Goal: Information Seeking & Learning: Check status

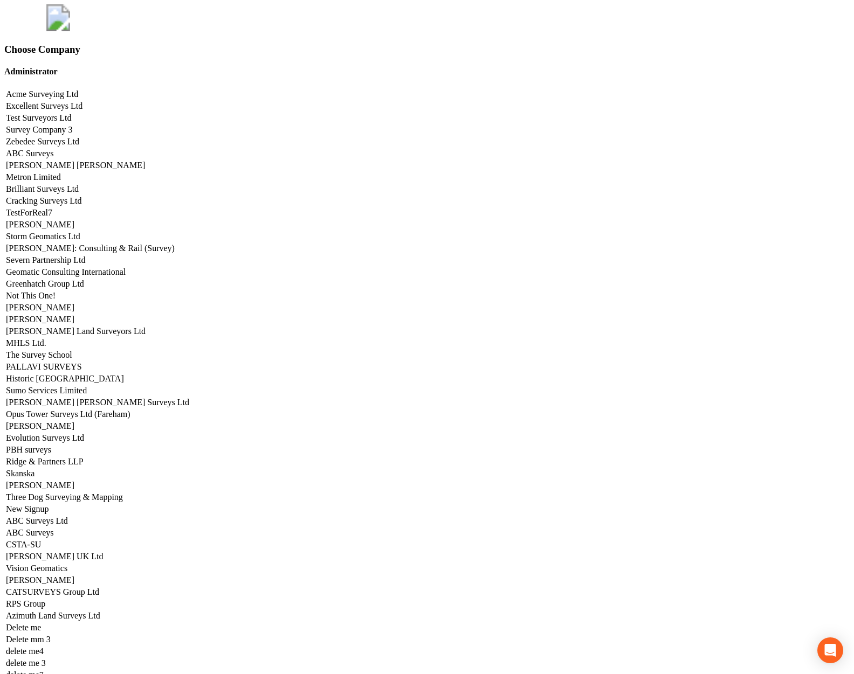
scroll to position [5331, 0]
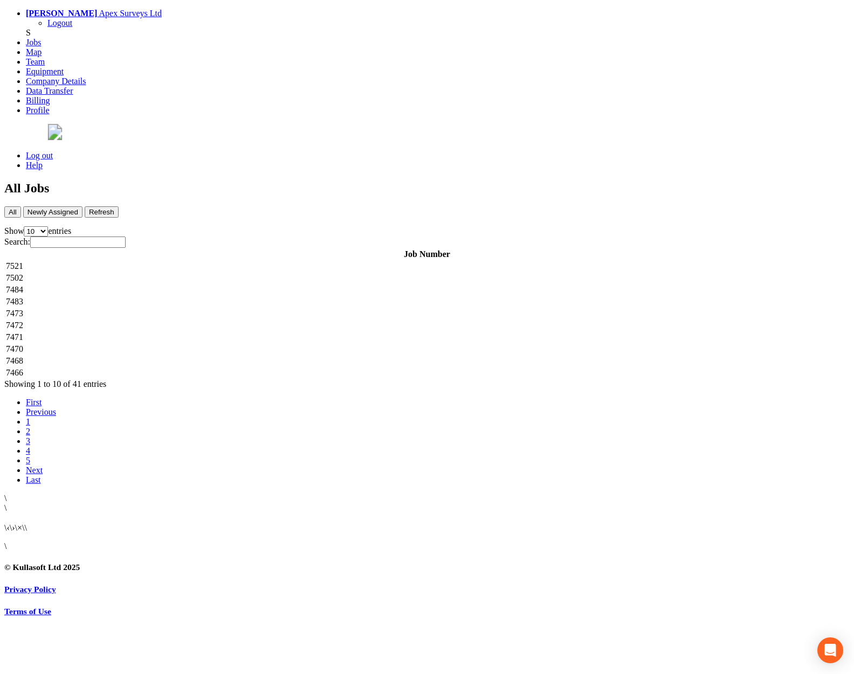
click at [282, 261] on td "7521" at bounding box center [426, 266] width 843 height 11
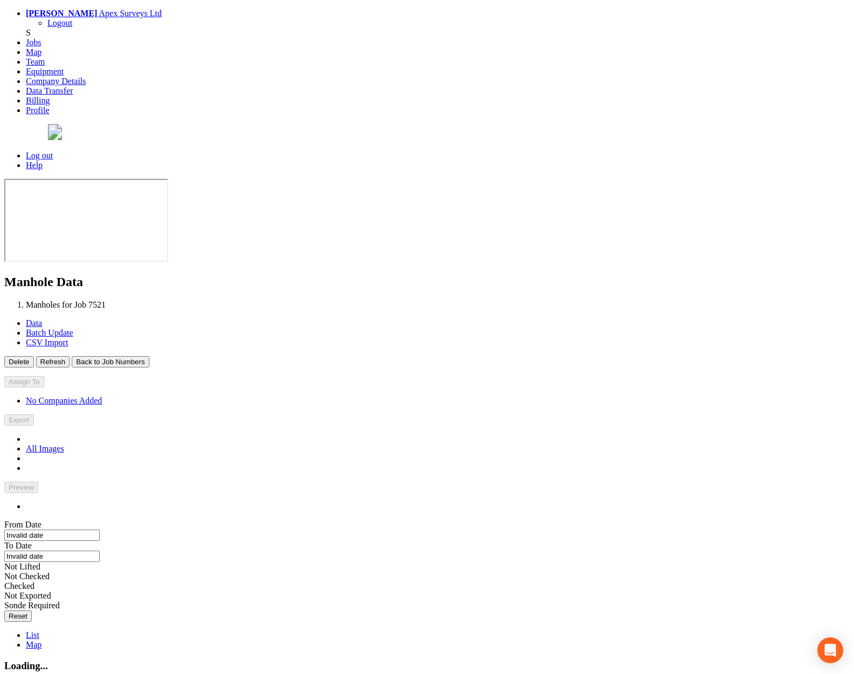
type input "[DATE]"
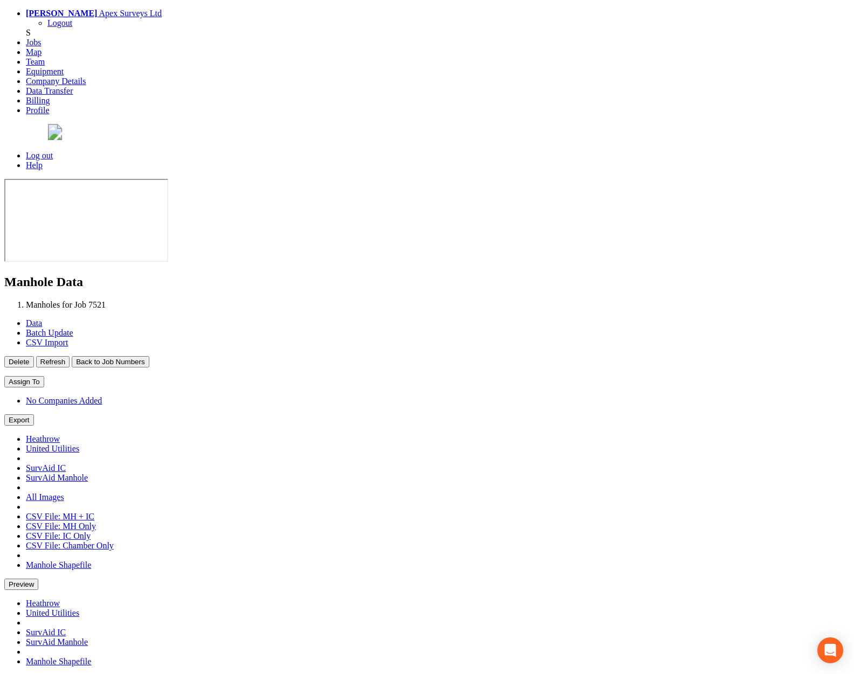
click at [149, 356] on button "Back to Job Numbers" at bounding box center [110, 361] width 77 height 11
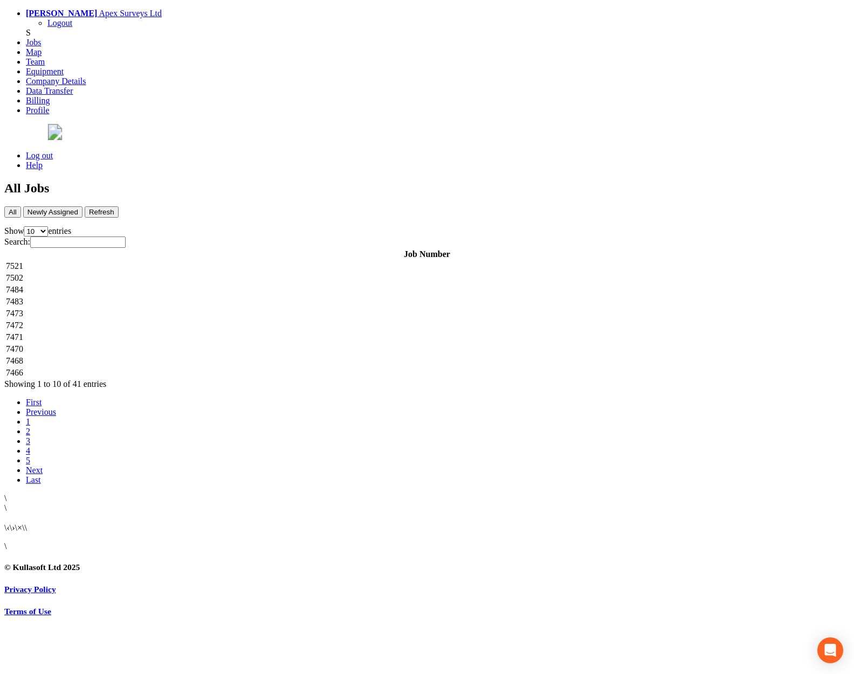
click at [239, 273] on td "7502" at bounding box center [426, 278] width 843 height 11
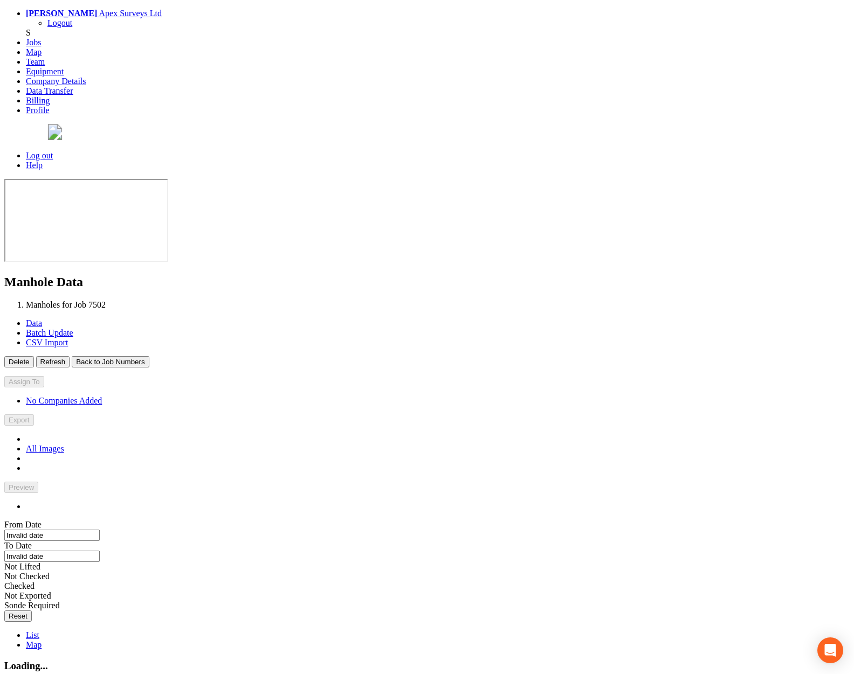
type input "[DATE]"
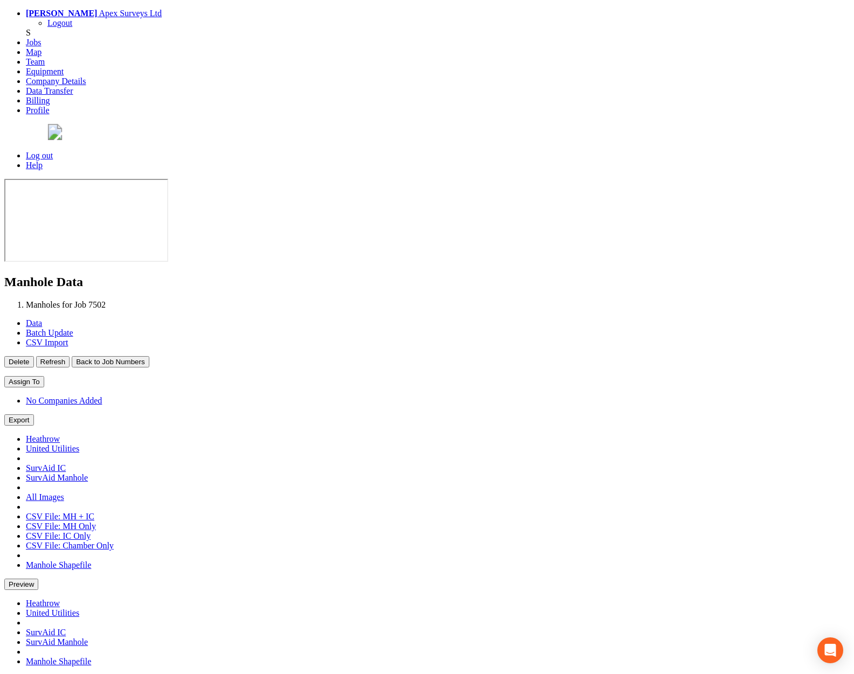
click at [149, 356] on button "Back to Job Numbers" at bounding box center [110, 361] width 77 height 11
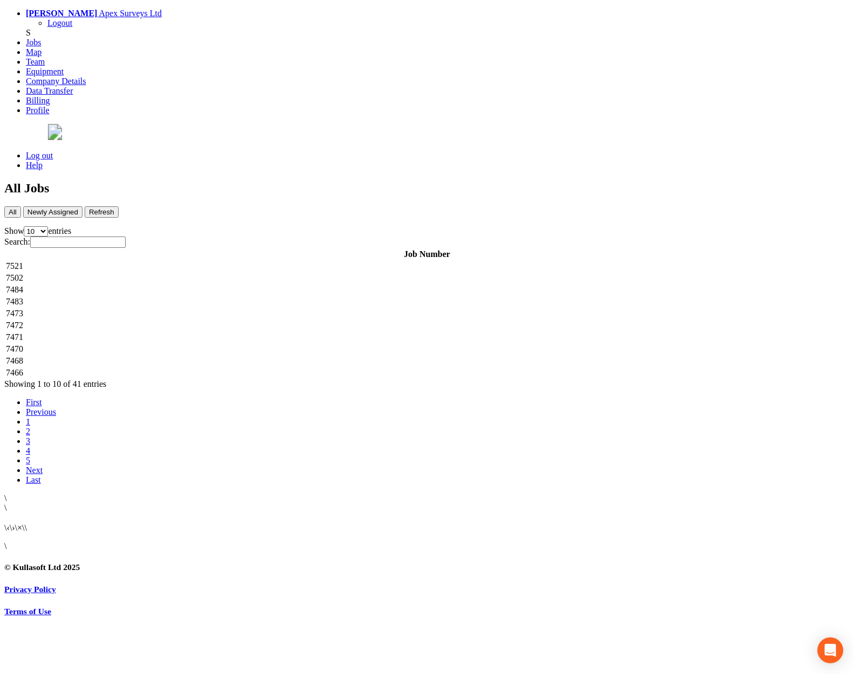
click at [227, 285] on td "7484" at bounding box center [426, 290] width 843 height 11
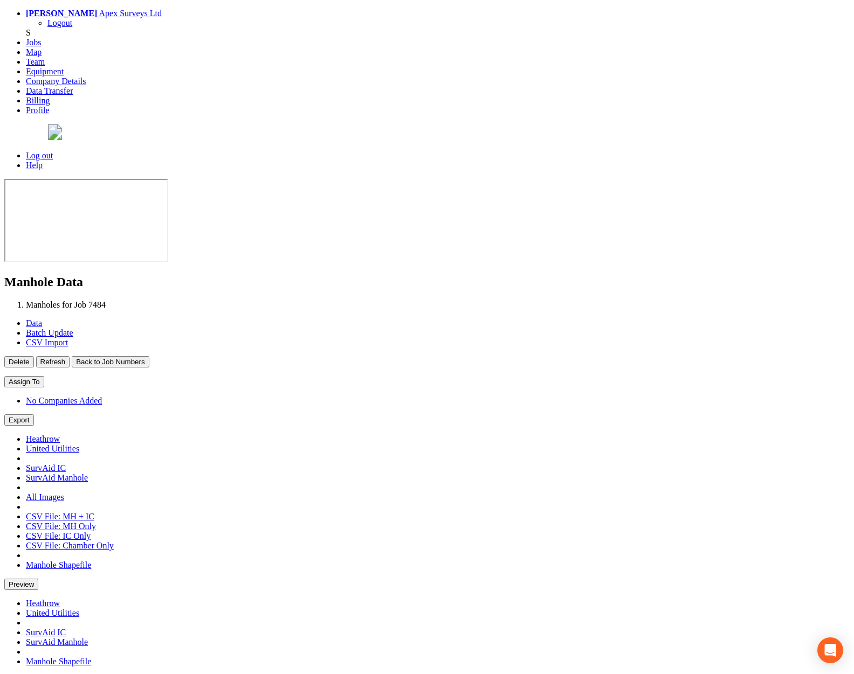
click at [149, 356] on button "Back to Job Numbers" at bounding box center [110, 361] width 77 height 11
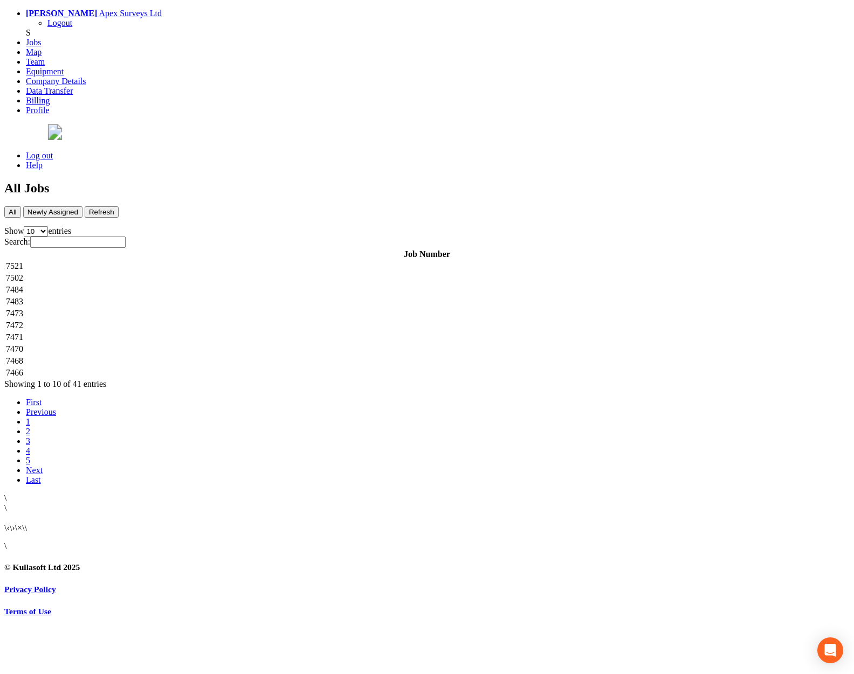
click at [213, 296] on td "7483" at bounding box center [426, 301] width 843 height 11
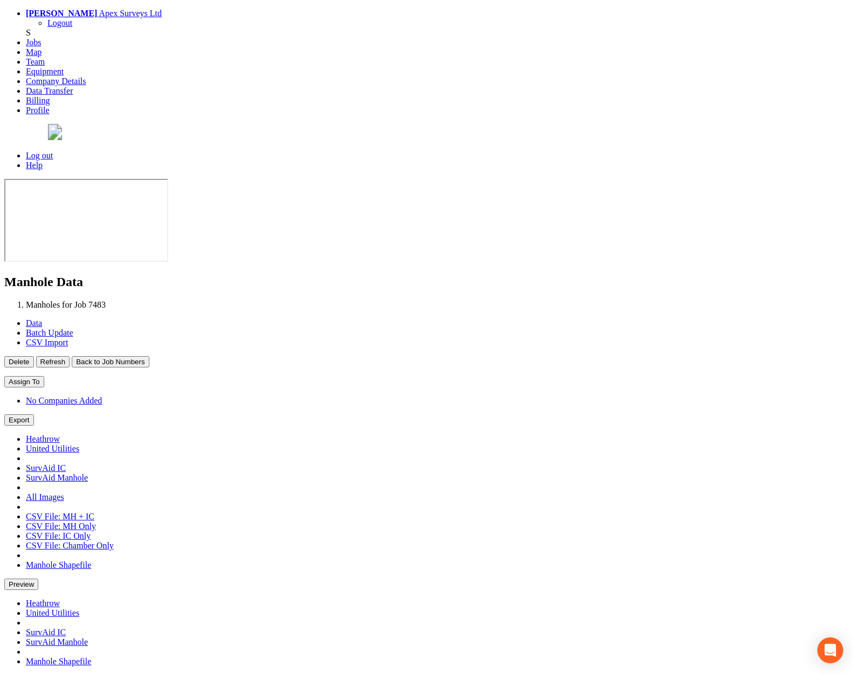
click at [149, 356] on button "Back to Job Numbers" at bounding box center [110, 361] width 77 height 11
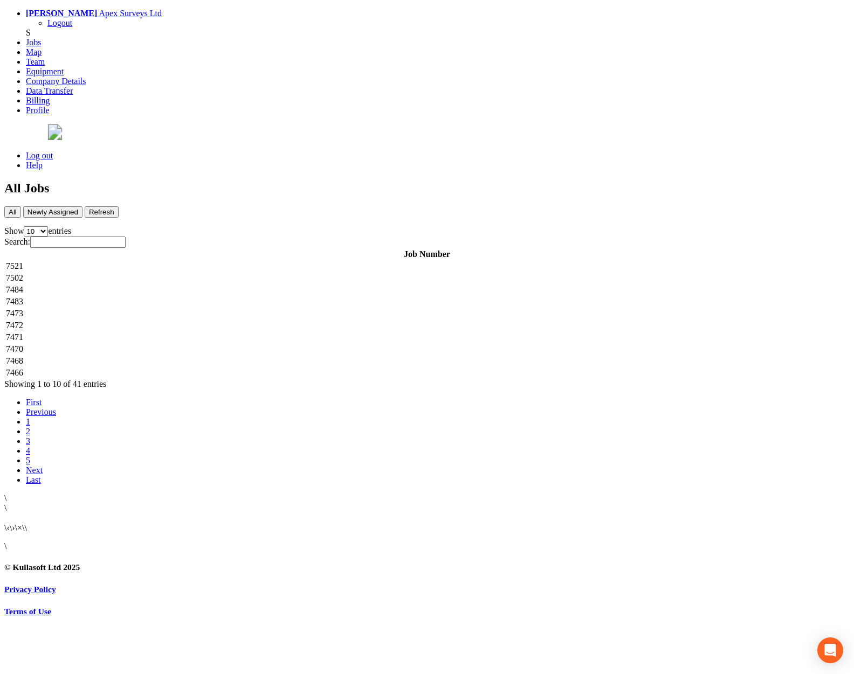
click at [206, 308] on td "7473" at bounding box center [426, 313] width 843 height 11
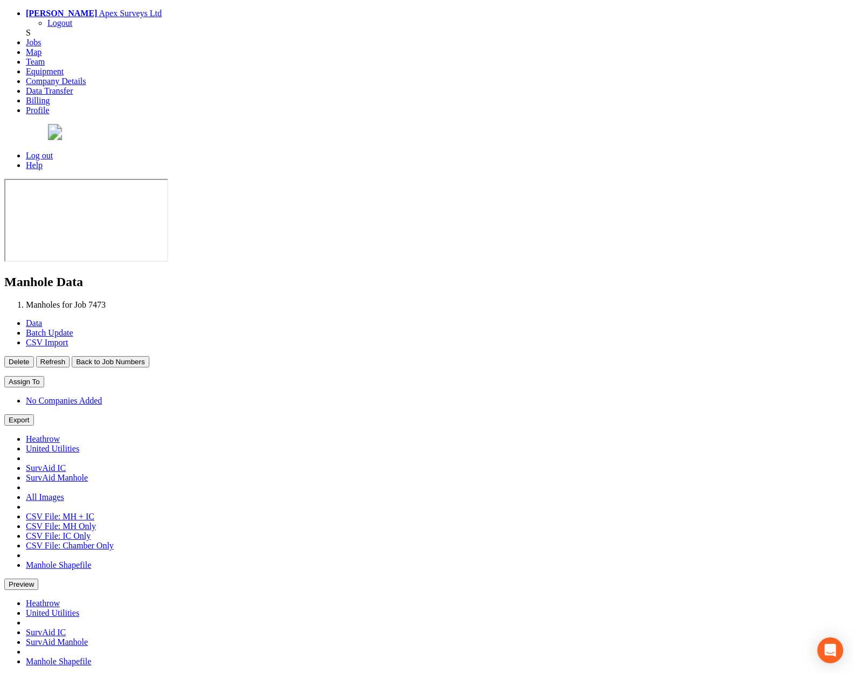
click at [149, 356] on button "Back to Job Numbers" at bounding box center [110, 361] width 77 height 11
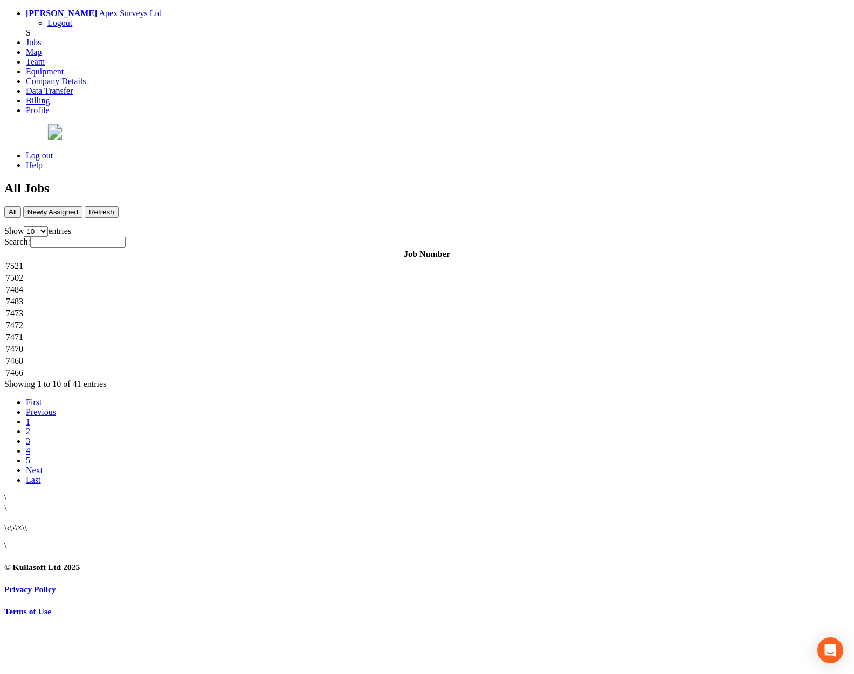
click at [222, 320] on td "7472" at bounding box center [426, 325] width 843 height 11
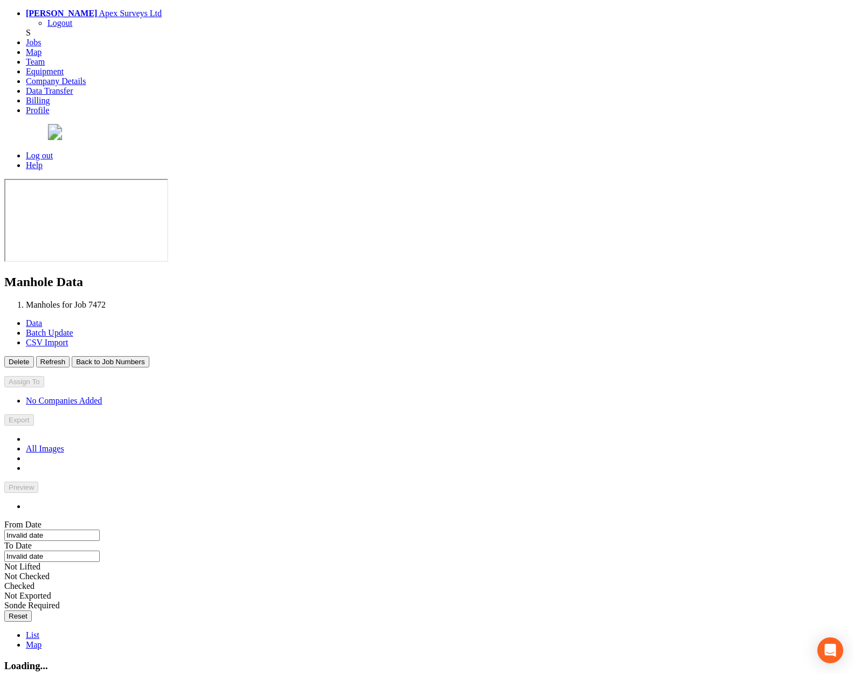
type input "[DATE]"
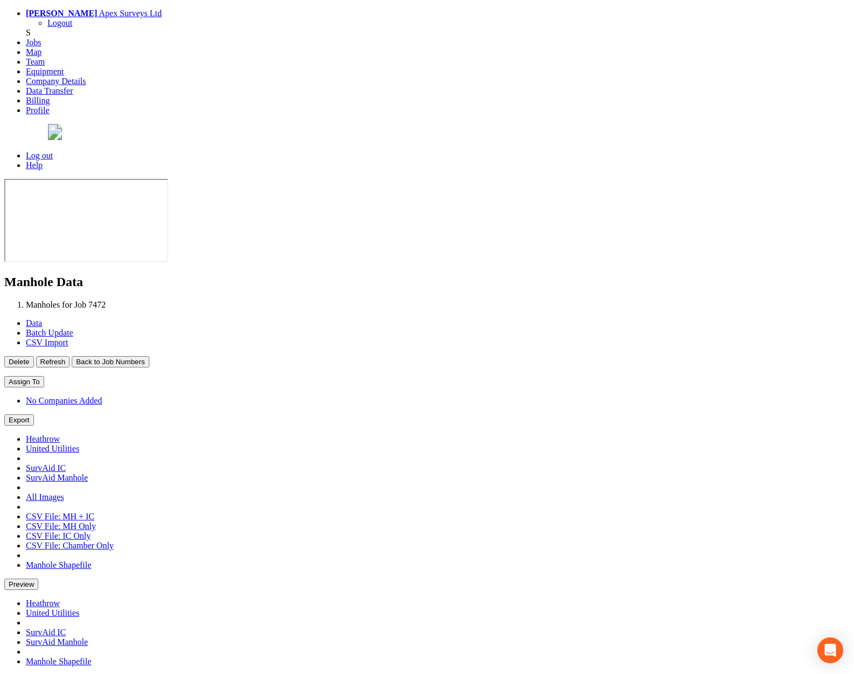
click at [149, 356] on button "Back to Job Numbers" at bounding box center [110, 361] width 77 height 11
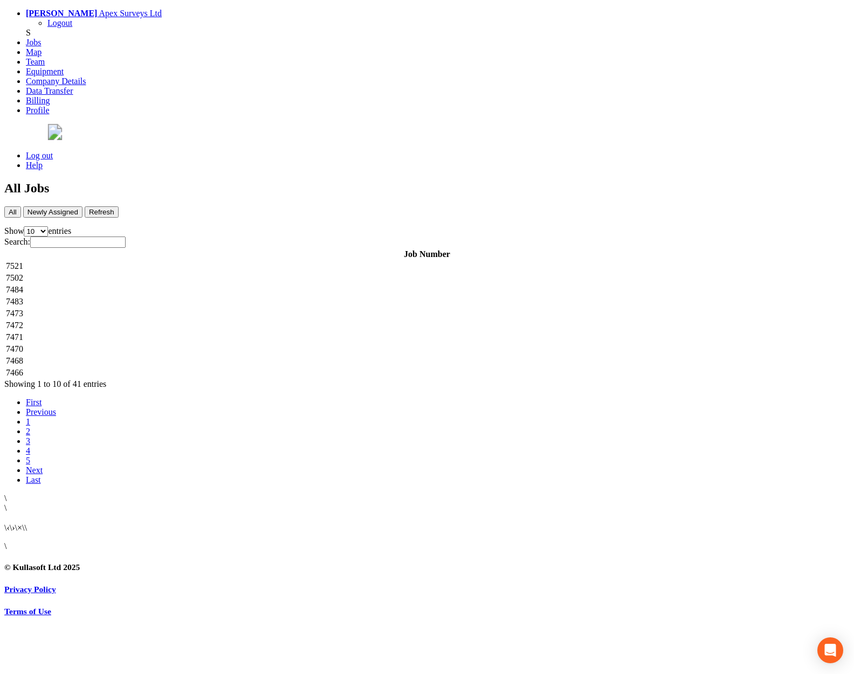
click at [224, 332] on td "7471" at bounding box center [426, 337] width 843 height 11
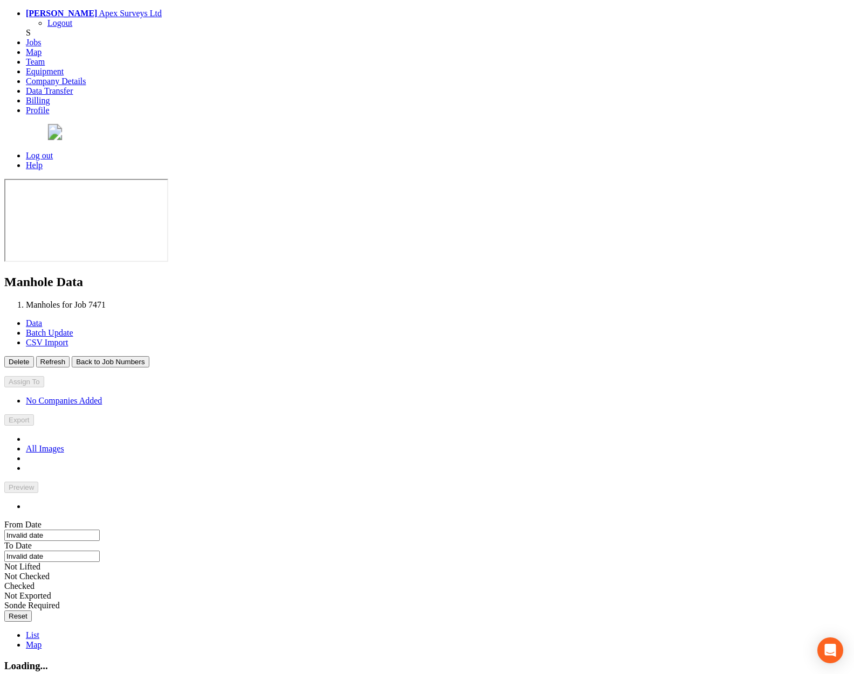
type input "[DATE]"
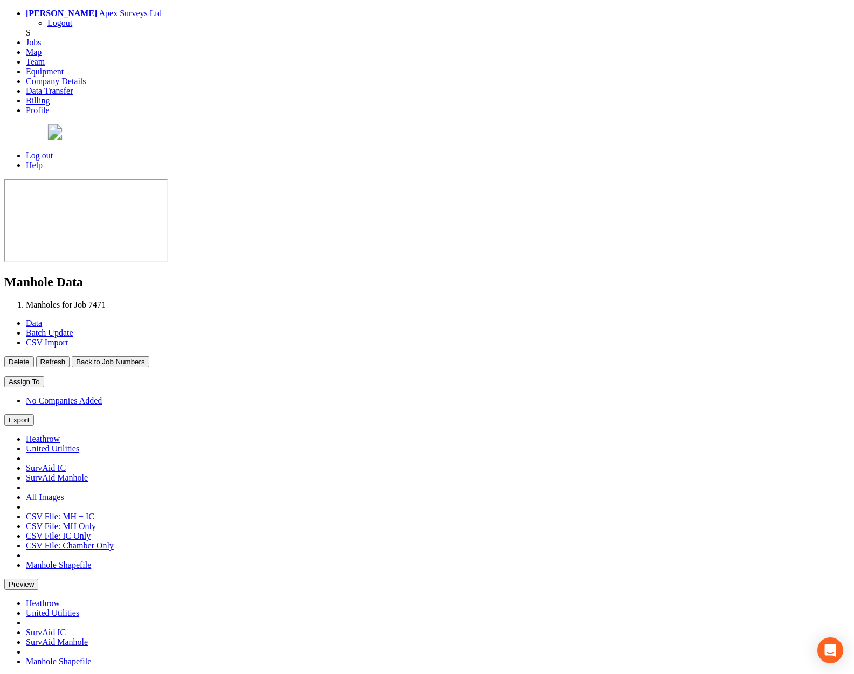
click at [149, 356] on button "Back to Job Numbers" at bounding box center [110, 361] width 77 height 11
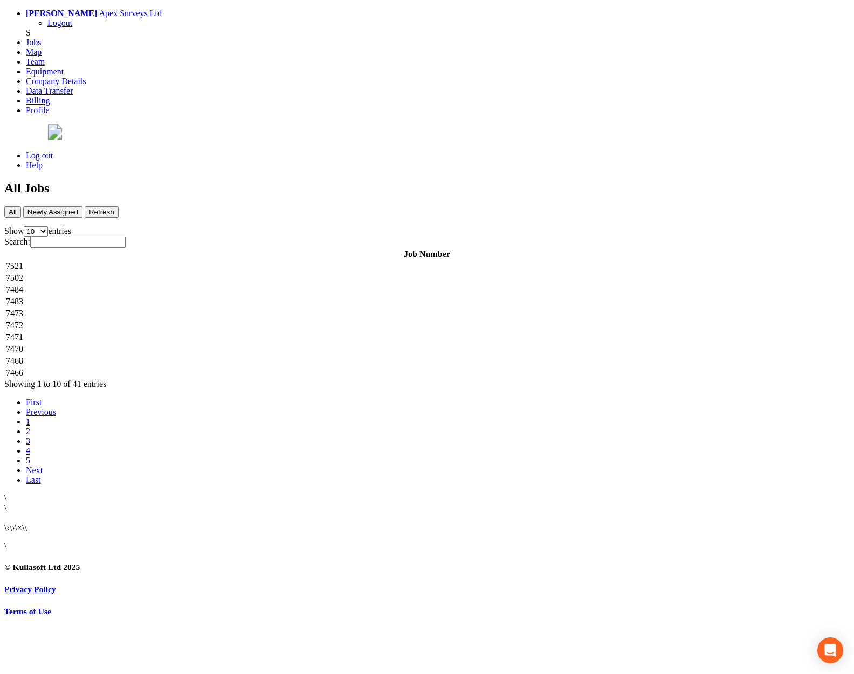
click at [236, 356] on td "7468" at bounding box center [426, 361] width 843 height 11
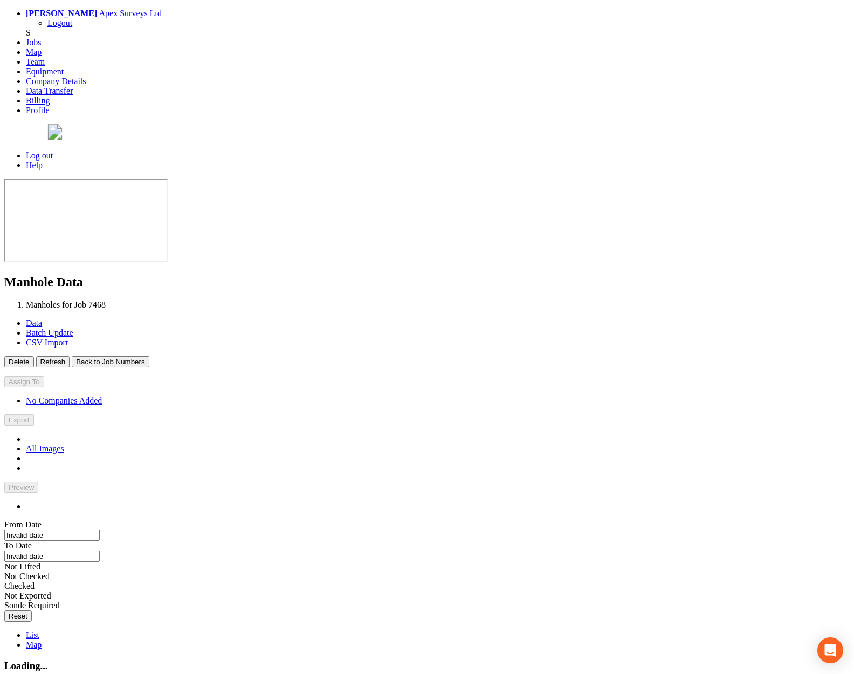
type input "[DATE]"
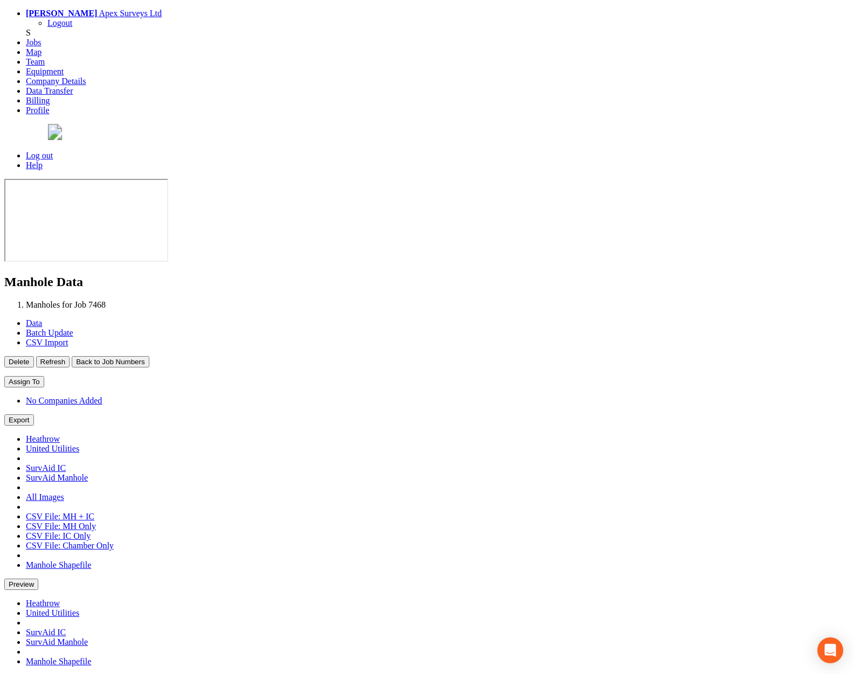
click at [149, 356] on button "Back to Job Numbers" at bounding box center [110, 361] width 77 height 11
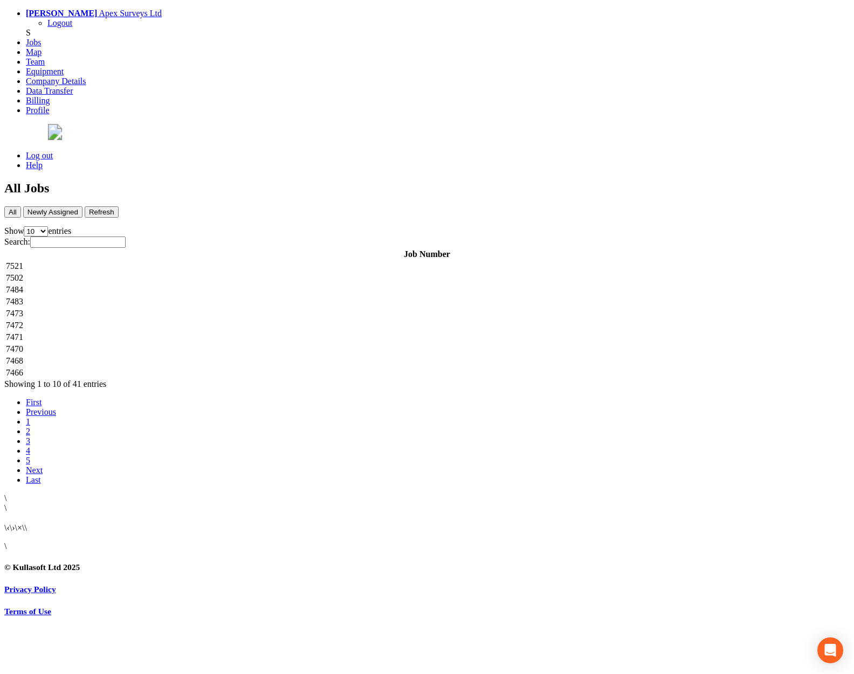
click at [235, 261] on td "7521" at bounding box center [426, 266] width 843 height 11
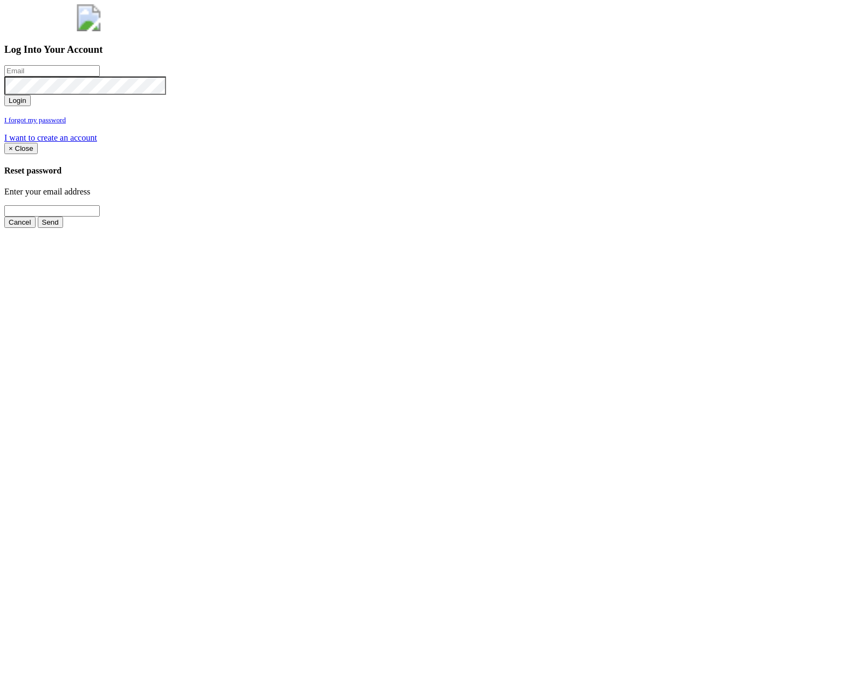
click at [100, 77] on input "email" at bounding box center [51, 70] width 95 height 11
type input "[PERSON_NAME][EMAIL_ADDRESS][PERSON_NAME][DOMAIN_NAME]"
click at [4, 95] on button "Login" at bounding box center [17, 100] width 26 height 11
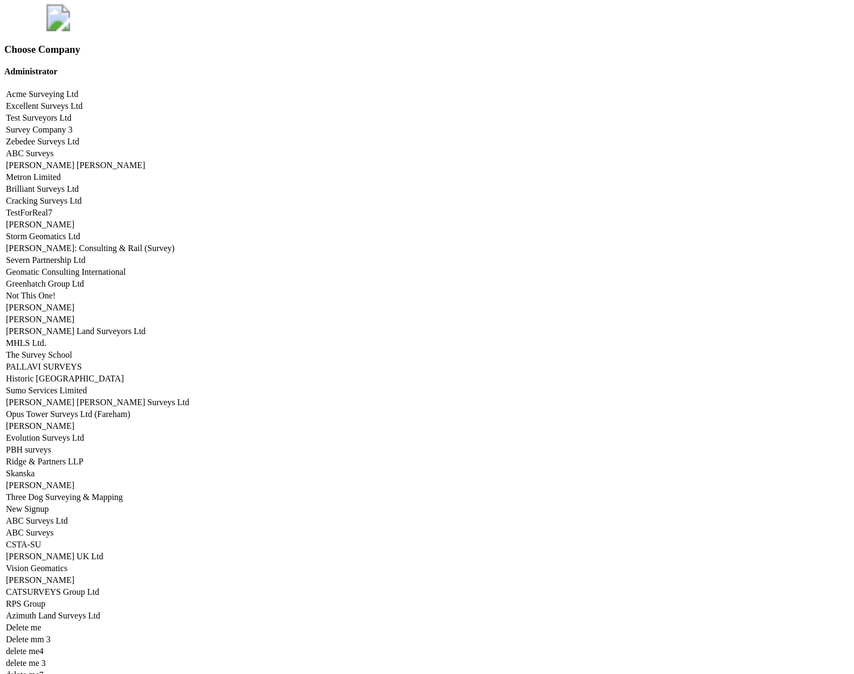
scroll to position [5331, 0]
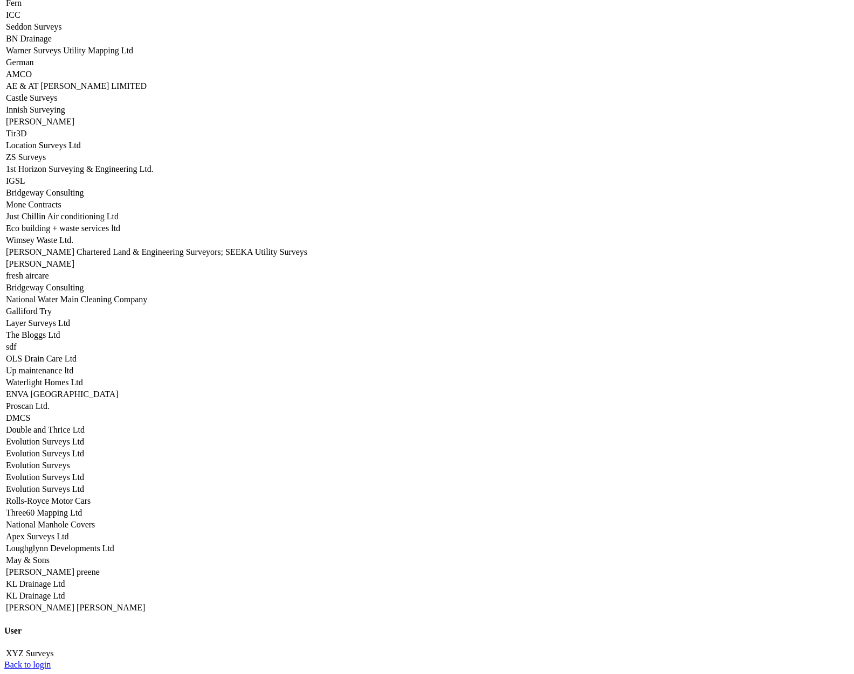
click at [68, 532] on link "Apex Surveys Ltd" at bounding box center [37, 536] width 63 height 9
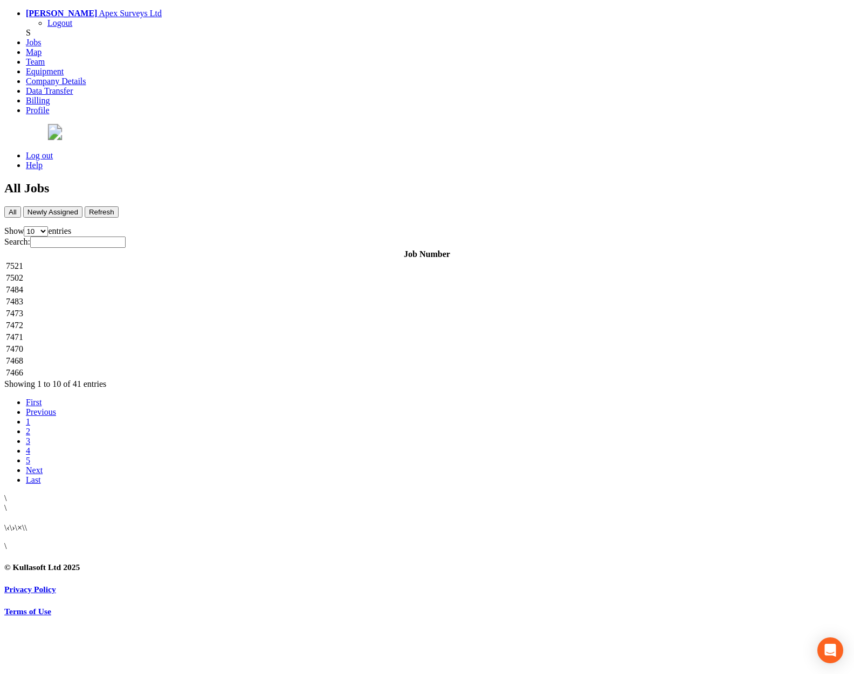
click at [313, 261] on td "7521" at bounding box center [426, 266] width 843 height 11
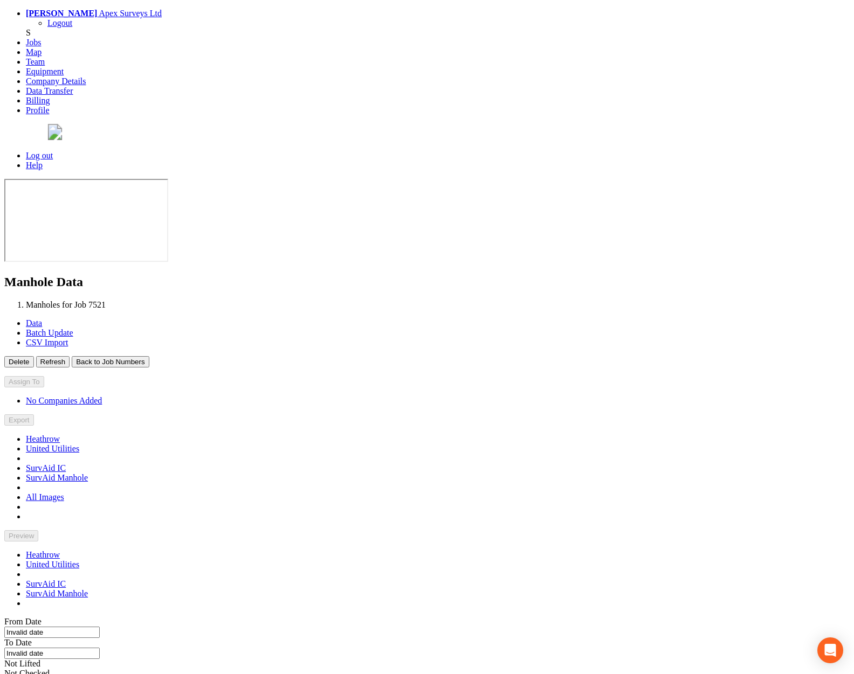
type input "[DATE]"
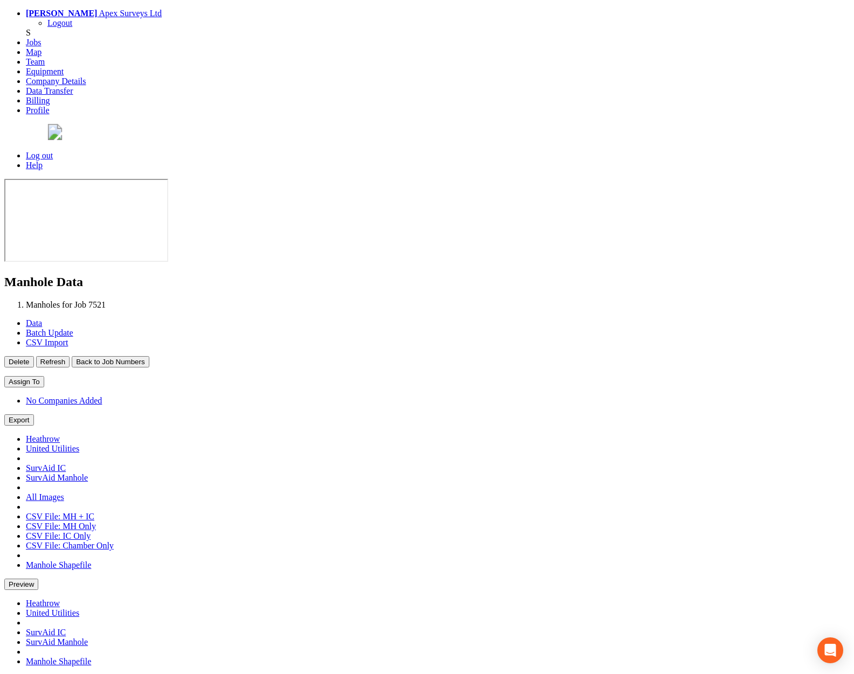
click at [149, 356] on button "Back to Job Numbers" at bounding box center [110, 361] width 77 height 11
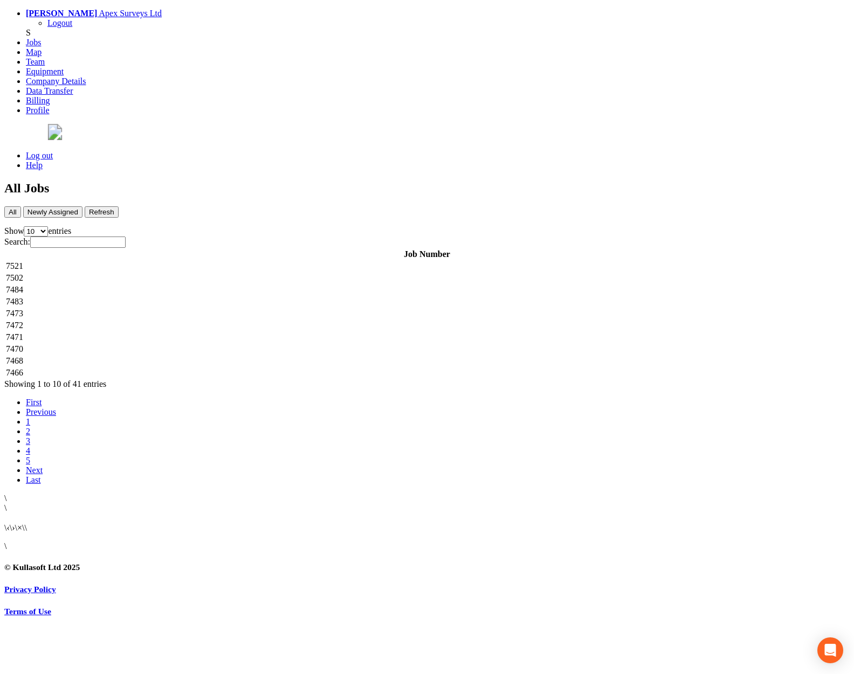
click at [271, 273] on td "7502" at bounding box center [426, 278] width 843 height 11
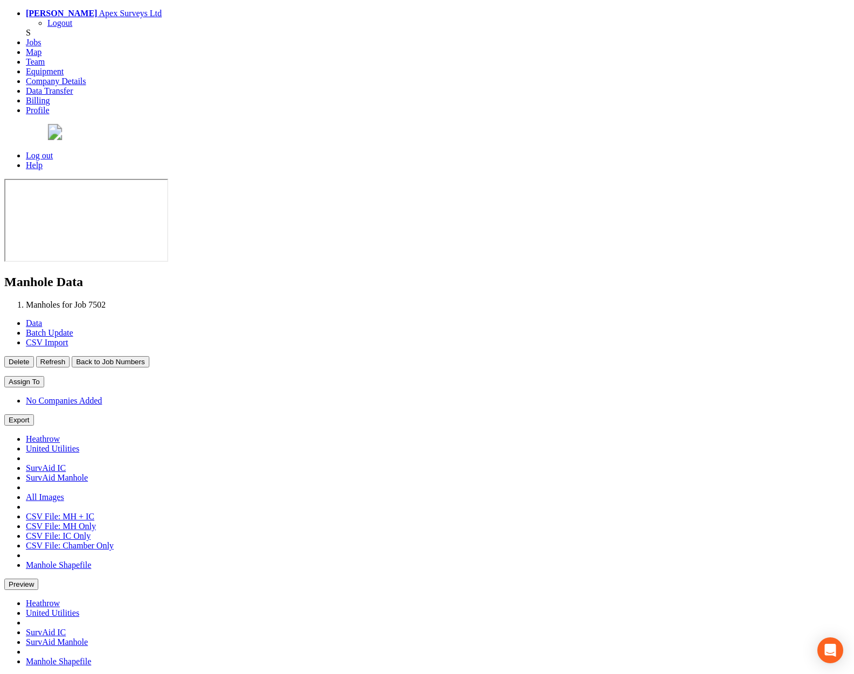
click at [149, 356] on button "Back to Job Numbers" at bounding box center [110, 361] width 77 height 11
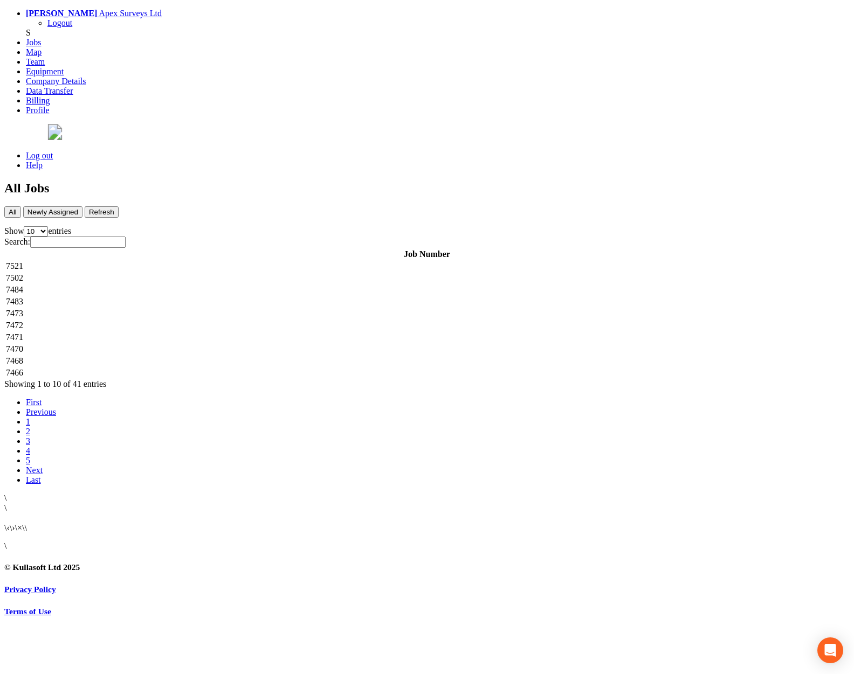
click at [244, 285] on td "7484" at bounding box center [426, 290] width 843 height 11
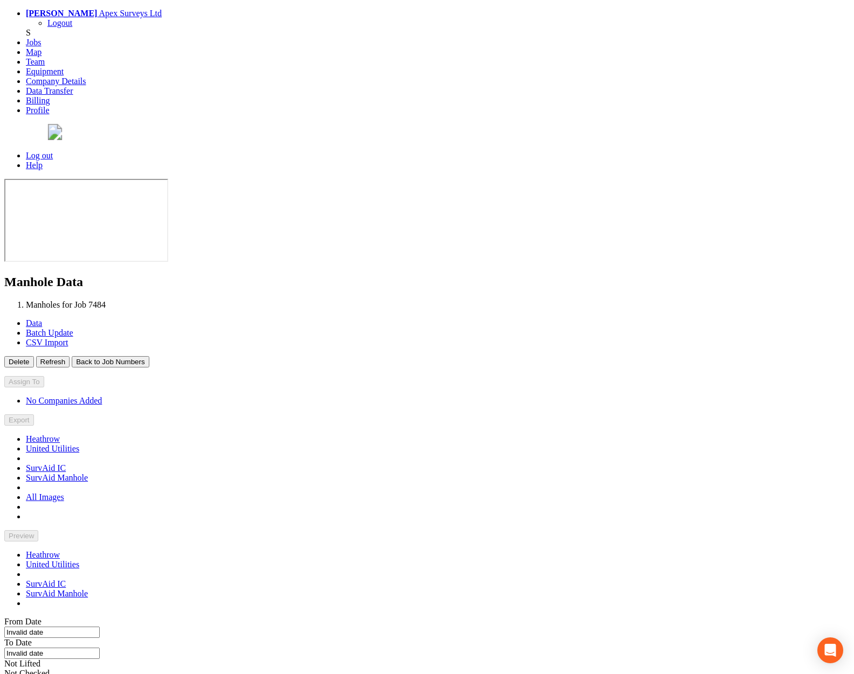
type input "[DATE]"
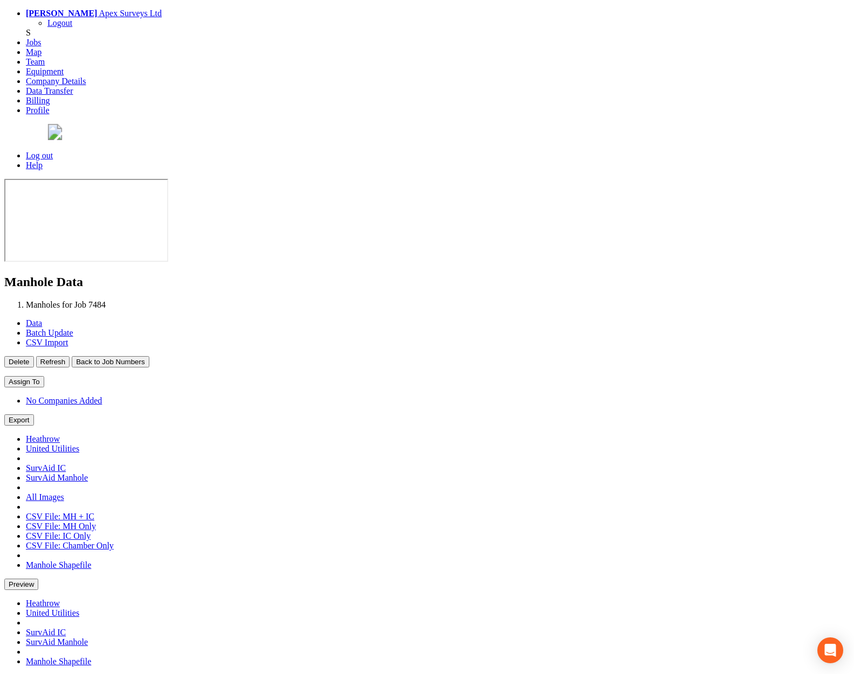
click at [149, 356] on button "Back to Job Numbers" at bounding box center [110, 361] width 77 height 11
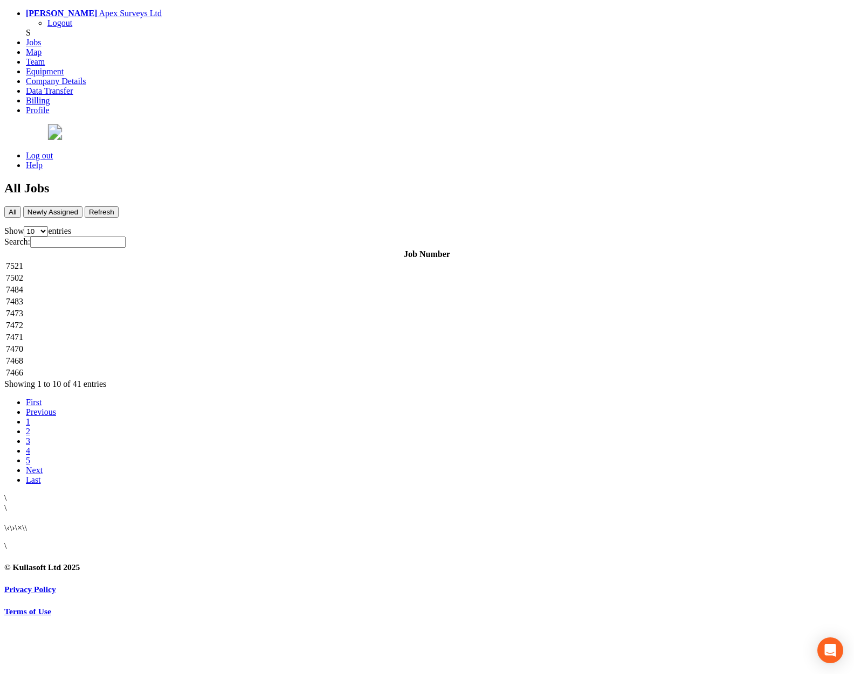
click at [235, 296] on td "7483" at bounding box center [426, 301] width 843 height 11
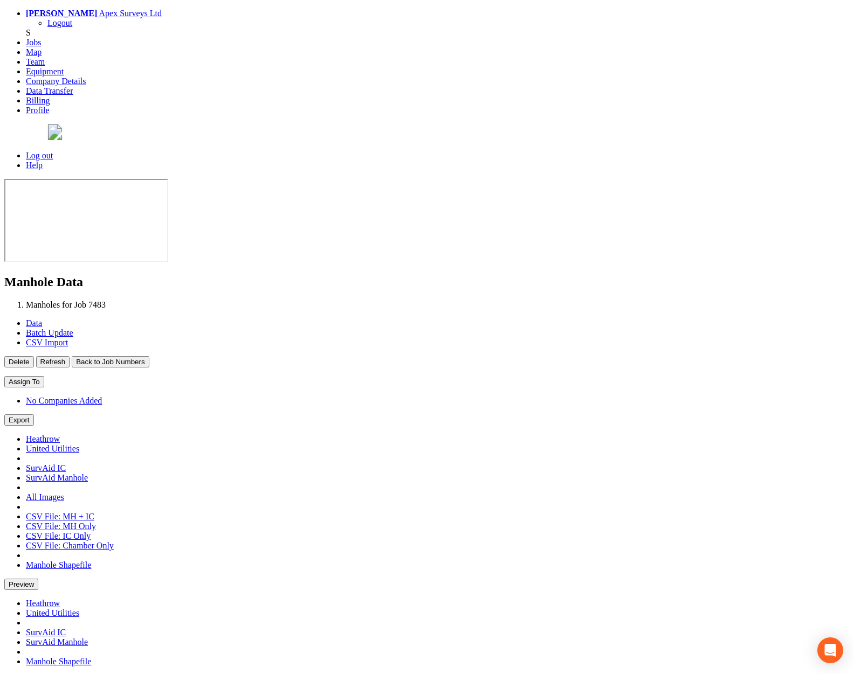
click at [149, 356] on button "Back to Job Numbers" at bounding box center [110, 361] width 77 height 11
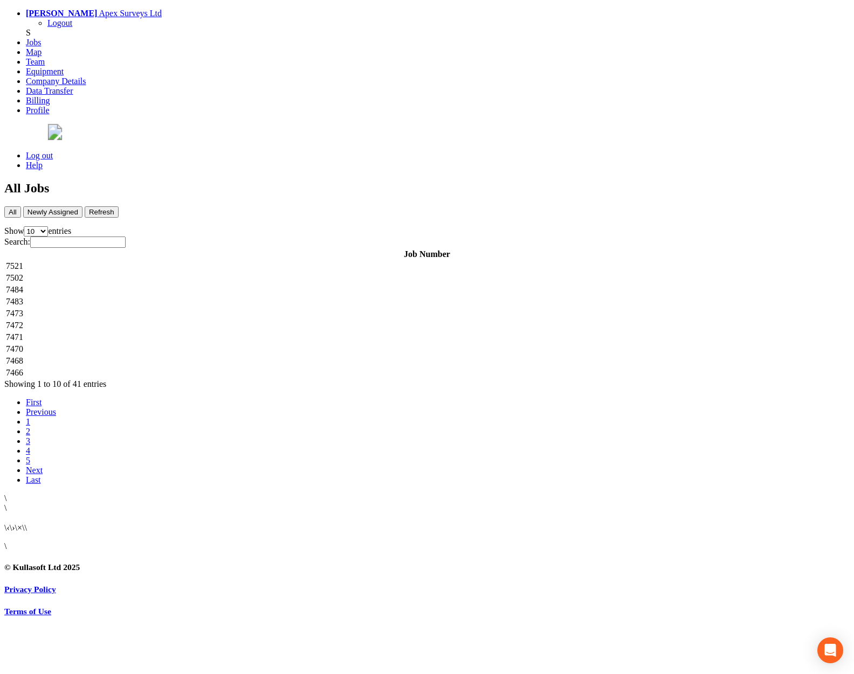
click at [232, 308] on td "7473" at bounding box center [426, 313] width 843 height 11
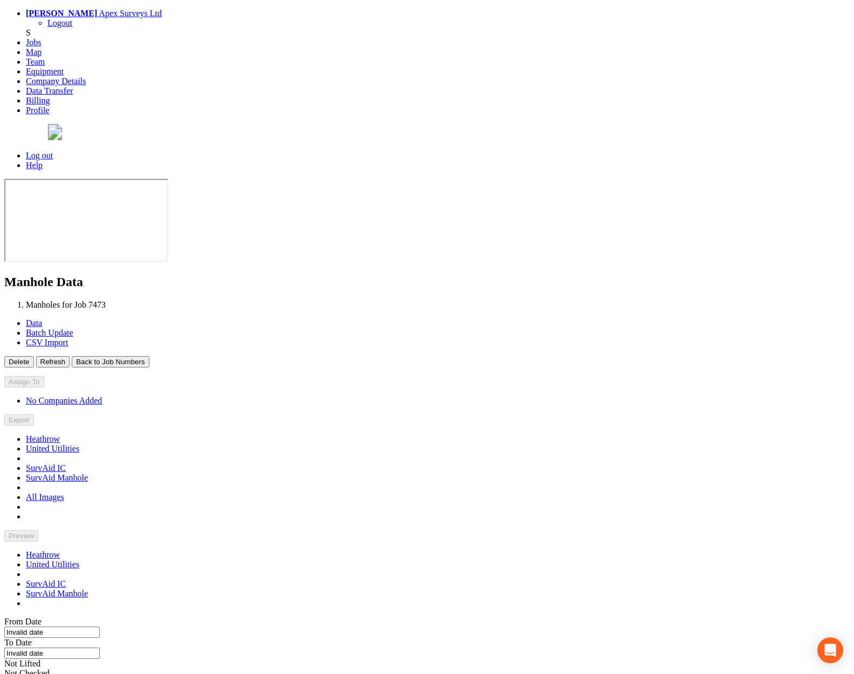
type input "[DATE]"
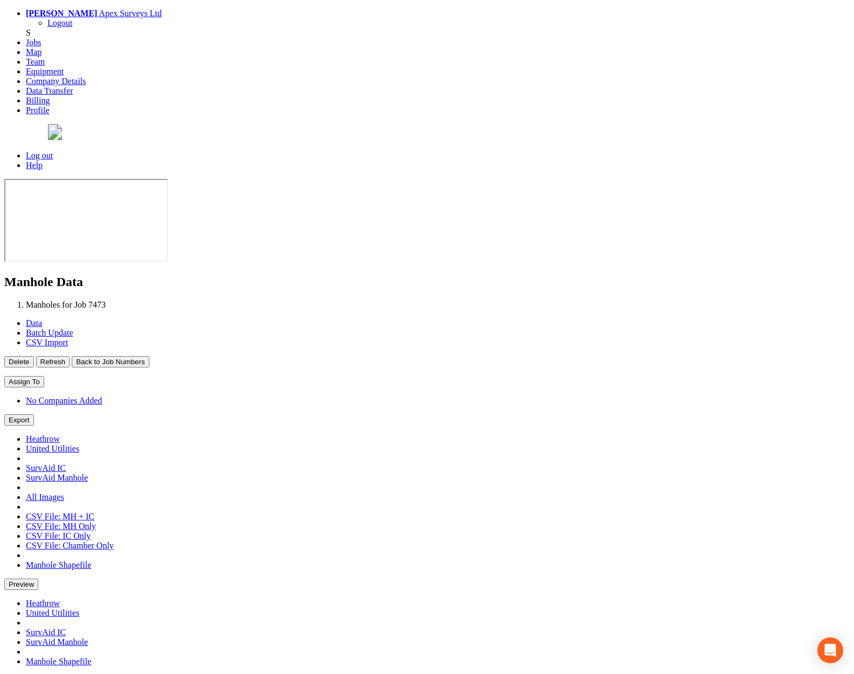
click at [149, 356] on button "Back to Job Numbers" at bounding box center [110, 361] width 77 height 11
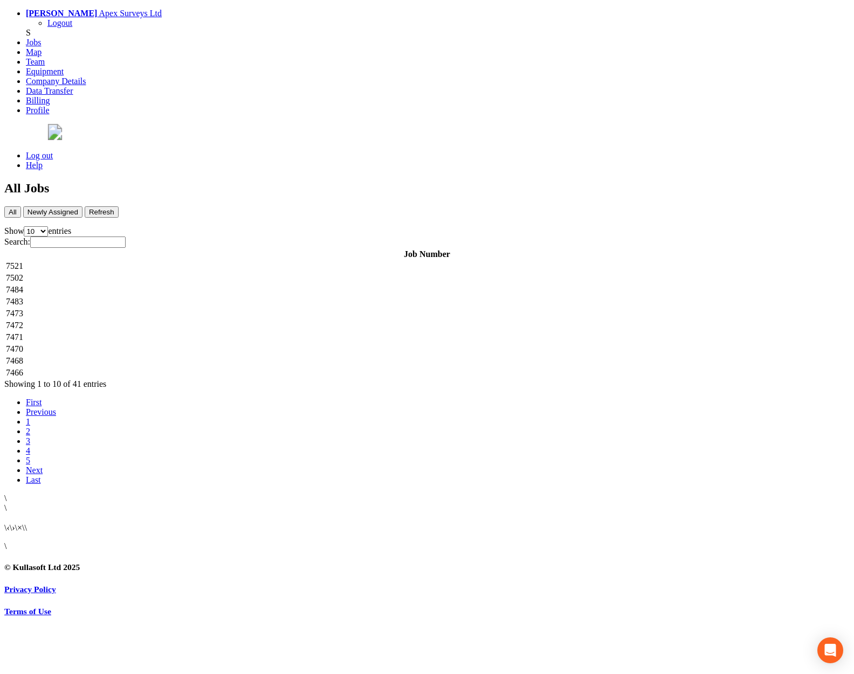
drag, startPoint x: 216, startPoint y: 268, endPoint x: 218, endPoint y: 263, distance: 5.5
click at [216, 320] on td "7472" at bounding box center [426, 325] width 843 height 11
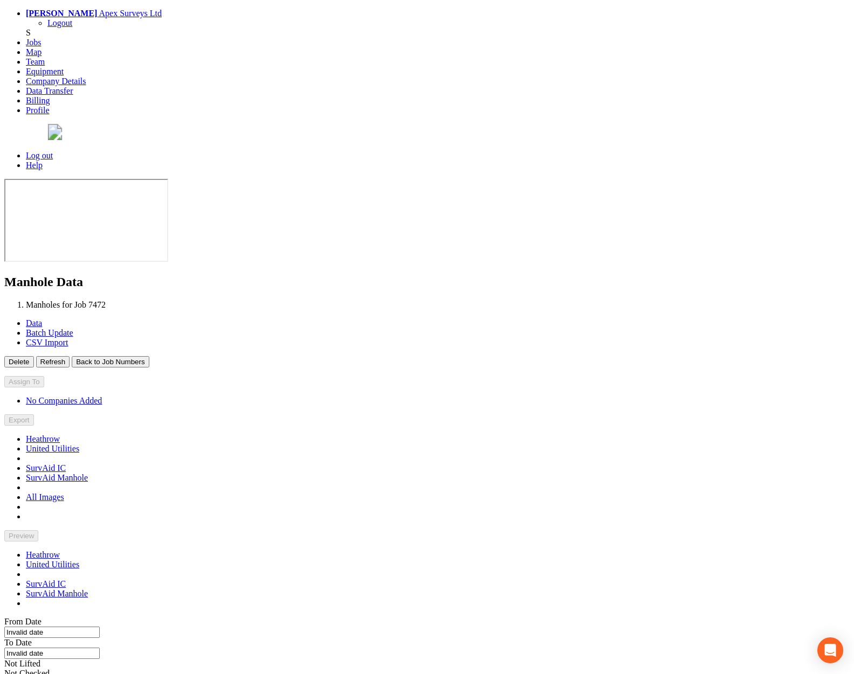
type input "[DATE]"
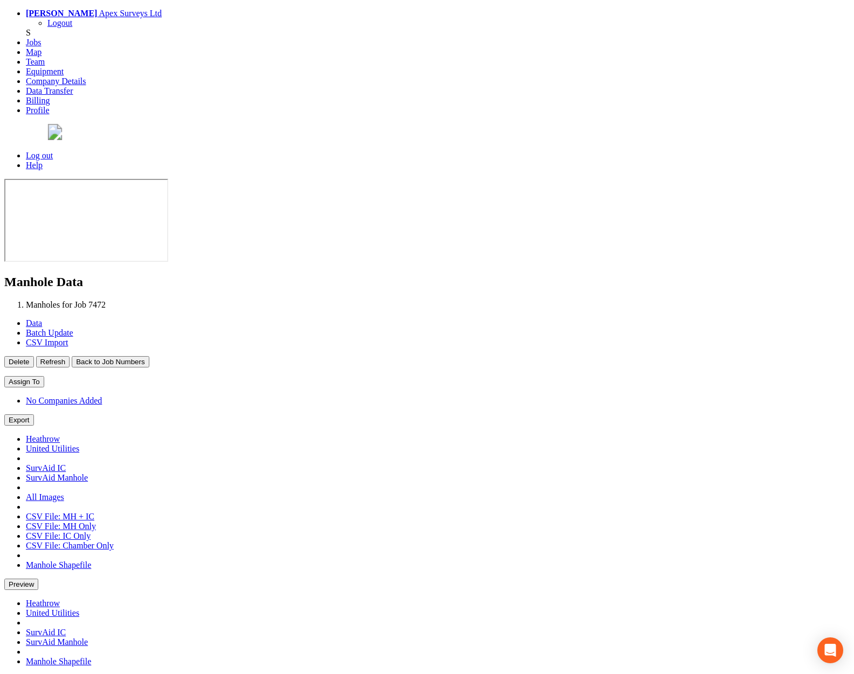
click at [149, 356] on button "Back to Job Numbers" at bounding box center [110, 361] width 77 height 11
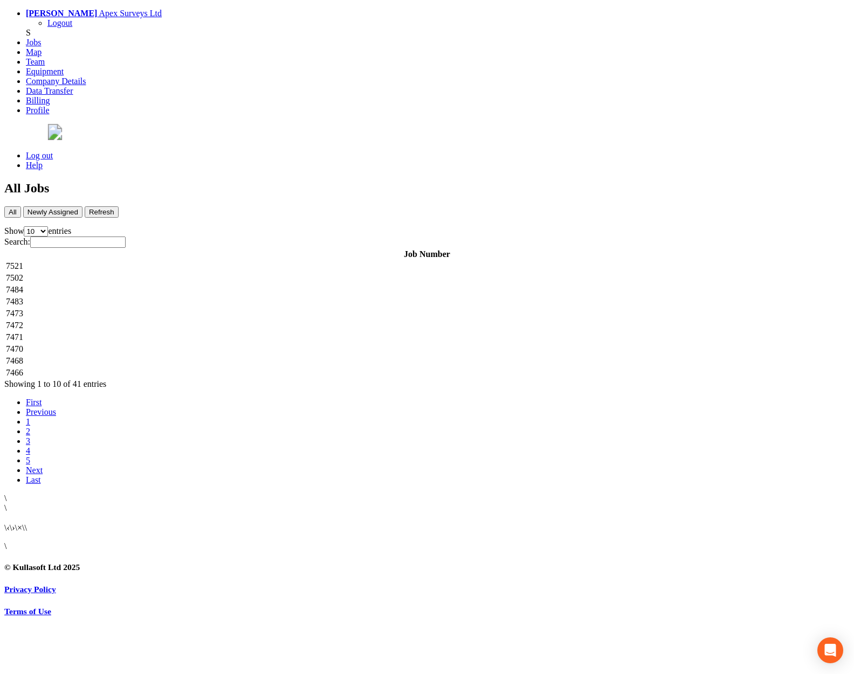
click at [216, 332] on td "7471" at bounding box center [426, 337] width 843 height 11
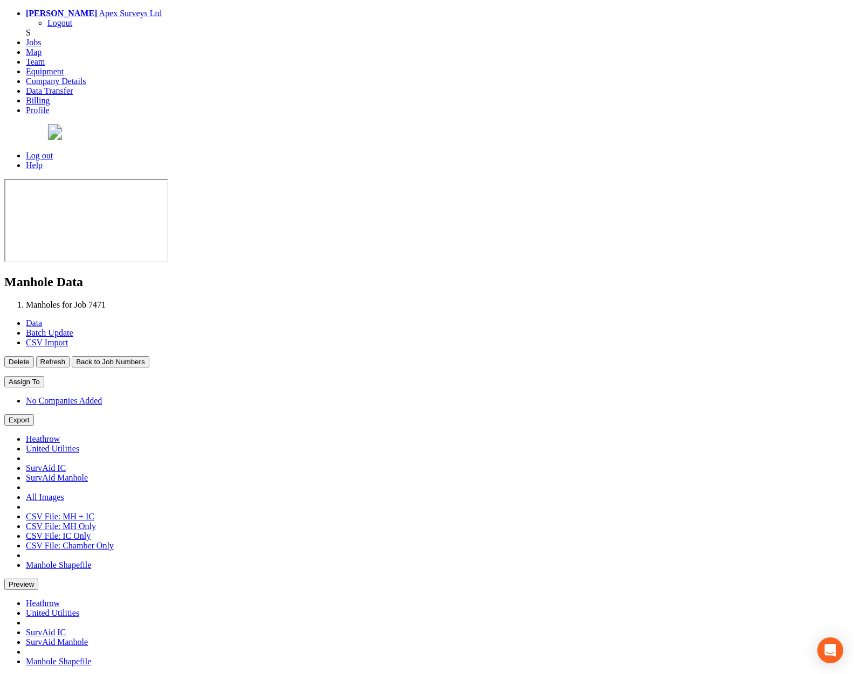
type input "[DATE]"
click at [149, 356] on button "Back to Job Numbers" at bounding box center [110, 361] width 77 height 11
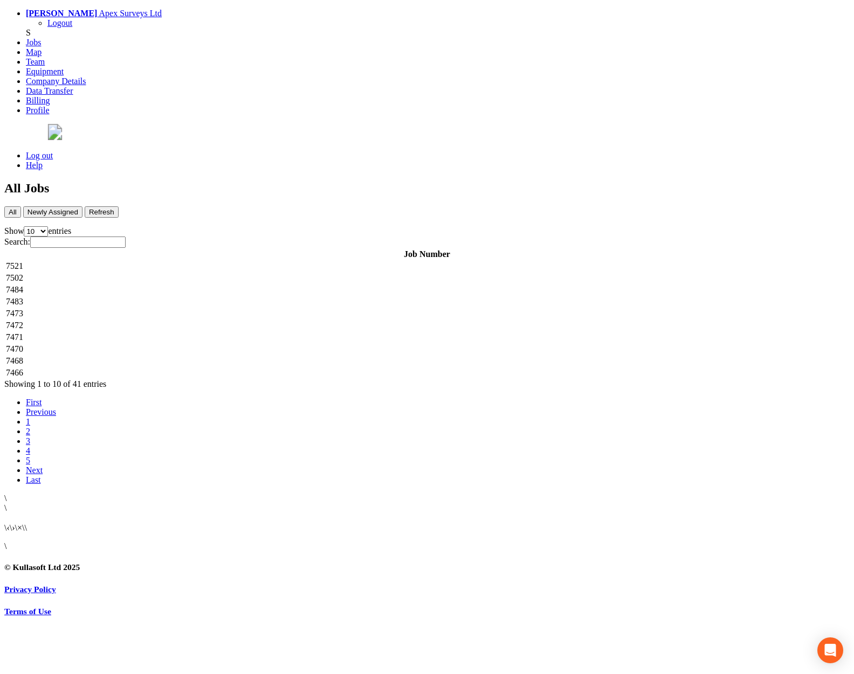
click at [206, 344] on td "7470" at bounding box center [426, 349] width 843 height 11
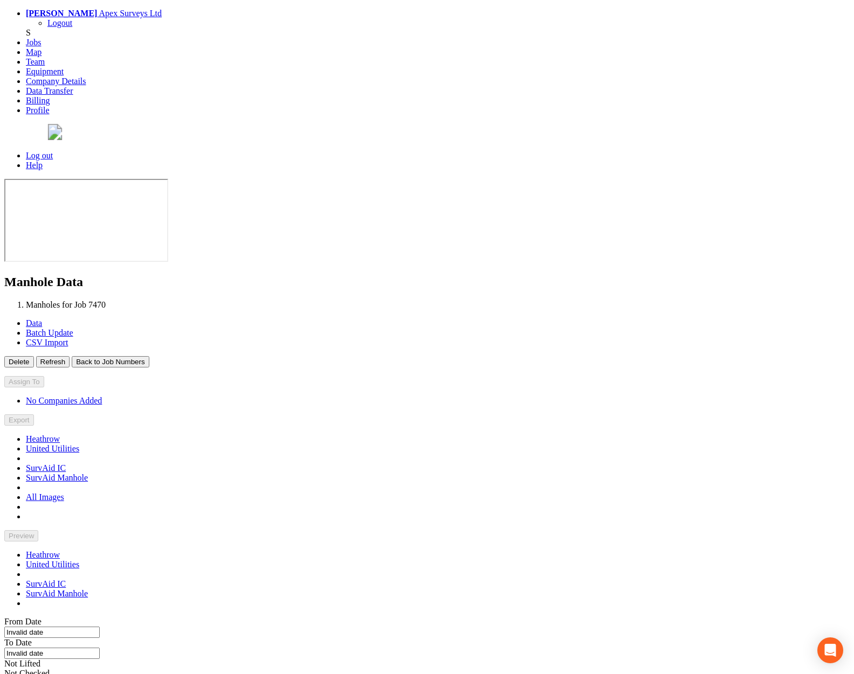
type input "[DATE]"
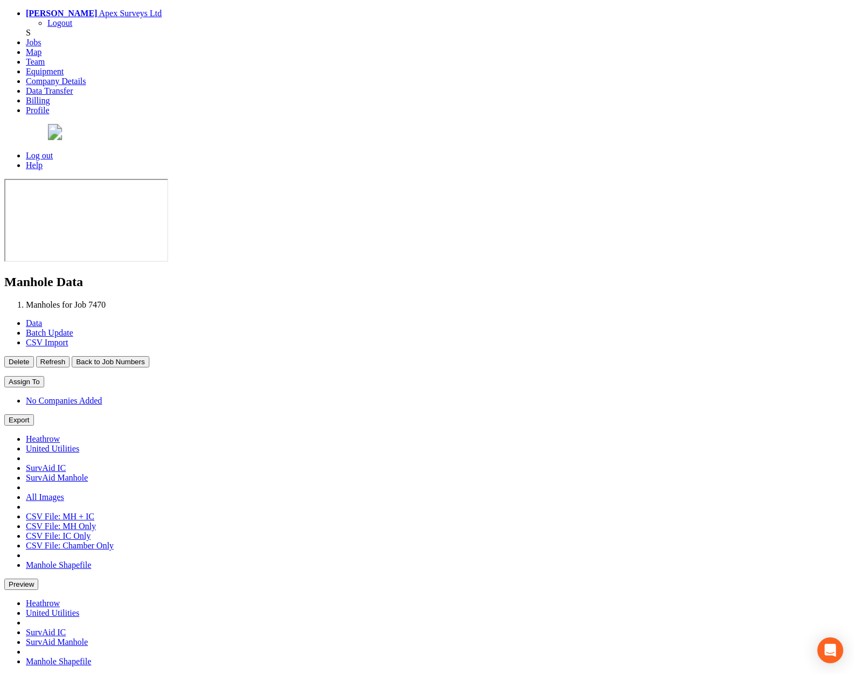
click at [149, 356] on button "Back to Job Numbers" at bounding box center [110, 361] width 77 height 11
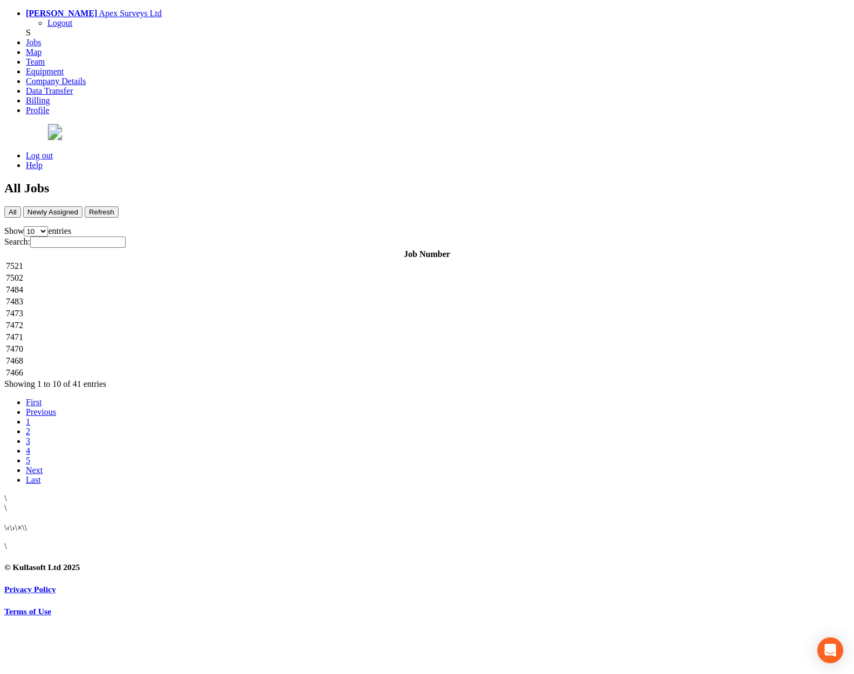
click at [196, 356] on td "7468" at bounding box center [426, 361] width 843 height 11
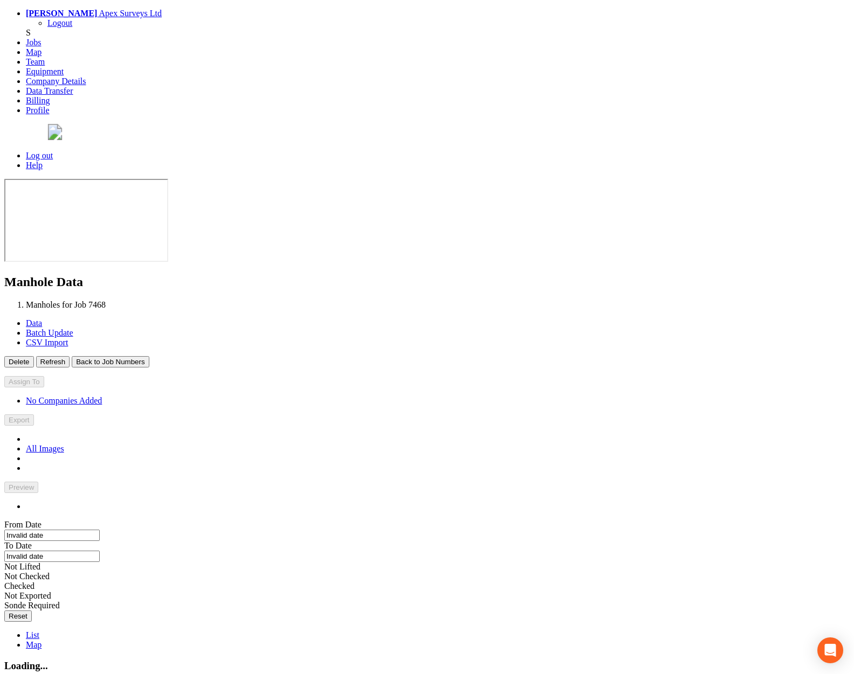
type input "[DATE]"
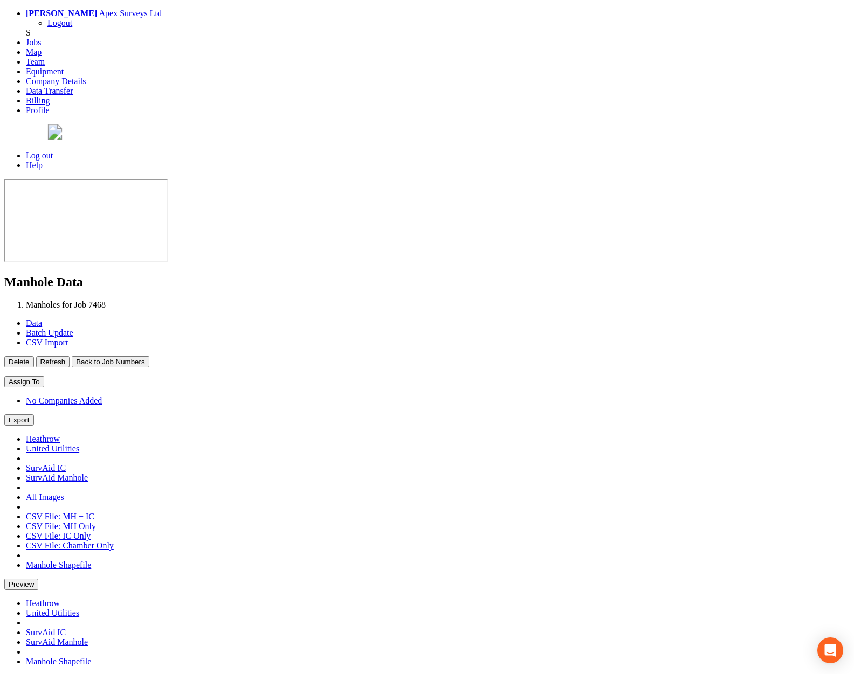
click at [149, 356] on button "Back to Job Numbers" at bounding box center [110, 361] width 77 height 11
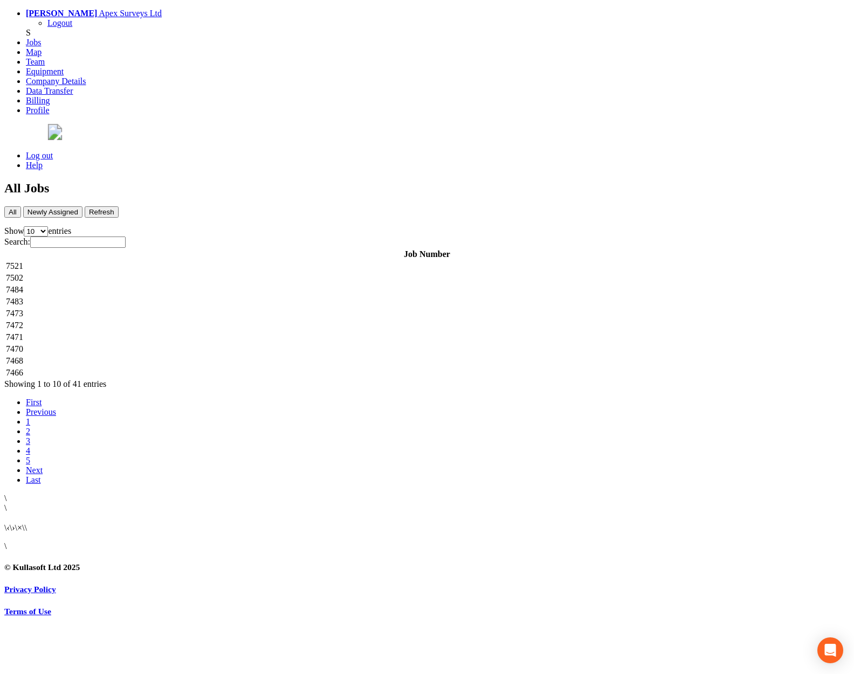
click at [192, 368] on td "7466" at bounding box center [426, 373] width 843 height 11
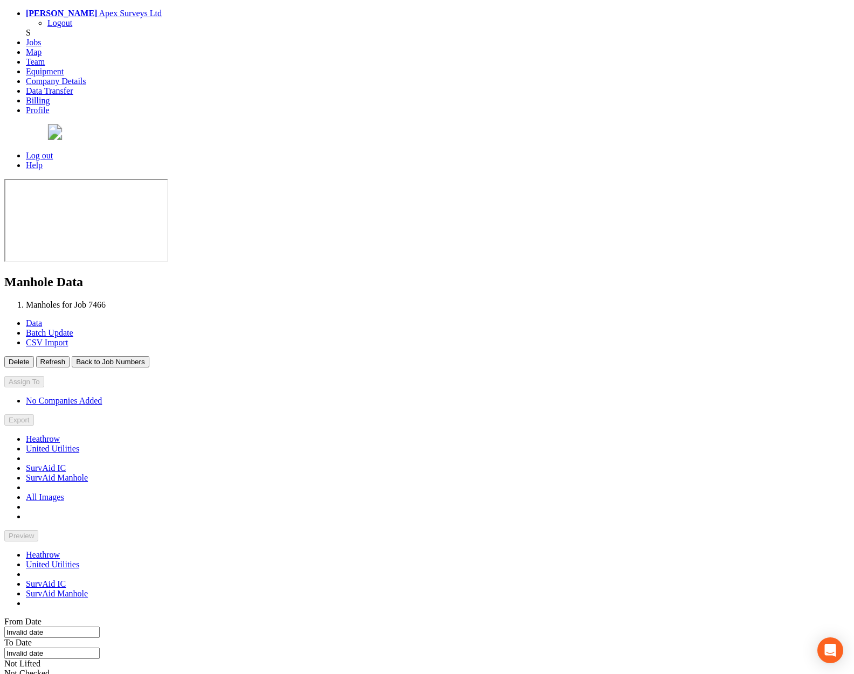
type input "[DATE]"
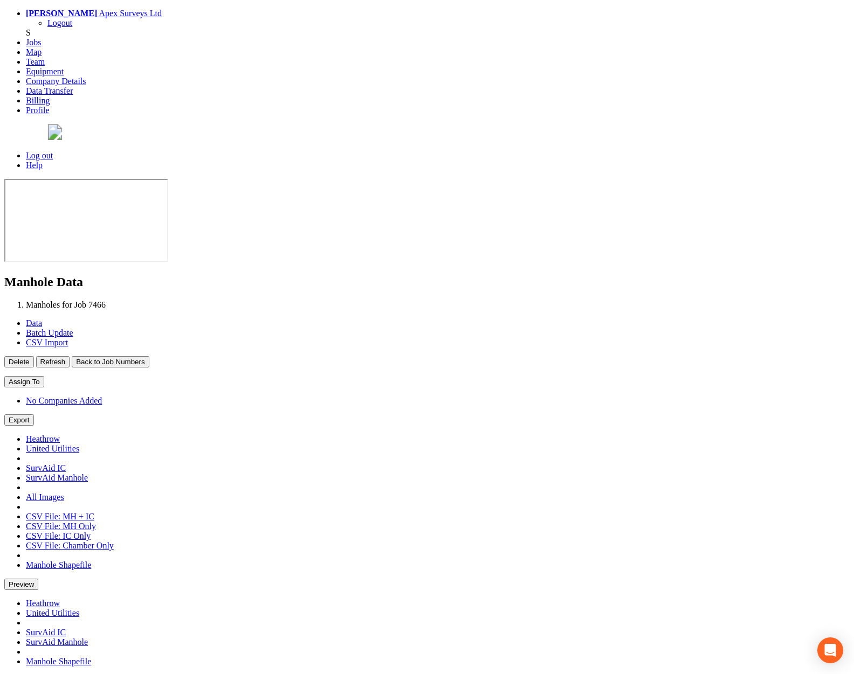
click at [149, 356] on button "Back to Job Numbers" at bounding box center [110, 361] width 77 height 11
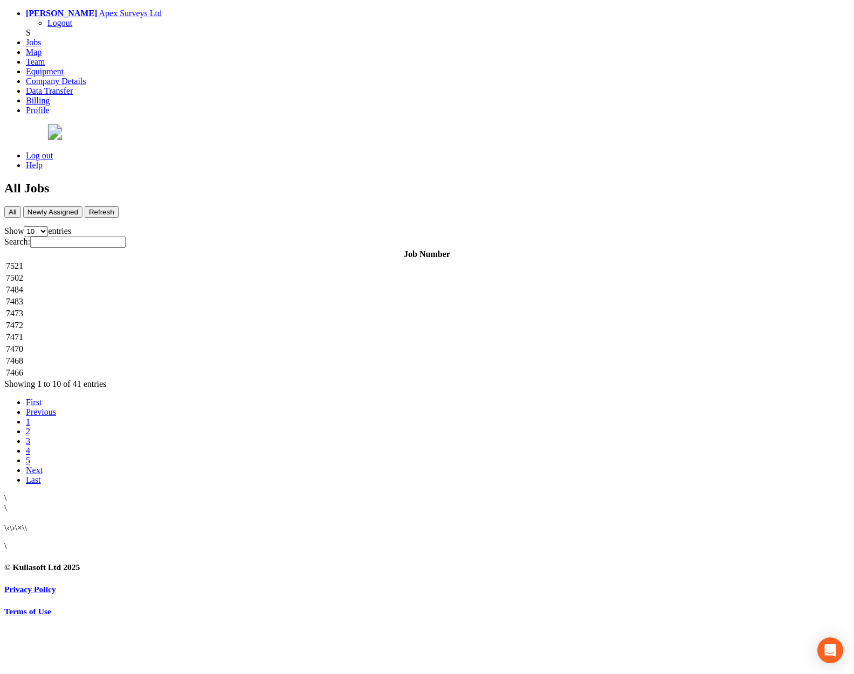
click at [30, 427] on link "2" at bounding box center [28, 431] width 4 height 9
click at [279, 261] on td "7465" at bounding box center [426, 266] width 843 height 11
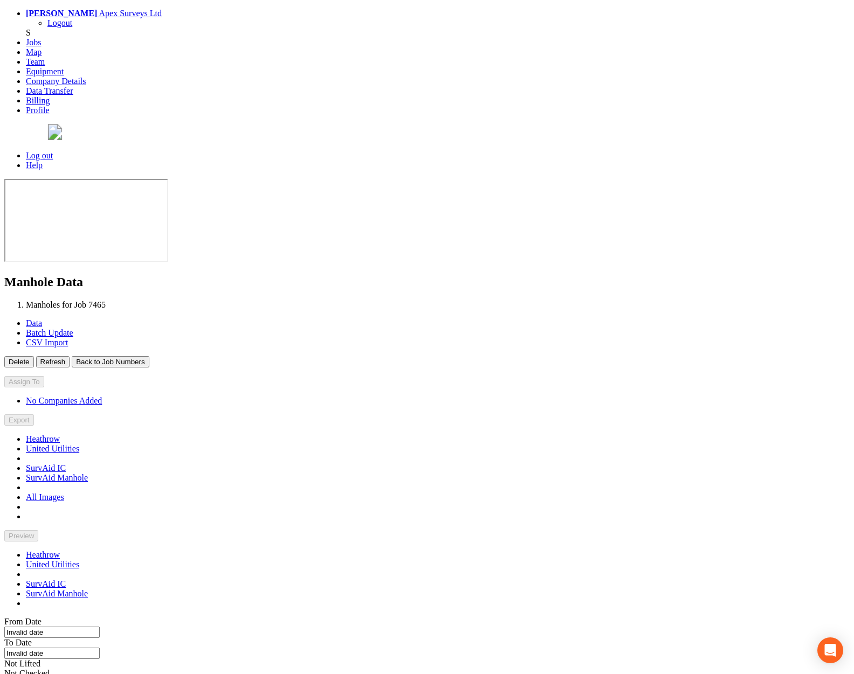
type input "[DATE]"
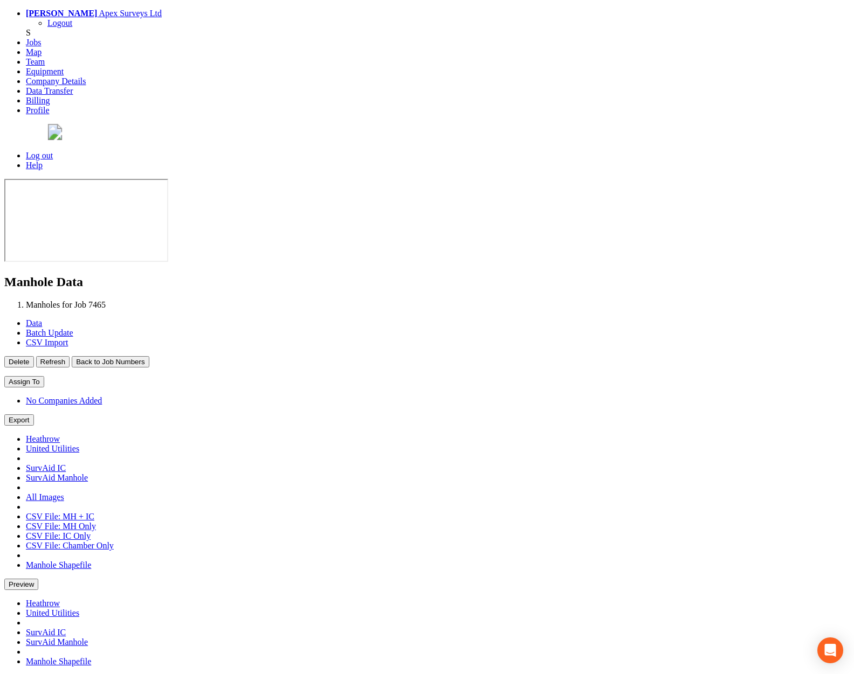
click at [149, 356] on button "Back to Job Numbers" at bounding box center [110, 361] width 77 height 11
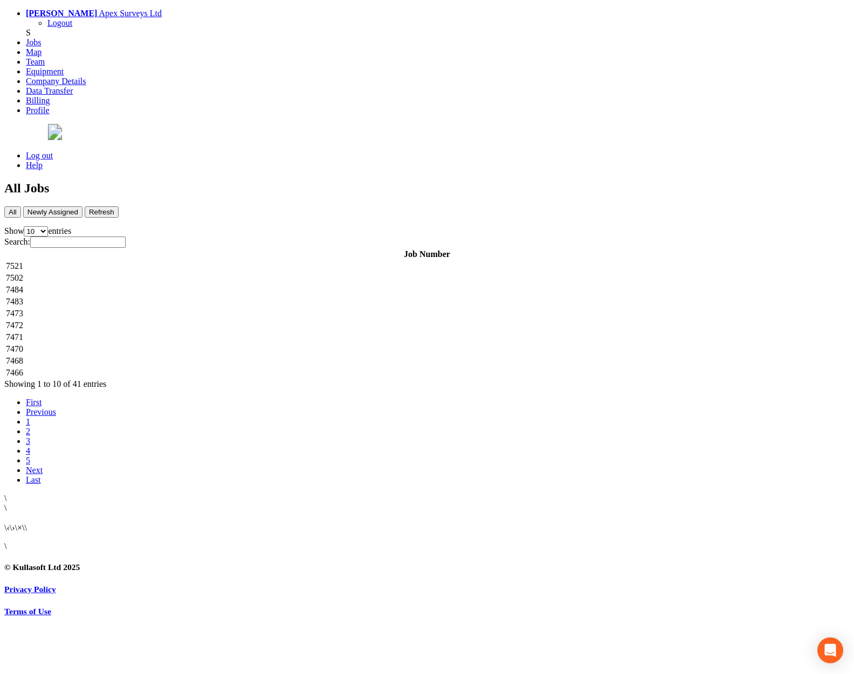
click at [30, 427] on link "2" at bounding box center [28, 431] width 4 height 9
click at [218, 273] on td "7464" at bounding box center [426, 278] width 843 height 11
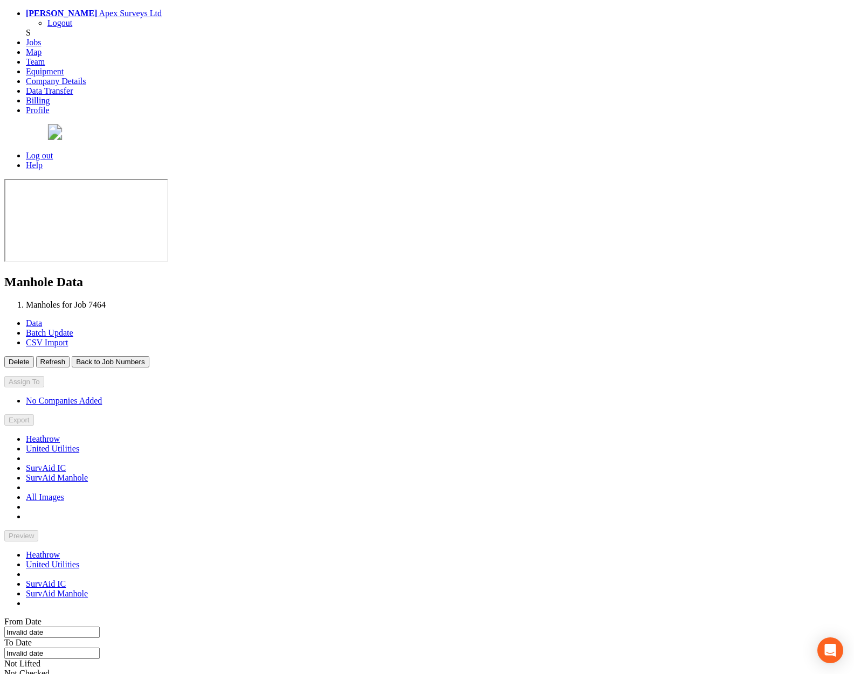
type input "[DATE]"
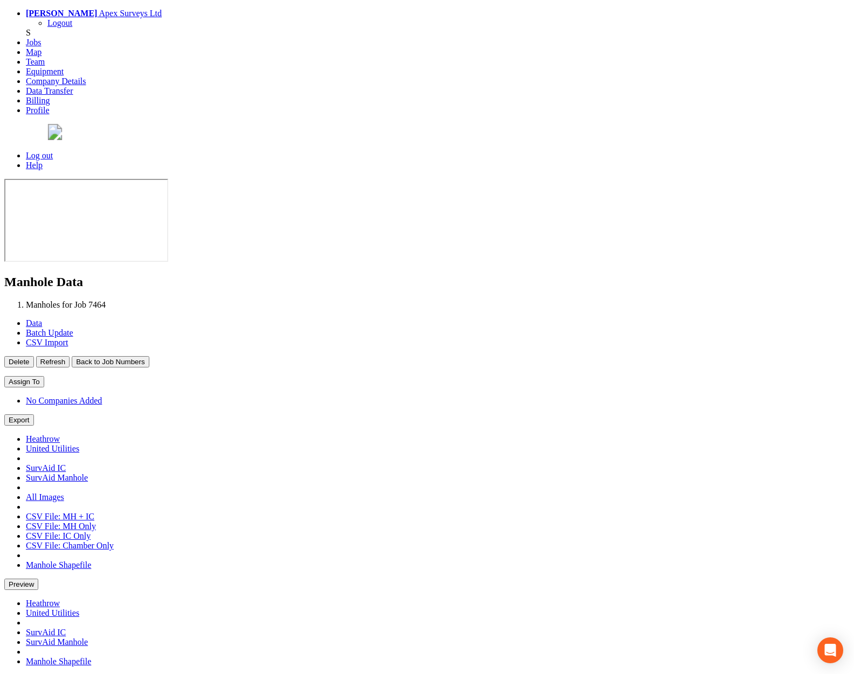
click at [149, 356] on button "Back to Job Numbers" at bounding box center [110, 361] width 77 height 11
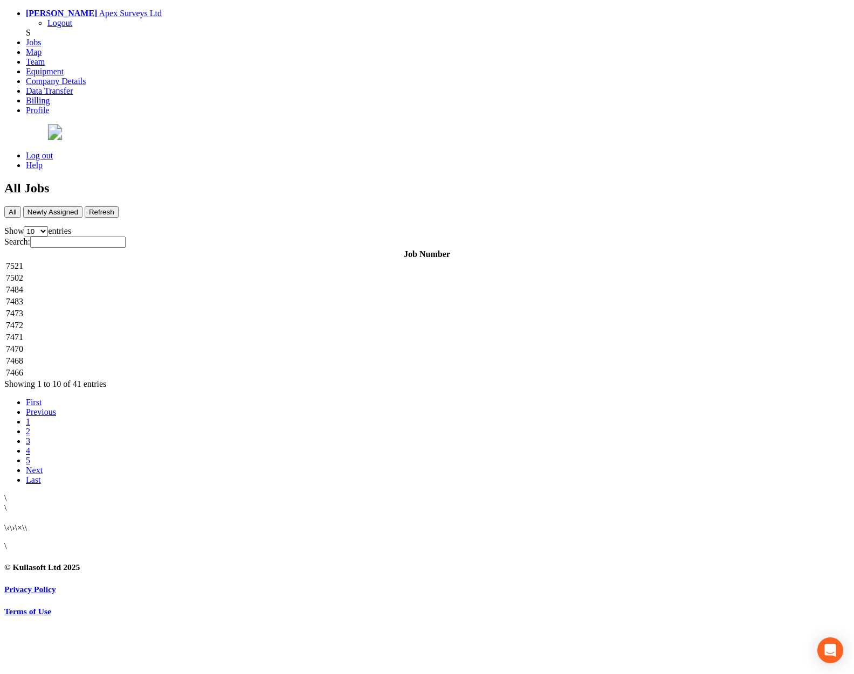
click at [30, 427] on link "2" at bounding box center [28, 431] width 4 height 9
click at [245, 296] on td "7458" at bounding box center [426, 301] width 843 height 11
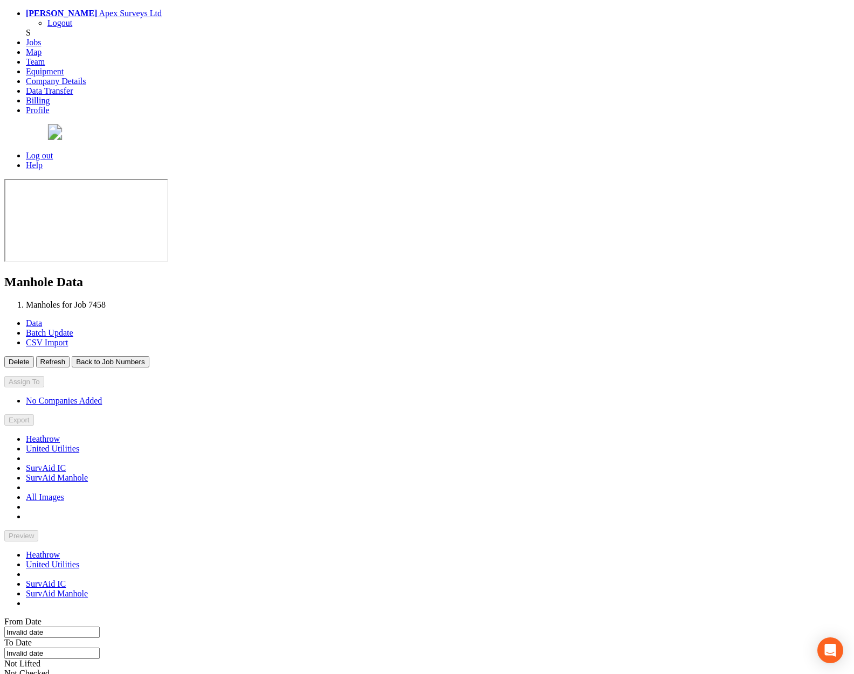
type input "[DATE]"
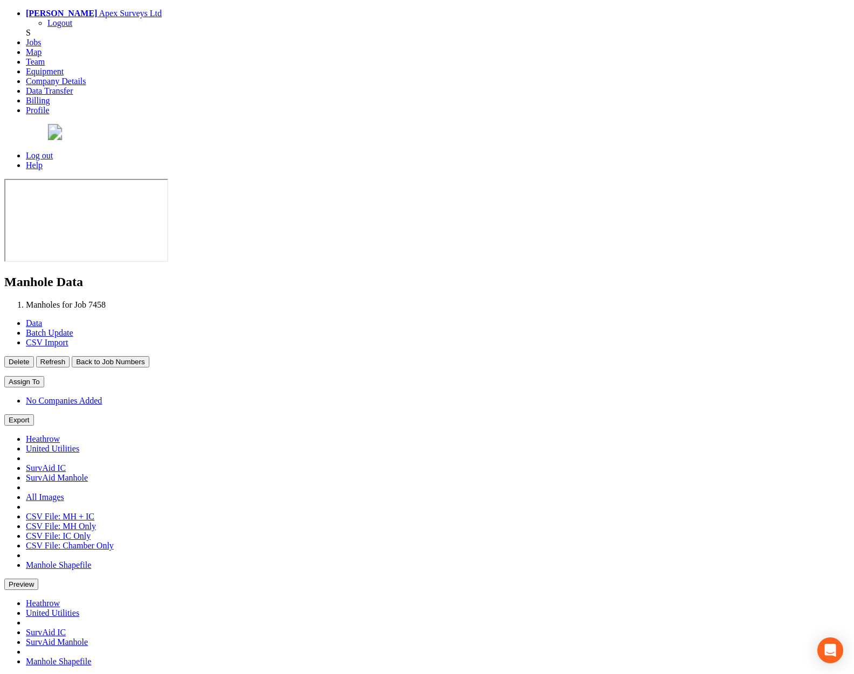
click at [149, 356] on button "Back to Job Numbers" at bounding box center [110, 361] width 77 height 11
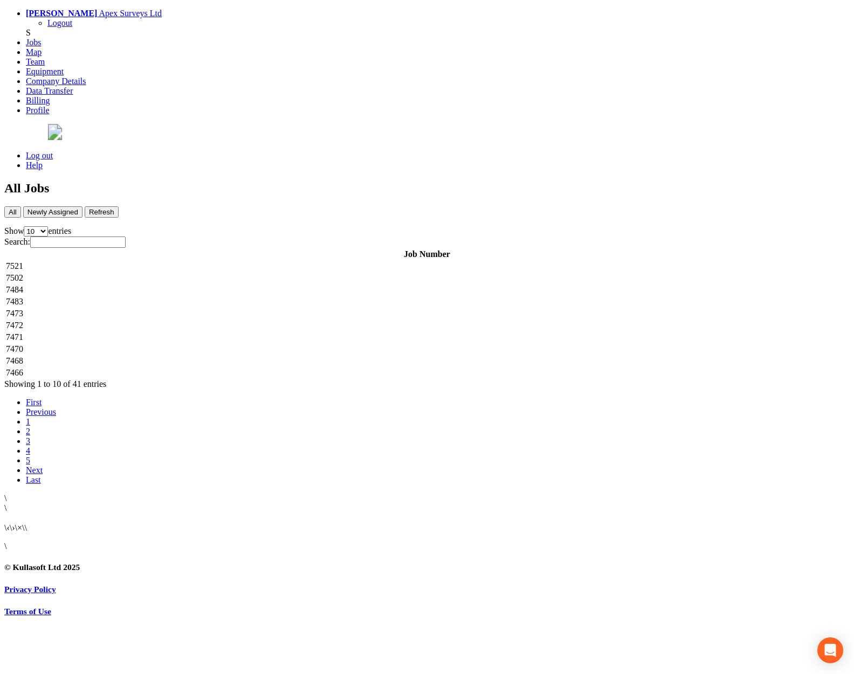
click at [30, 427] on link "2" at bounding box center [28, 431] width 4 height 9
click at [236, 308] on td "7456" at bounding box center [426, 313] width 843 height 11
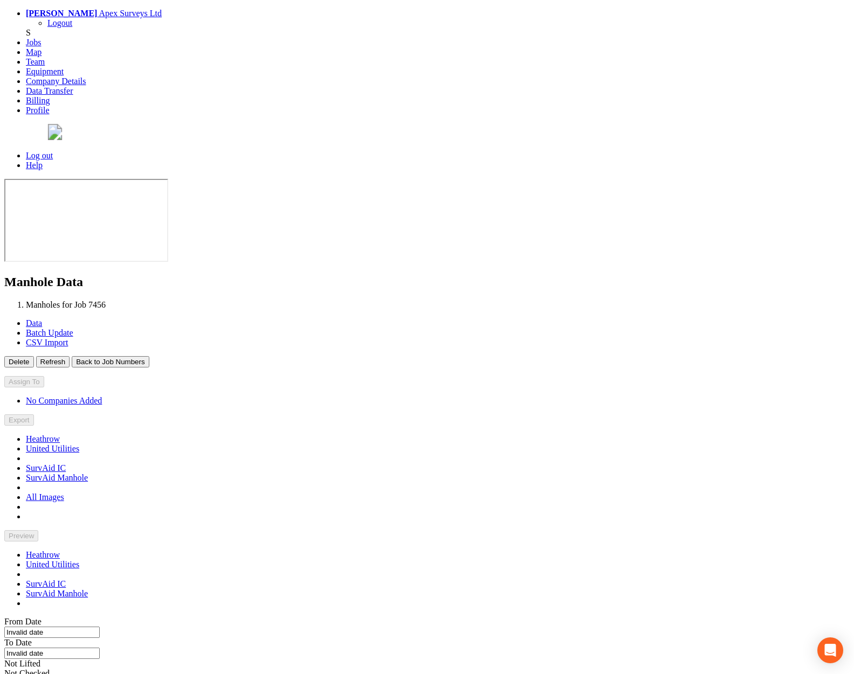
type input "[DATE]"
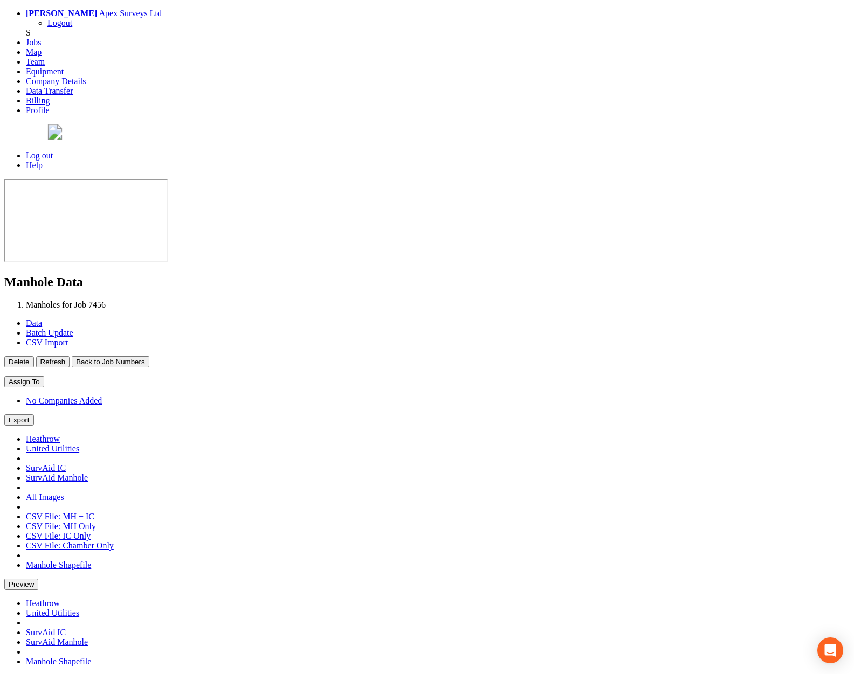
click at [149, 356] on button "Back to Job Numbers" at bounding box center [110, 361] width 77 height 11
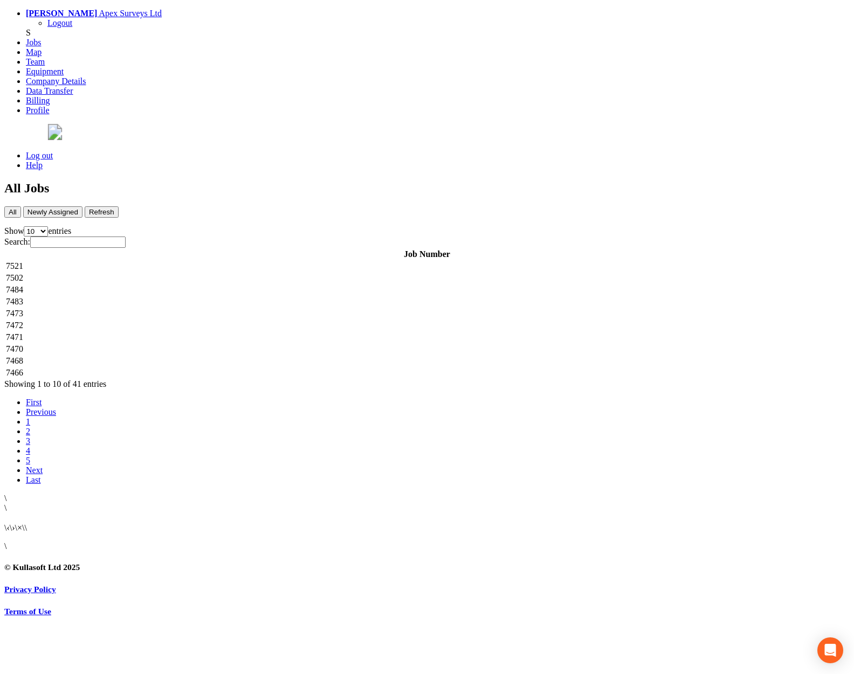
click at [30, 427] on link "2" at bounding box center [28, 431] width 4 height 9
click at [293, 320] on td "7455" at bounding box center [426, 325] width 843 height 11
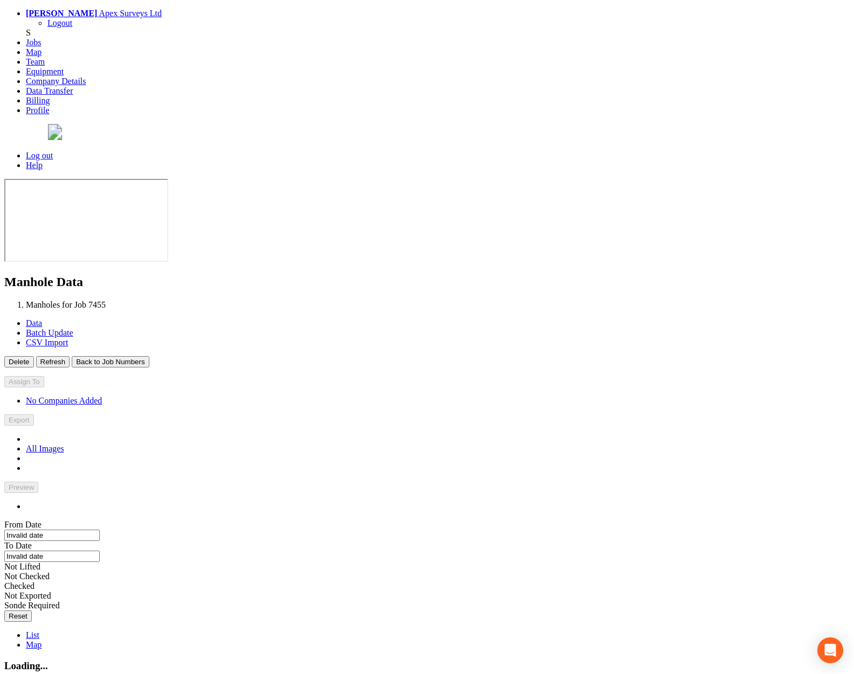
type input "[DATE]"
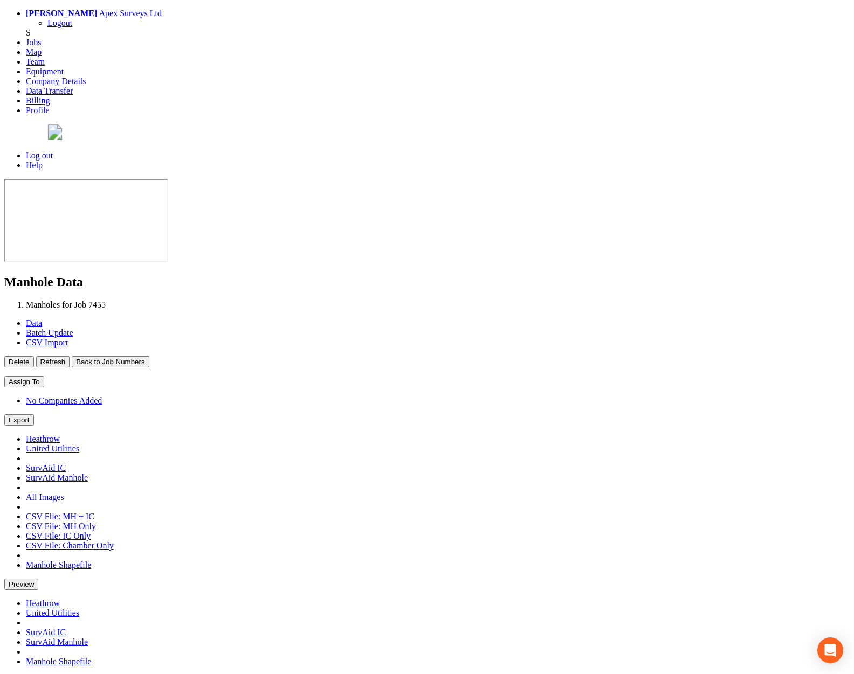
click at [149, 356] on button "Back to Job Numbers" at bounding box center [110, 361] width 77 height 11
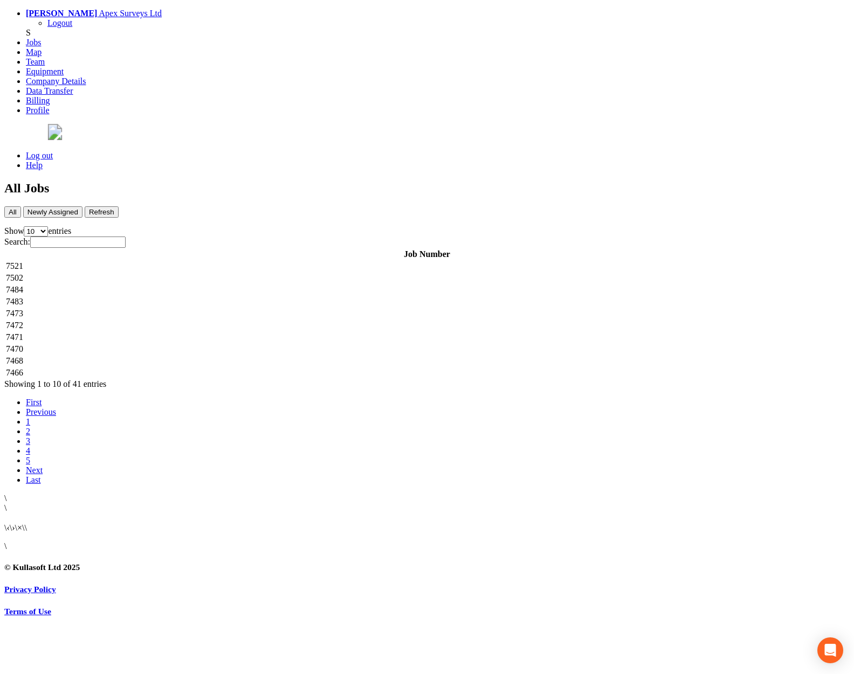
click at [30, 427] on link "2" at bounding box center [28, 431] width 4 height 9
click at [225, 332] on td "7453" at bounding box center [426, 337] width 843 height 11
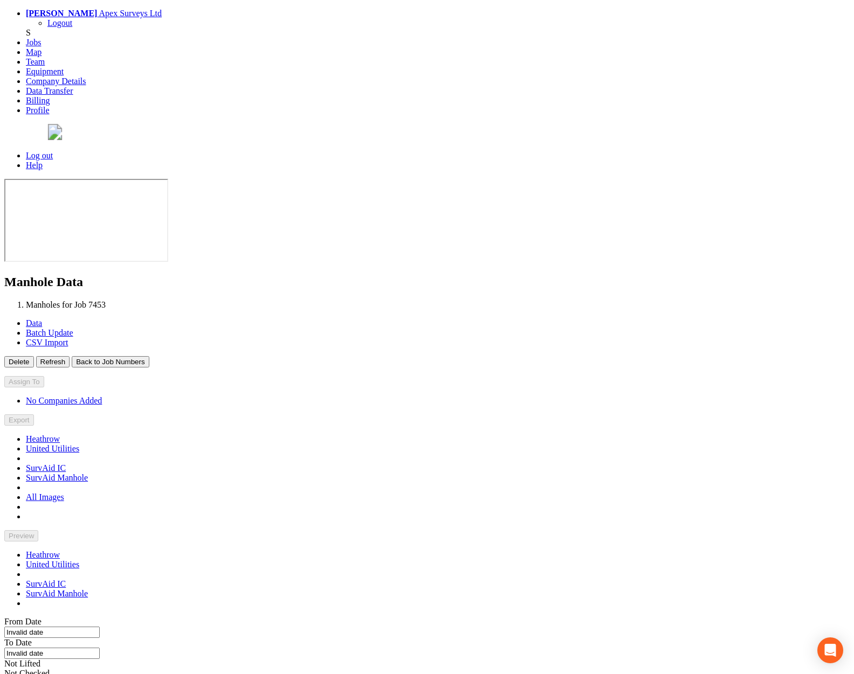
type input "[DATE]"
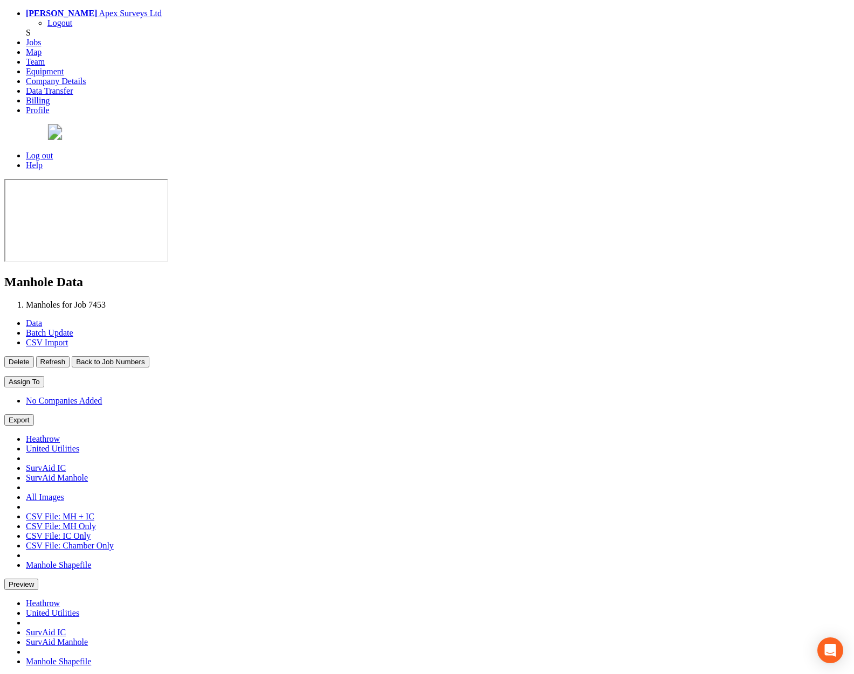
click at [149, 356] on button "Back to Job Numbers" at bounding box center [110, 361] width 77 height 11
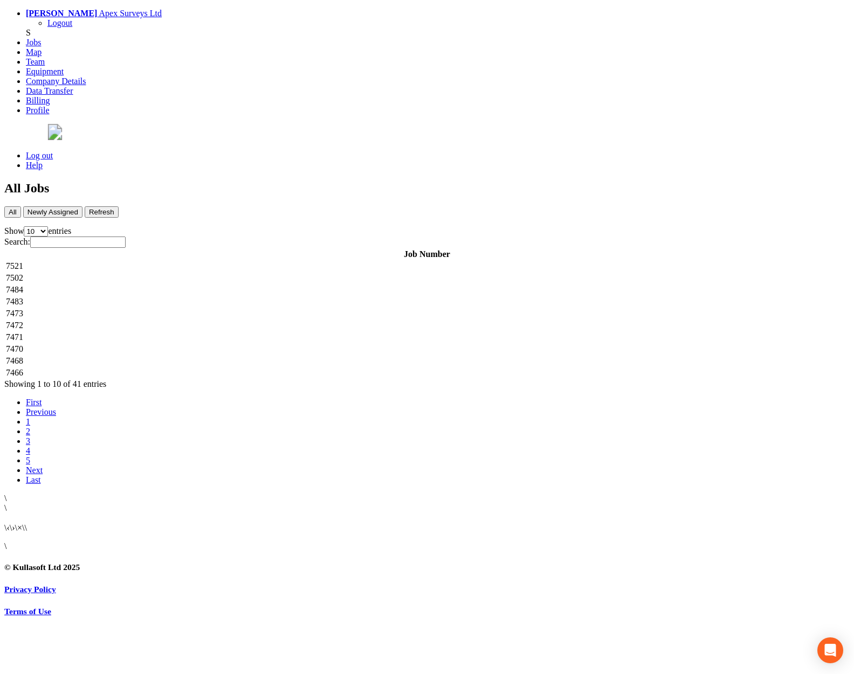
click at [30, 427] on link "2" at bounding box center [28, 431] width 4 height 9
click at [348, 344] on td "7452" at bounding box center [426, 349] width 843 height 11
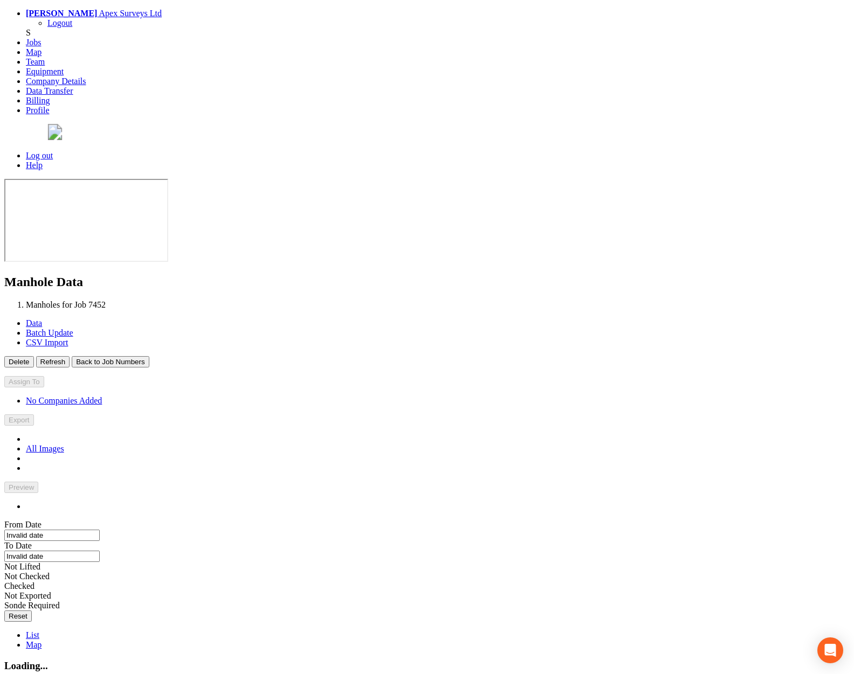
type input "[DATE]"
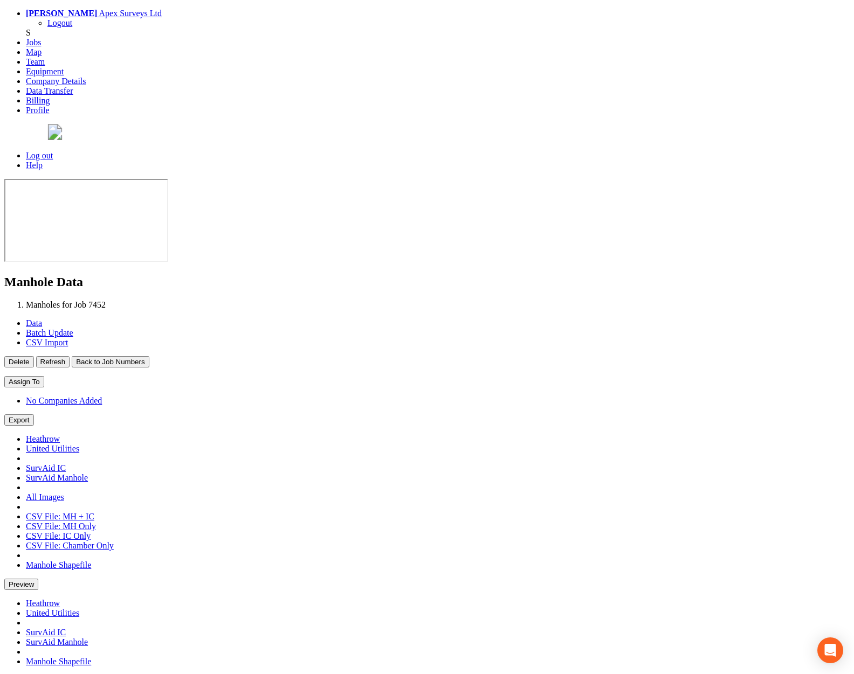
click at [149, 356] on button "Back to Job Numbers" at bounding box center [110, 361] width 77 height 11
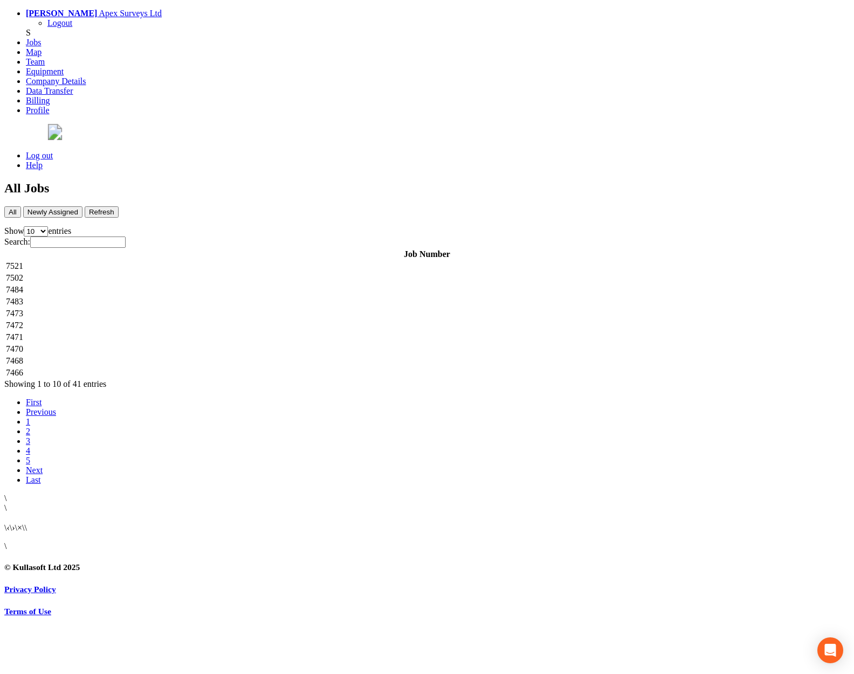
click at [30, 427] on link "2" at bounding box center [28, 431] width 4 height 9
click at [360, 356] on td "7450" at bounding box center [426, 361] width 843 height 11
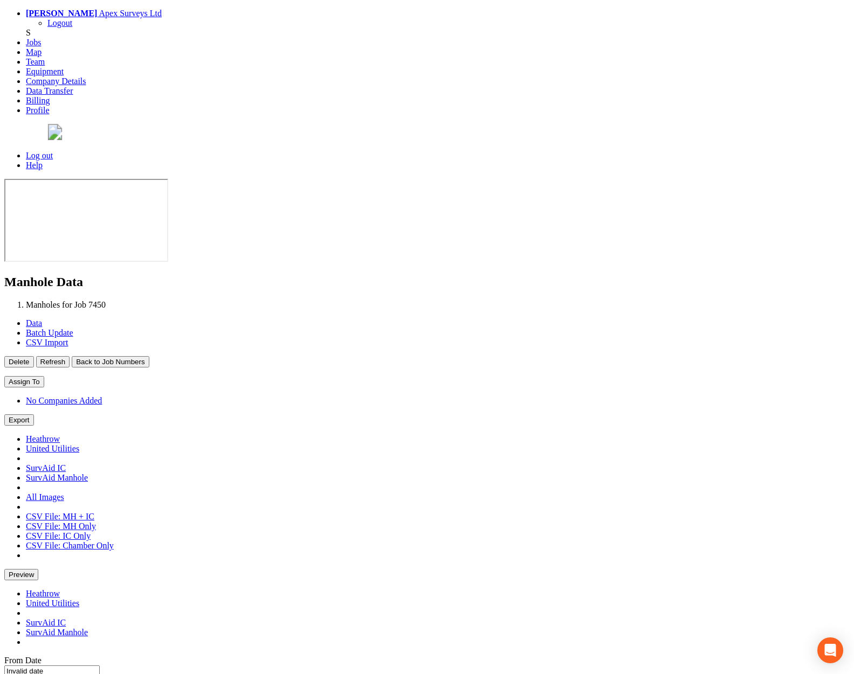
type input "[DATE]"
click at [53, 151] on link "Log out" at bounding box center [39, 155] width 27 height 9
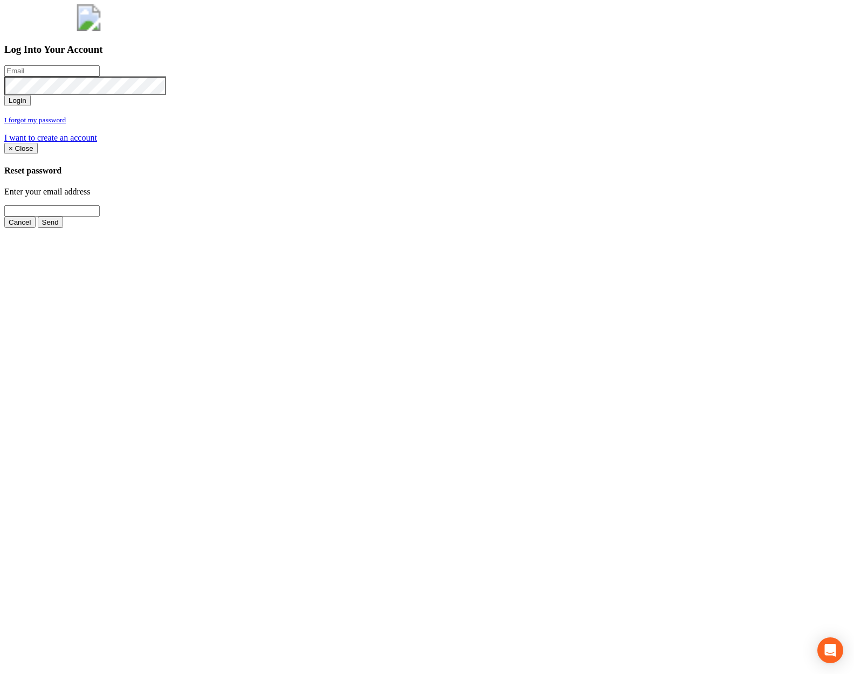
click at [100, 77] on input "email" at bounding box center [51, 70] width 95 height 11
type input "[PERSON_NAME][EMAIL_ADDRESS][PERSON_NAME][DOMAIN_NAME]"
click at [4, 95] on button "Login" at bounding box center [17, 100] width 26 height 11
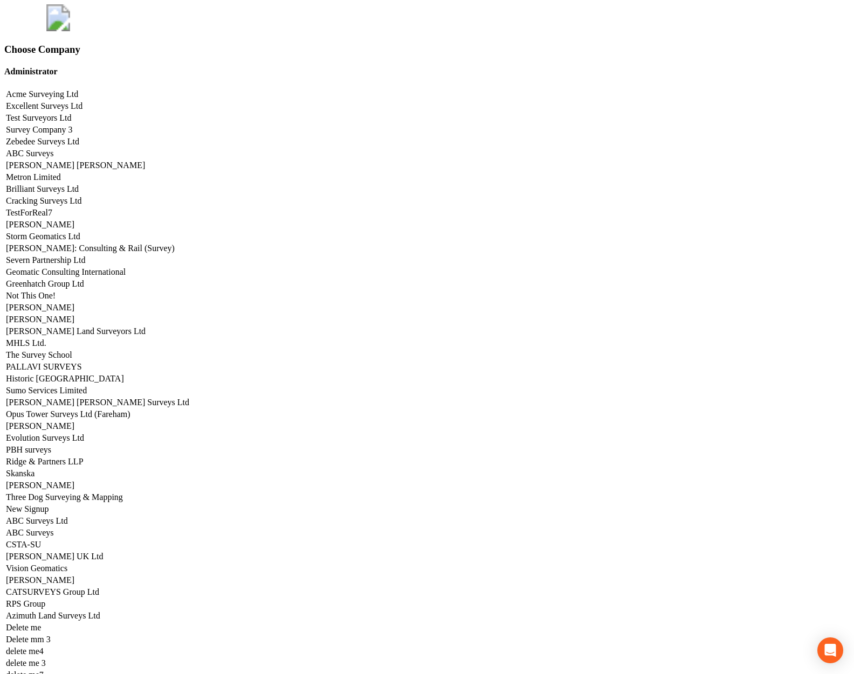
scroll to position [4197, 0]
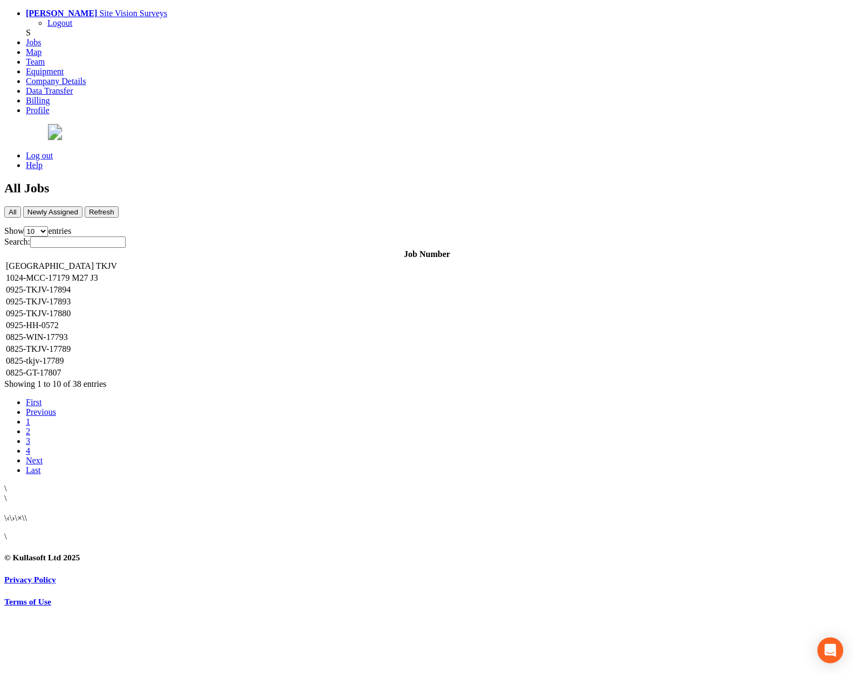
click at [294, 261] on td "[GEOGRAPHIC_DATA] TKJV" at bounding box center [426, 266] width 843 height 11
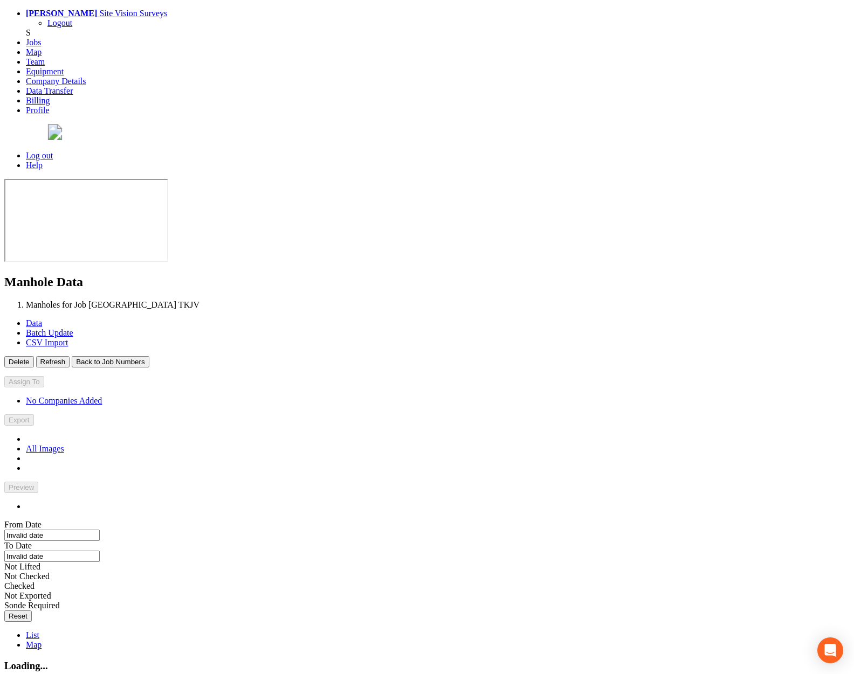
type input "[DATE]"
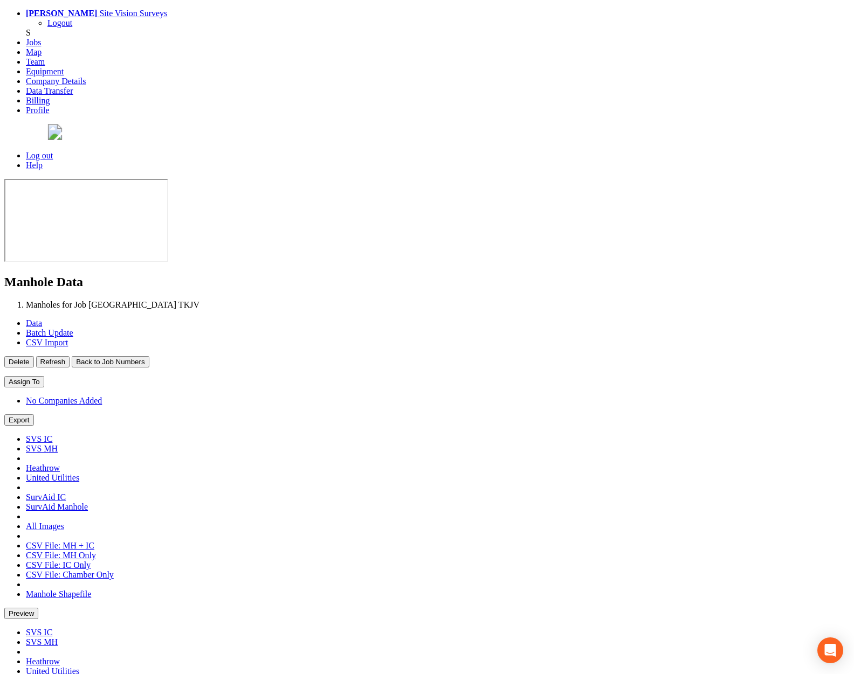
click at [149, 356] on button "Back to Job Numbers" at bounding box center [110, 361] width 77 height 11
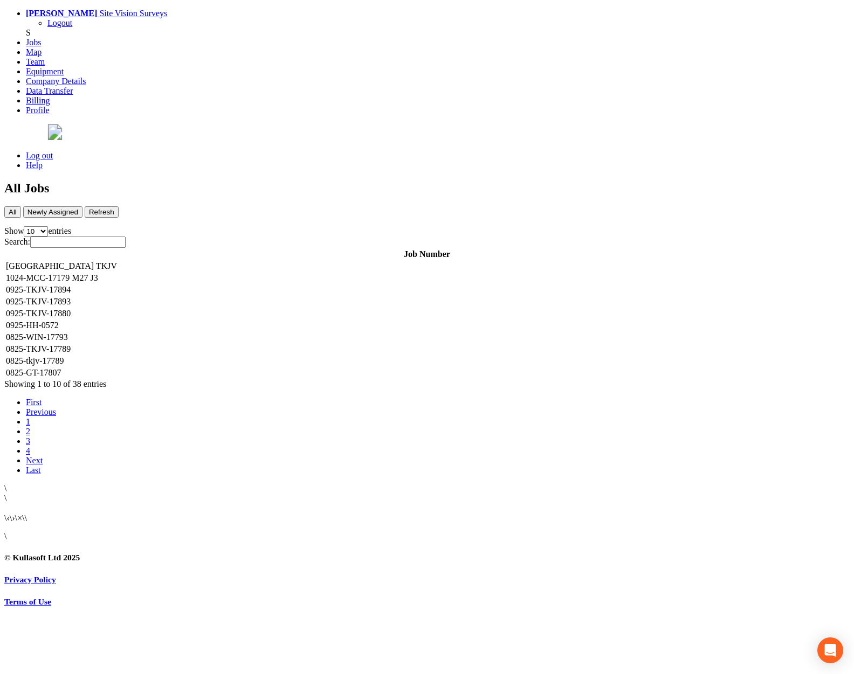
click at [239, 273] on td "1024-MCC-17179 M27 J3" at bounding box center [426, 278] width 843 height 11
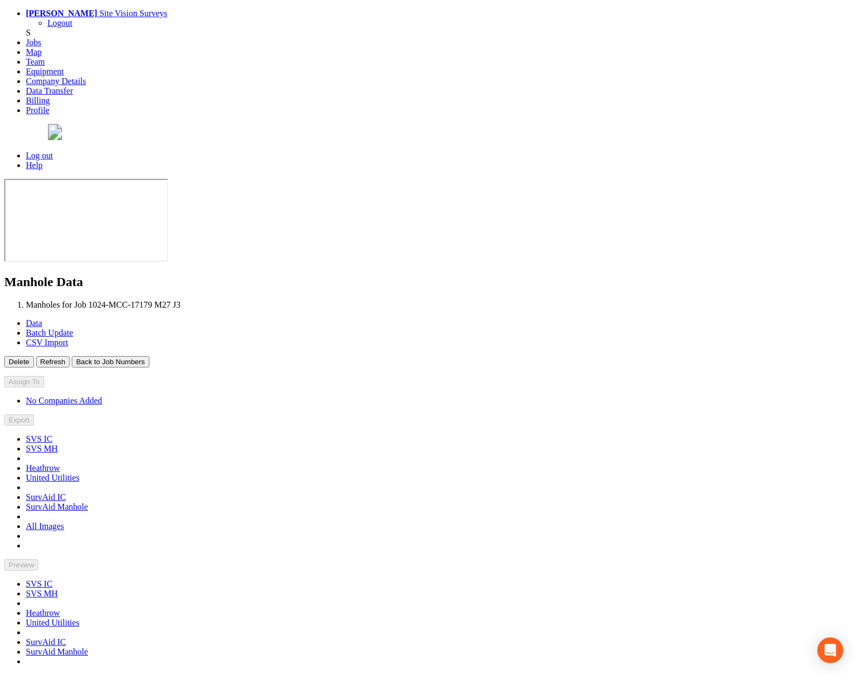
type input "[DATE]"
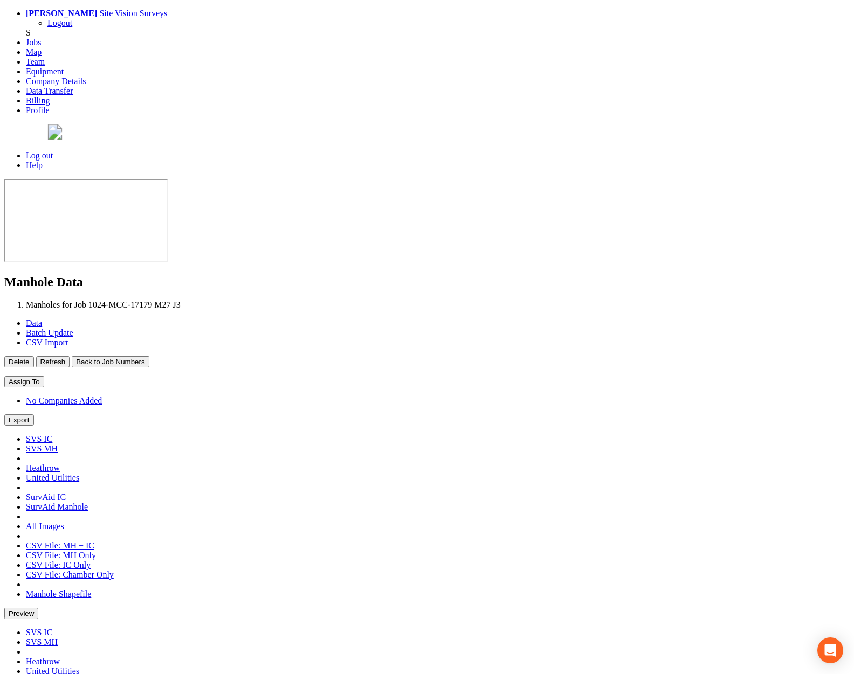
click at [149, 356] on button "Back to Job Numbers" at bounding box center [110, 361] width 77 height 11
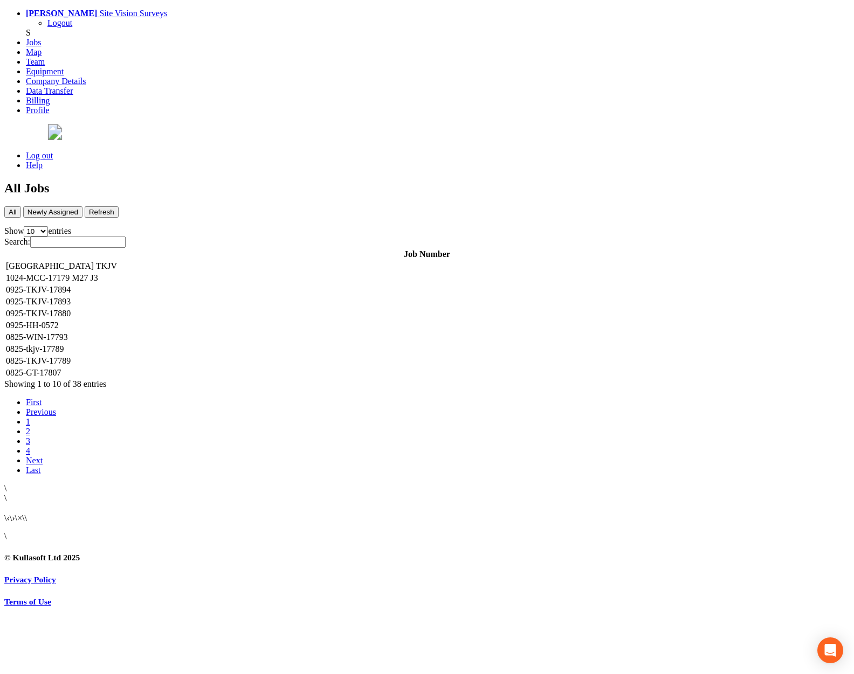
click at [232, 285] on td "0925-TKJV-17894" at bounding box center [426, 290] width 843 height 11
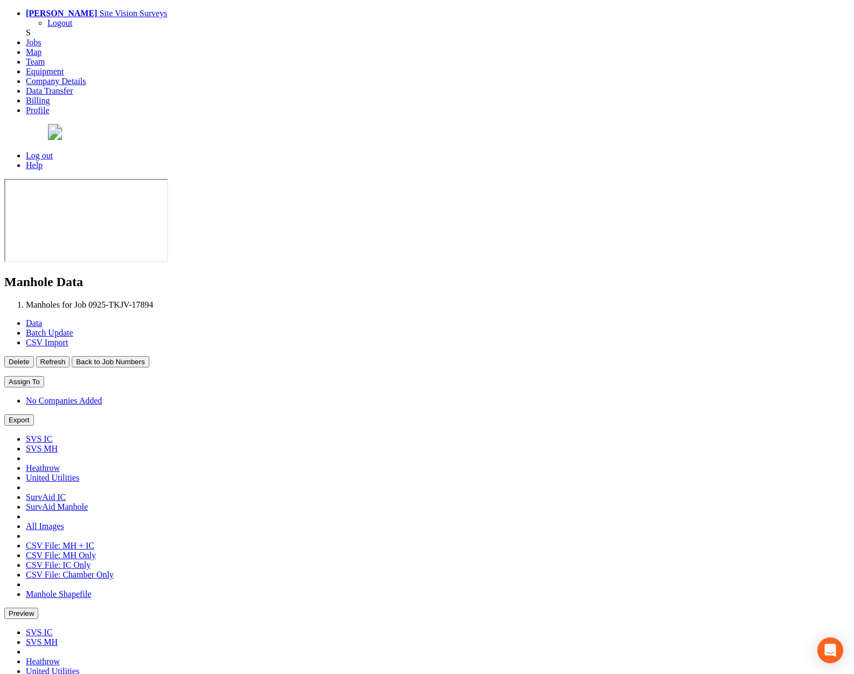
click at [149, 356] on button "Back to Job Numbers" at bounding box center [110, 361] width 77 height 11
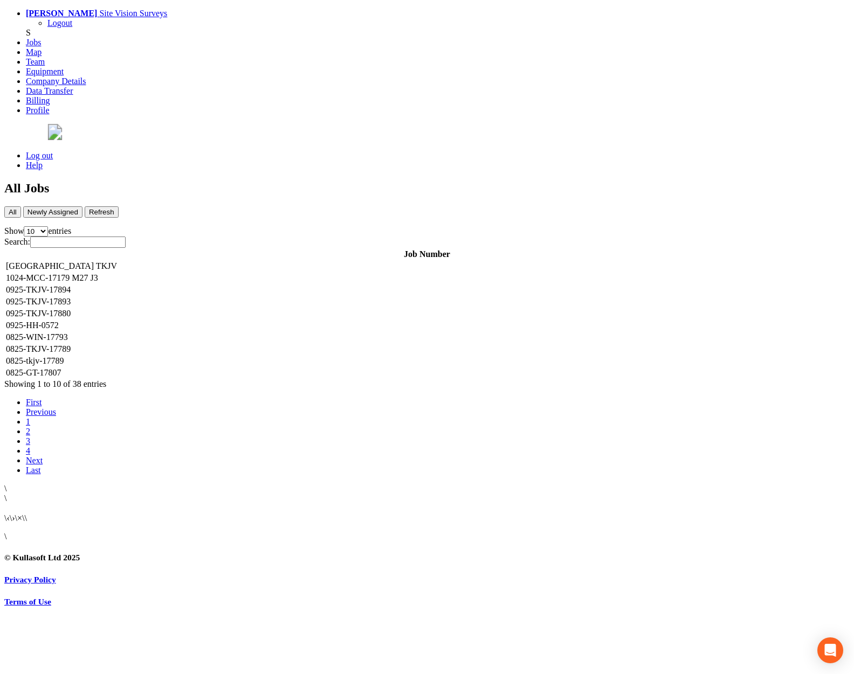
click at [224, 296] on td "0925-TKJV-17893" at bounding box center [426, 301] width 843 height 11
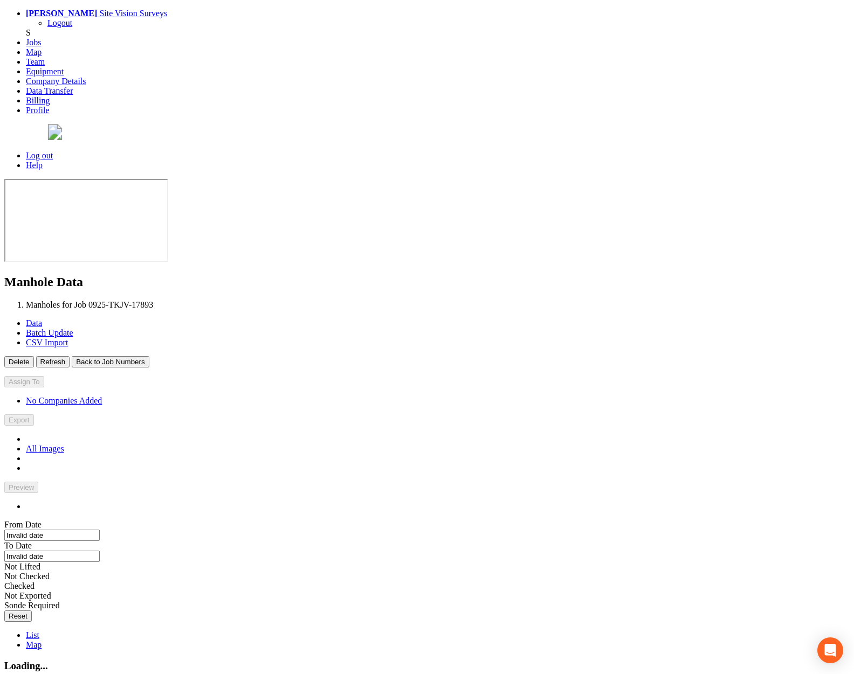
type input "[DATE]"
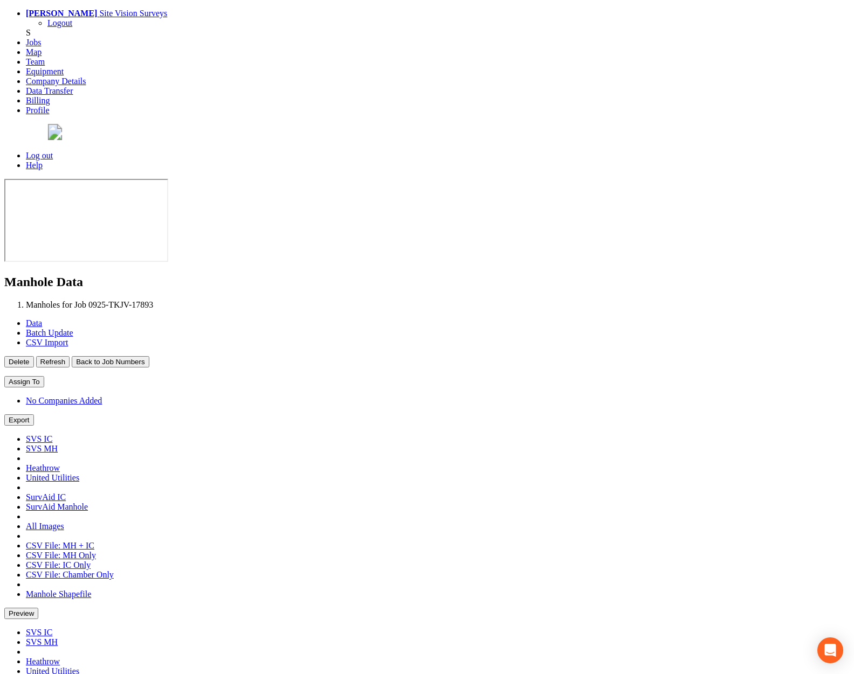
click at [149, 356] on button "Back to Job Numbers" at bounding box center [110, 361] width 77 height 11
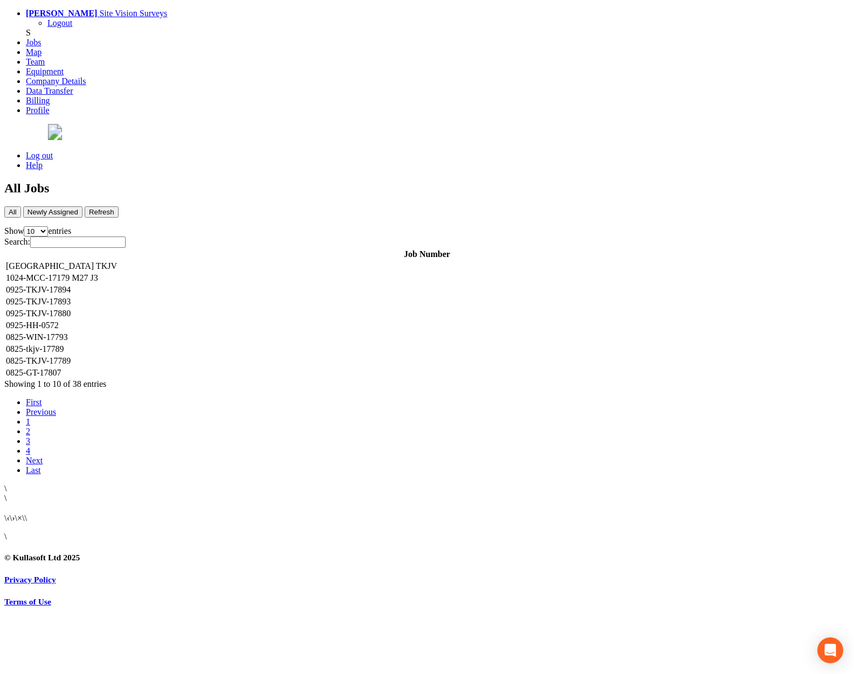
click at [226, 308] on td "0925-TKJV-17880" at bounding box center [426, 313] width 843 height 11
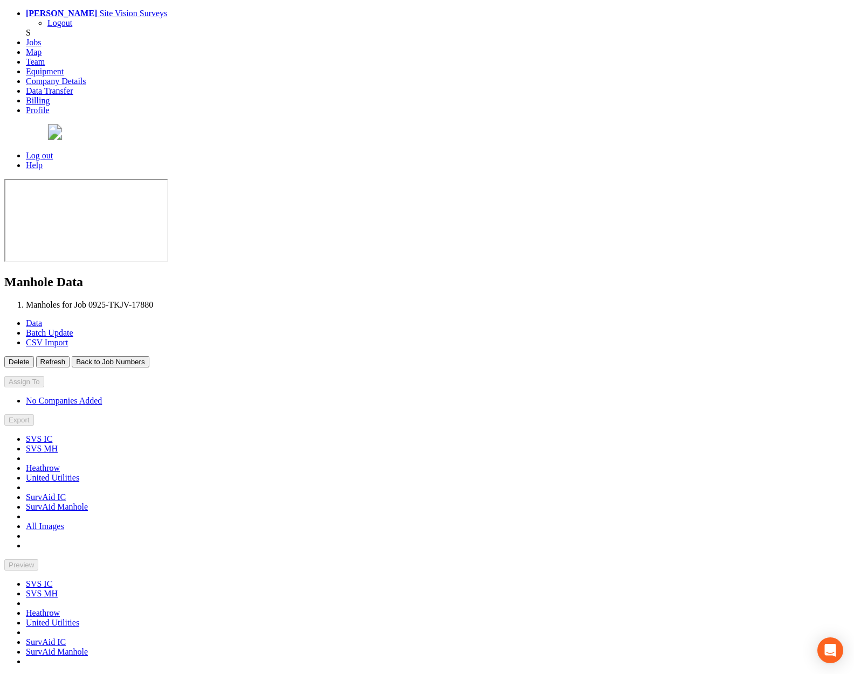
type input "[DATE]"
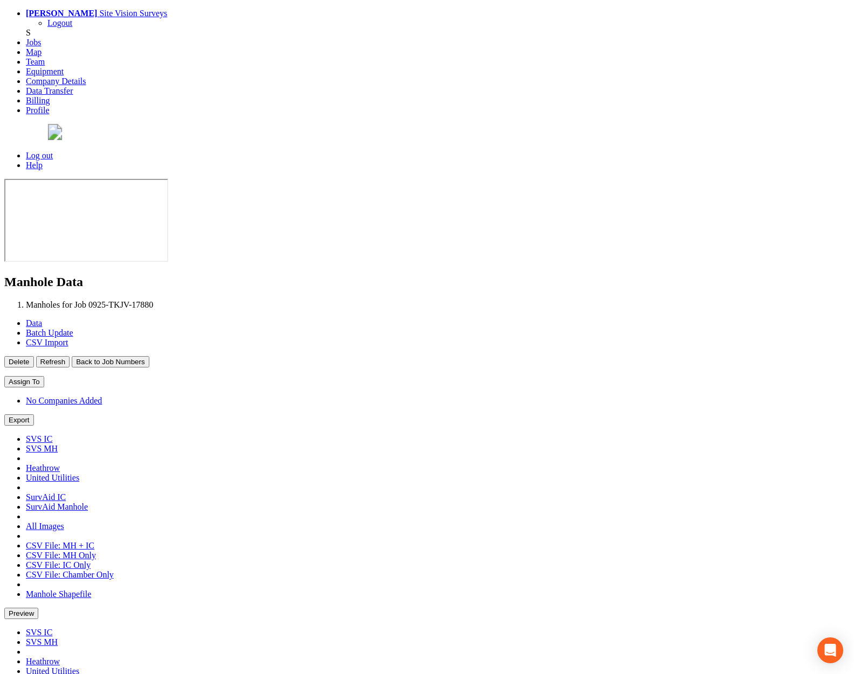
click at [149, 356] on button "Back to Job Numbers" at bounding box center [110, 361] width 77 height 11
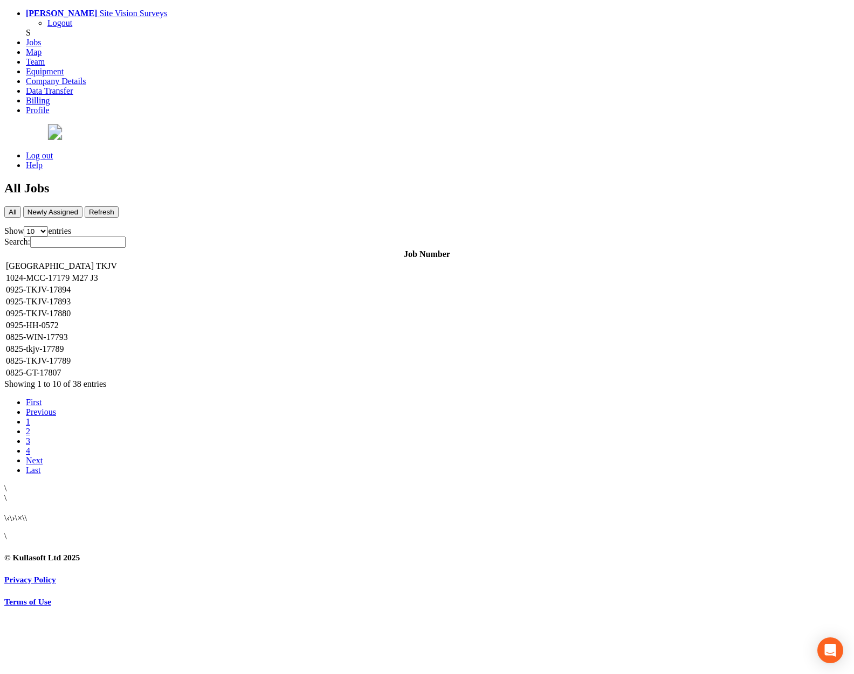
click at [224, 320] on td "0925-HH-0572" at bounding box center [426, 325] width 843 height 11
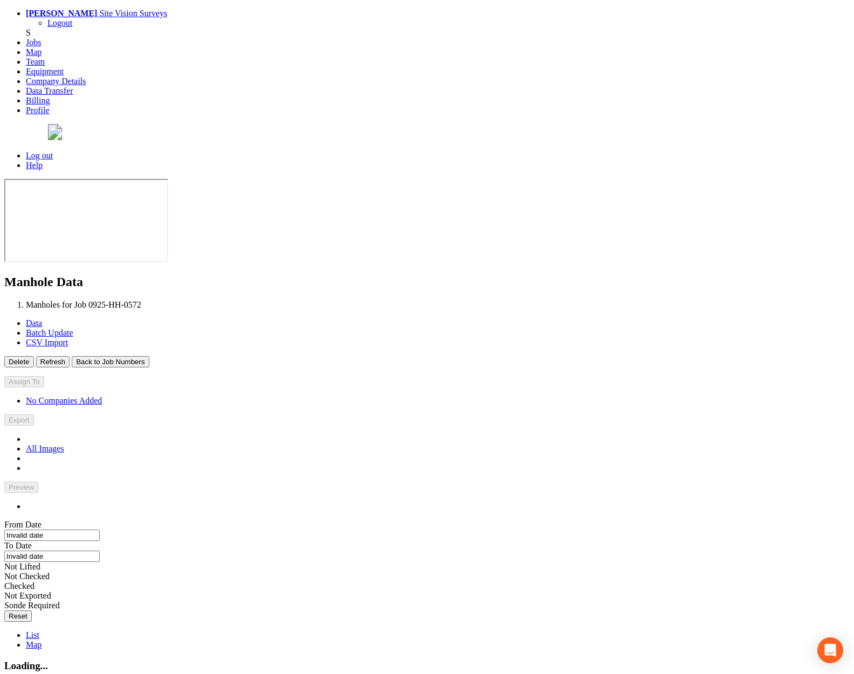
type input "[DATE]"
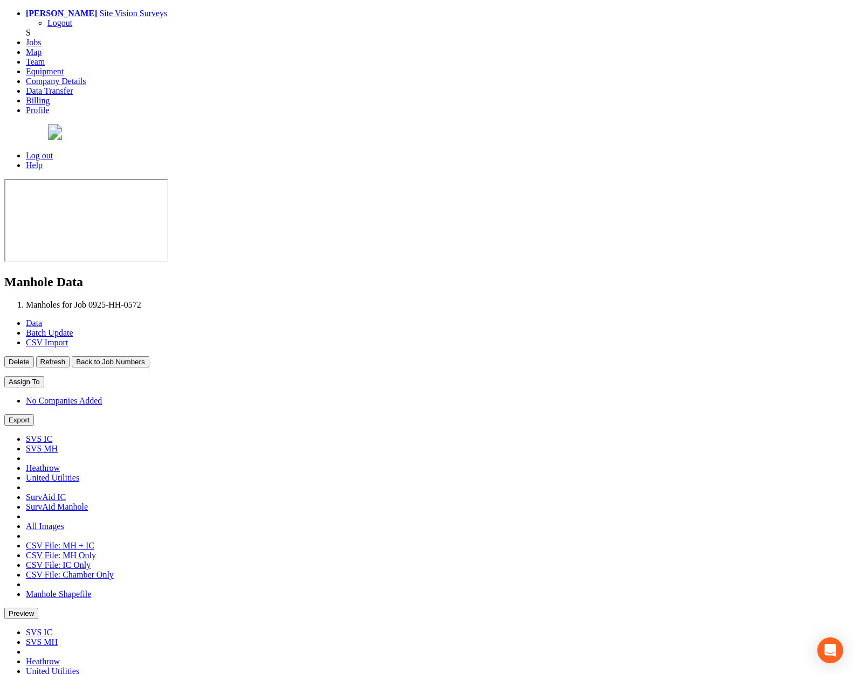
click at [149, 356] on button "Back to Job Numbers" at bounding box center [110, 361] width 77 height 11
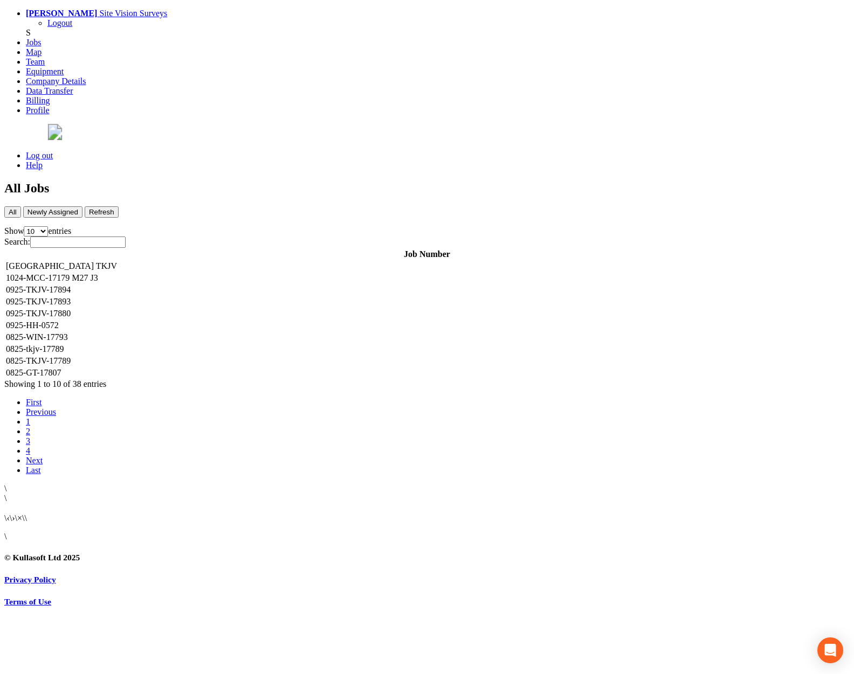
click at [219, 320] on td "0925-HH-0572" at bounding box center [426, 325] width 843 height 11
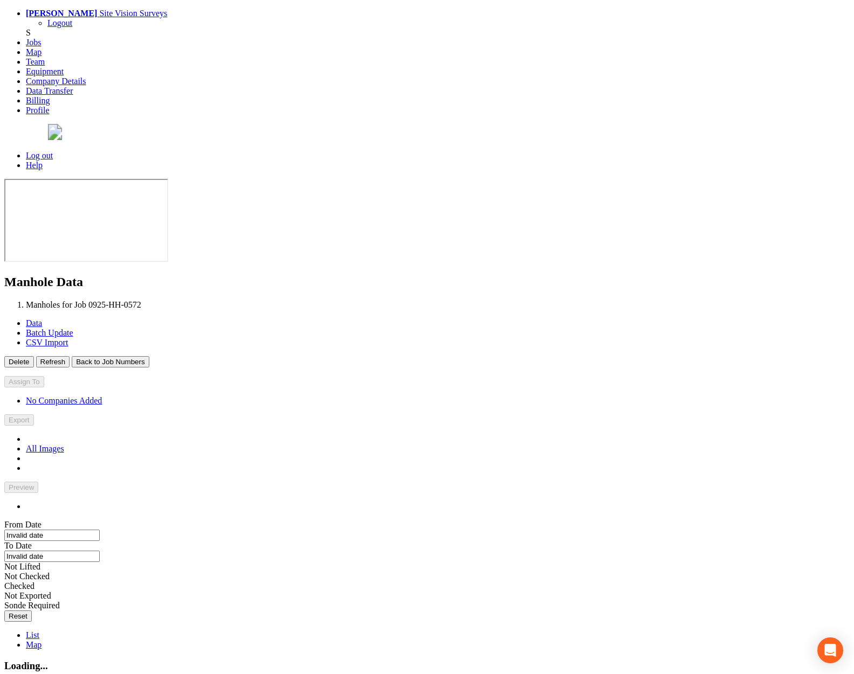
type input "[DATE]"
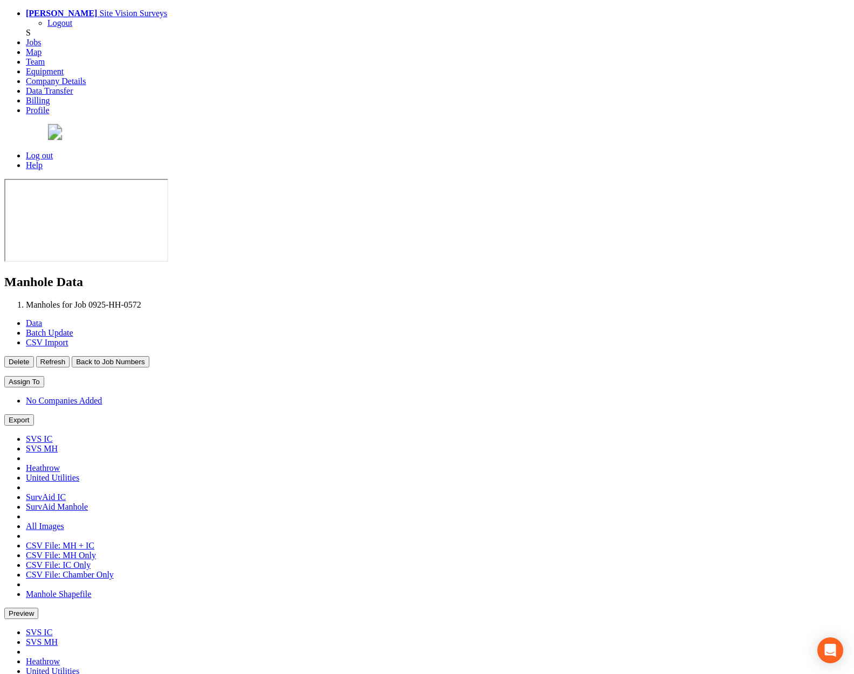
click at [149, 356] on button "Back to Job Numbers" at bounding box center [110, 361] width 77 height 11
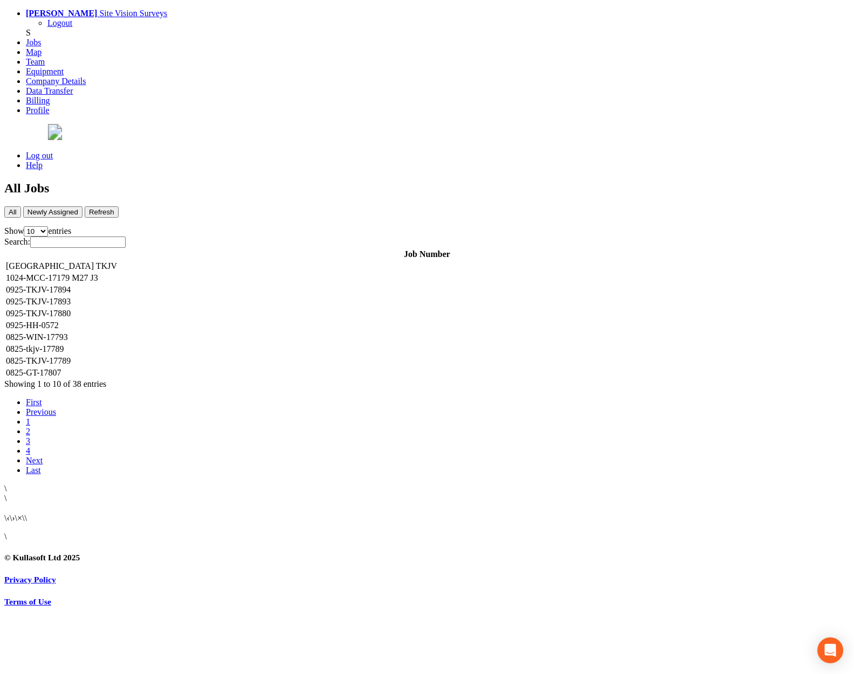
click at [222, 332] on td "0825-WIN-17793" at bounding box center [426, 337] width 843 height 11
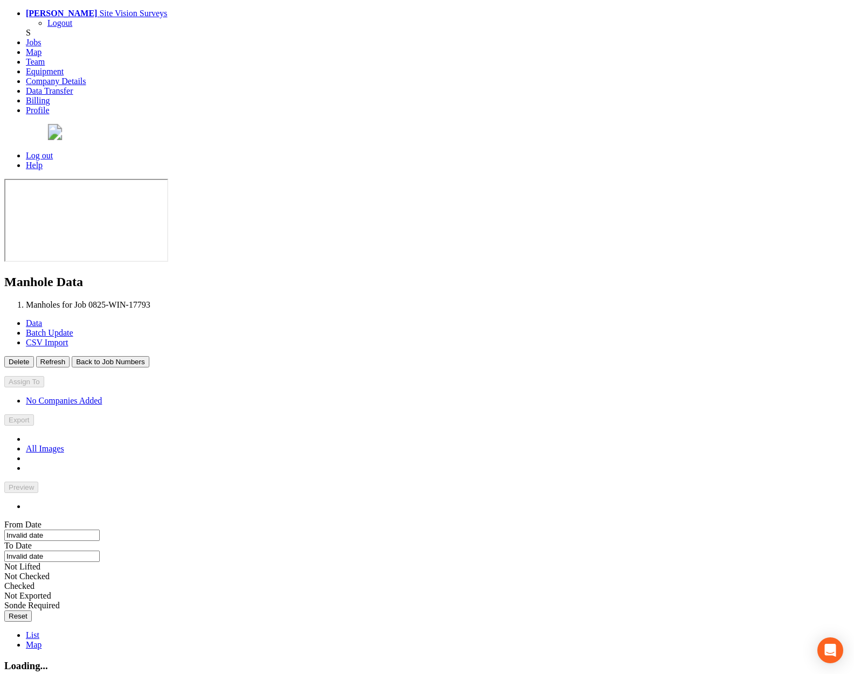
type input "[DATE]"
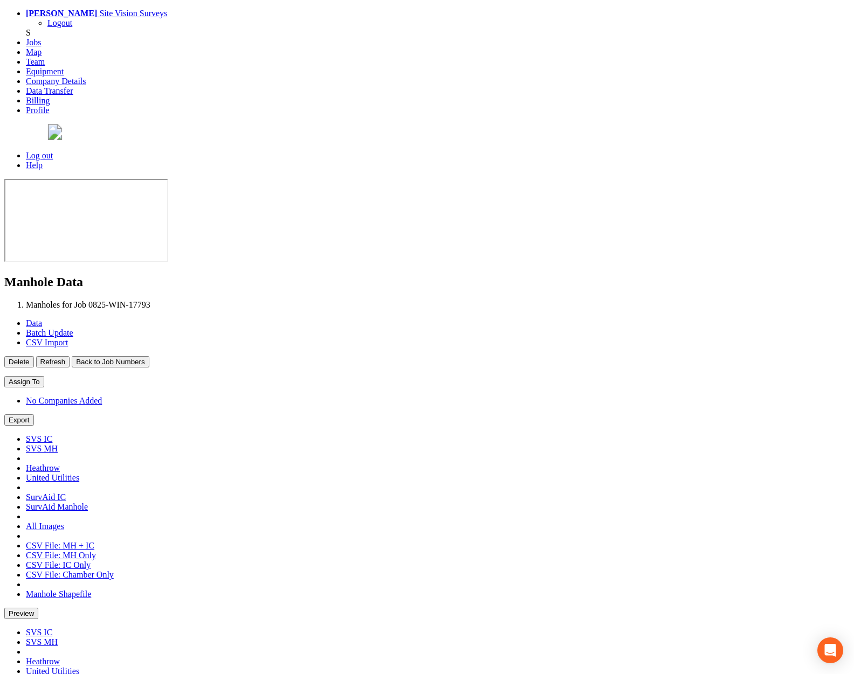
click at [149, 356] on button "Back to Job Numbers" at bounding box center [110, 361] width 77 height 11
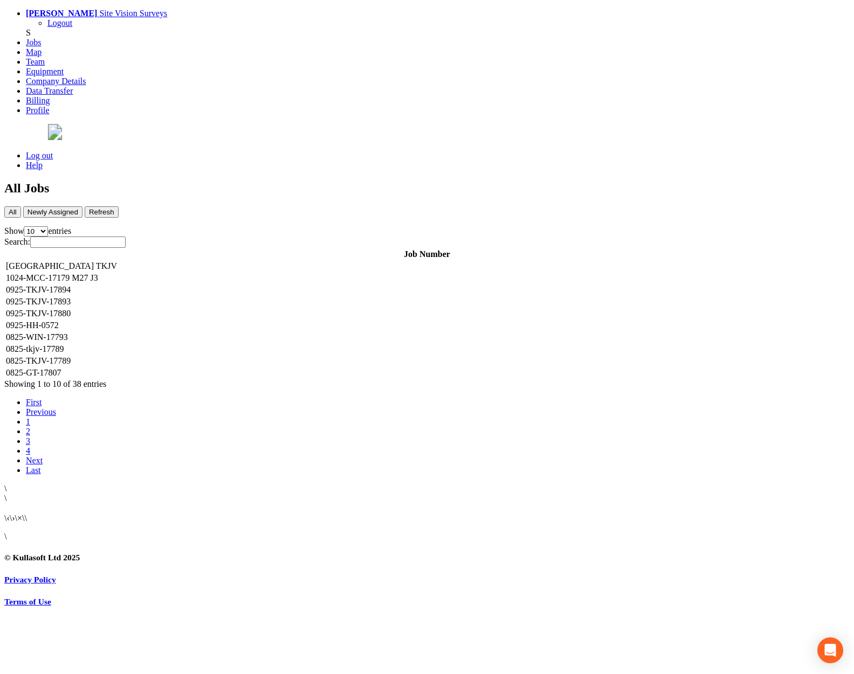
click at [233, 344] on td "0825-tkjv-17789" at bounding box center [426, 349] width 843 height 11
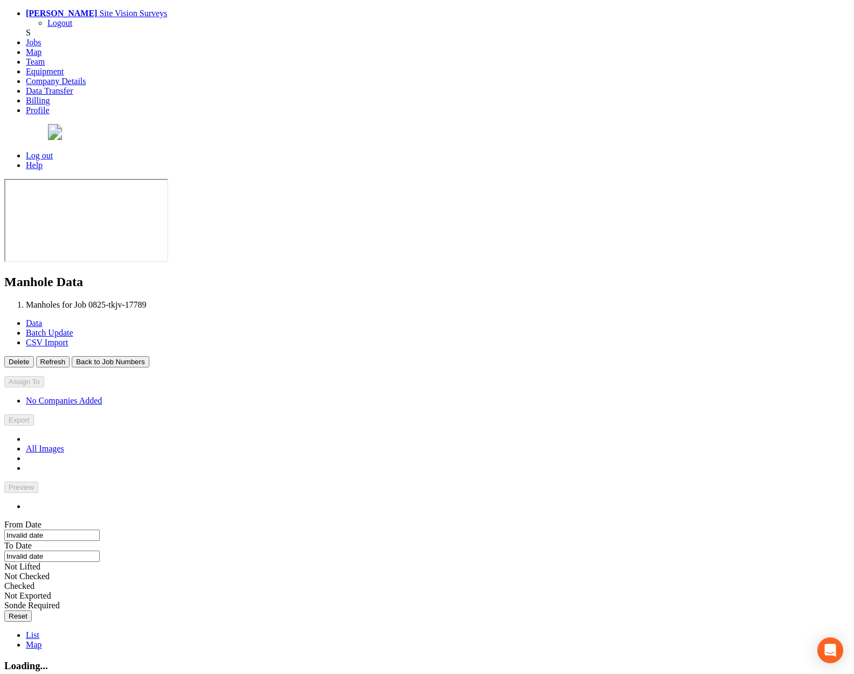
type input "[DATE]"
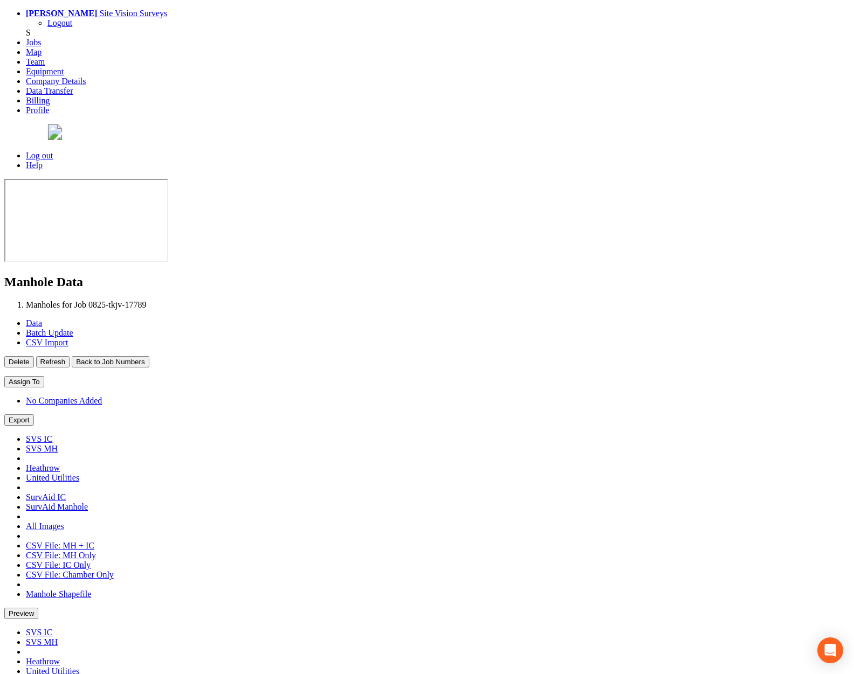
click at [149, 356] on button "Back to Job Numbers" at bounding box center [110, 361] width 77 height 11
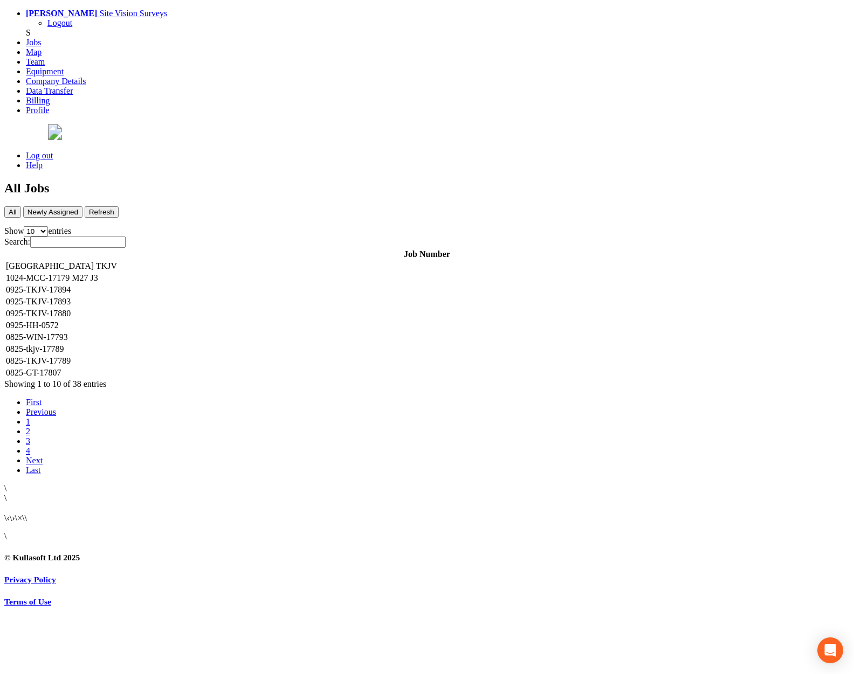
click at [236, 356] on td "0825-TKJV-17789" at bounding box center [426, 361] width 843 height 11
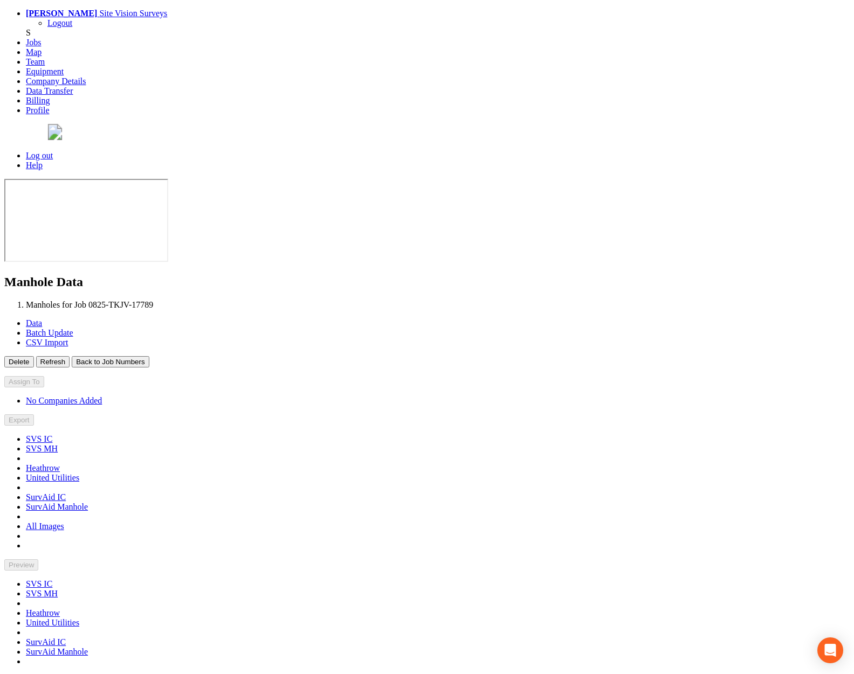
type input "[DATE]"
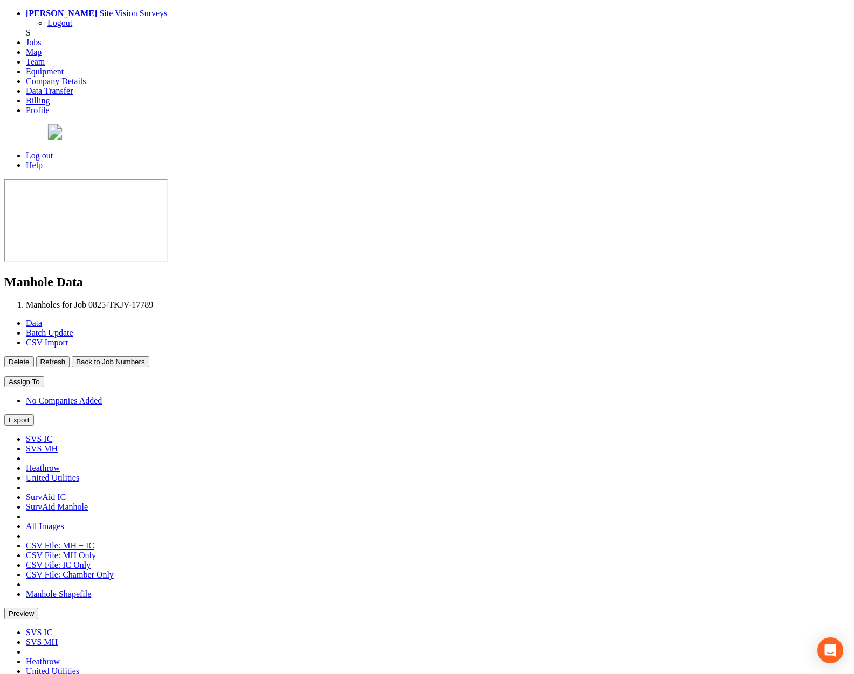
click at [149, 356] on button "Back to Job Numbers" at bounding box center [110, 361] width 77 height 11
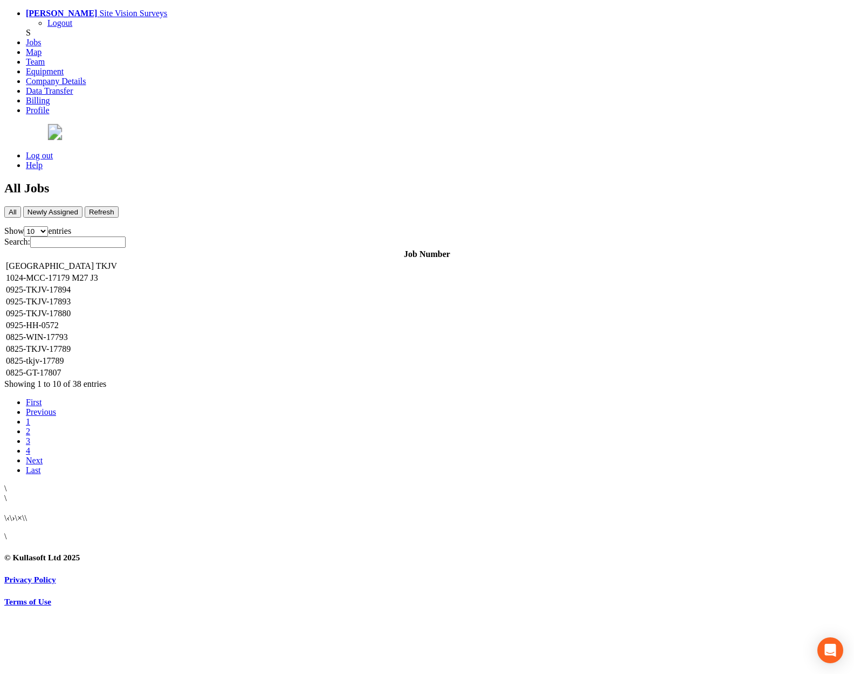
click at [244, 368] on td "0825-GT-17807" at bounding box center [426, 373] width 843 height 11
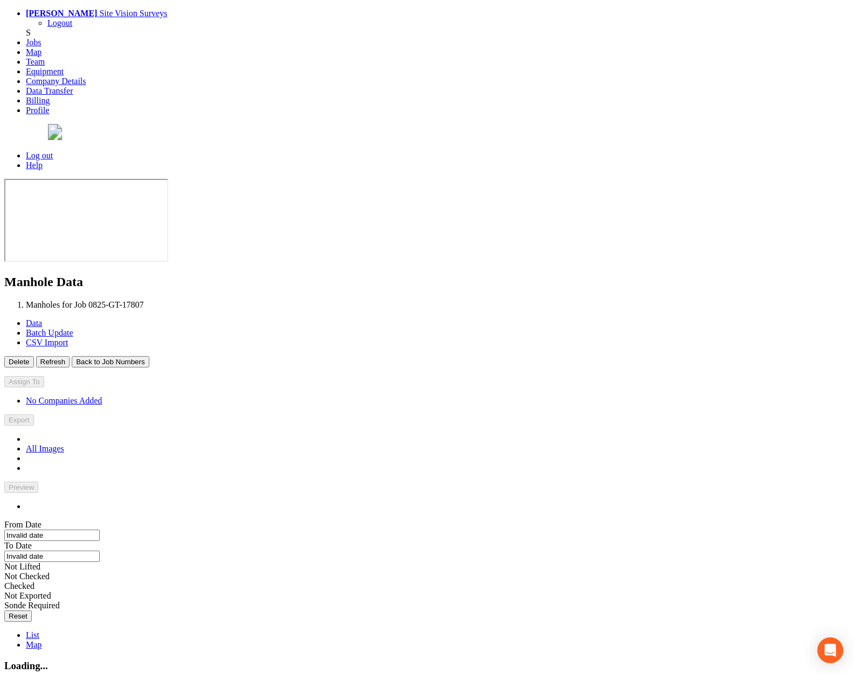
type input "[DATE]"
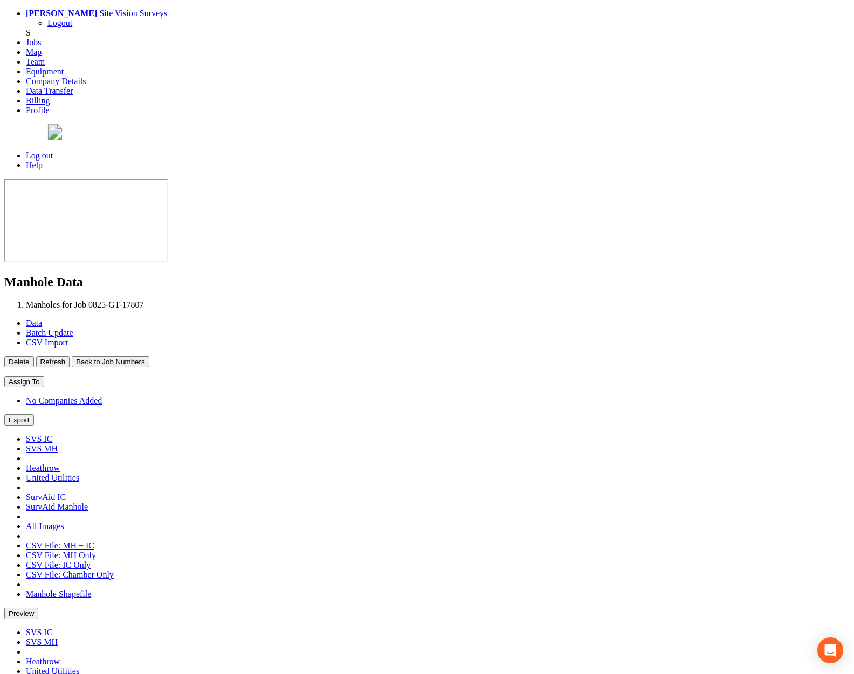
click at [53, 151] on link "Log out" at bounding box center [39, 155] width 27 height 9
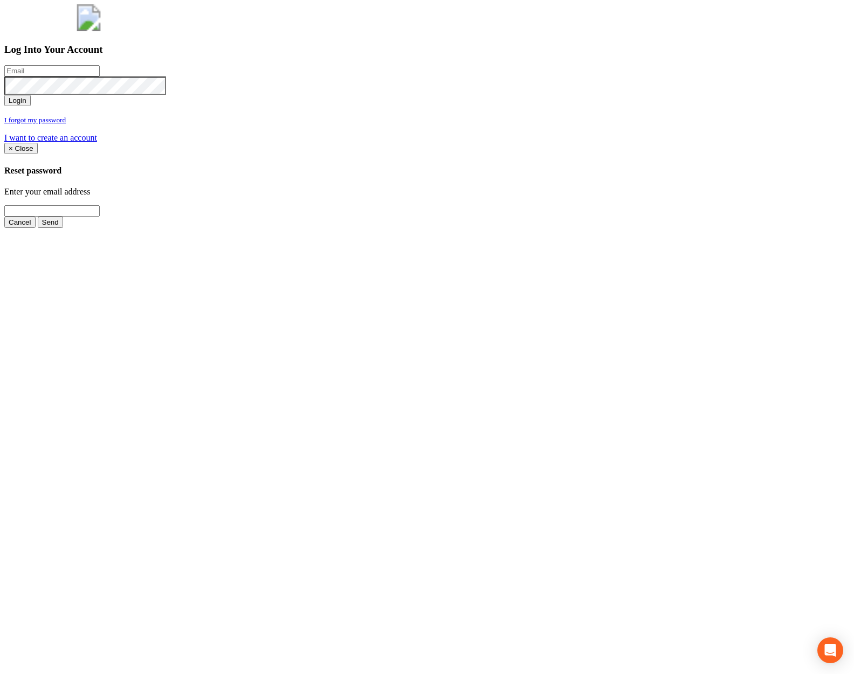
click at [100, 77] on input "email" at bounding box center [51, 70] width 95 height 11
type input "[PERSON_NAME][EMAIL_ADDRESS][PERSON_NAME][DOMAIN_NAME]"
click at [4, 95] on button "Login" at bounding box center [17, 100] width 26 height 11
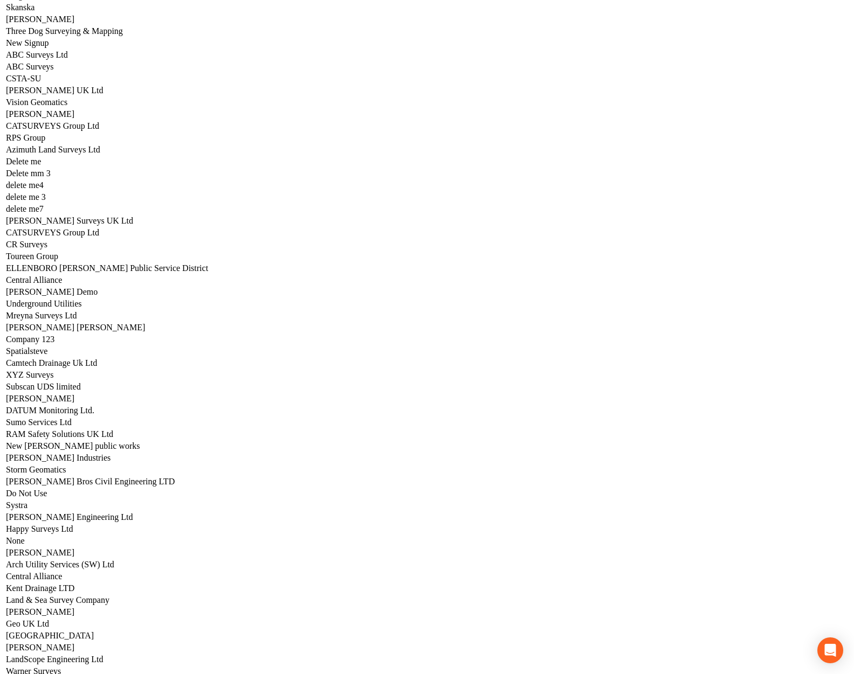
scroll to position [5331, 0]
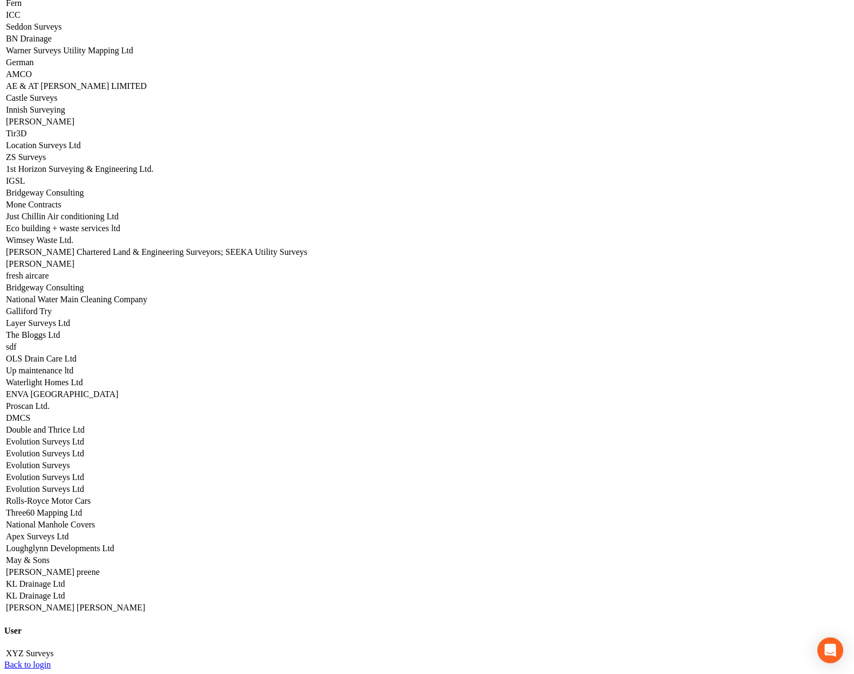
click at [82, 508] on link "Three60 Mapping Ltd" at bounding box center [44, 512] width 76 height 9
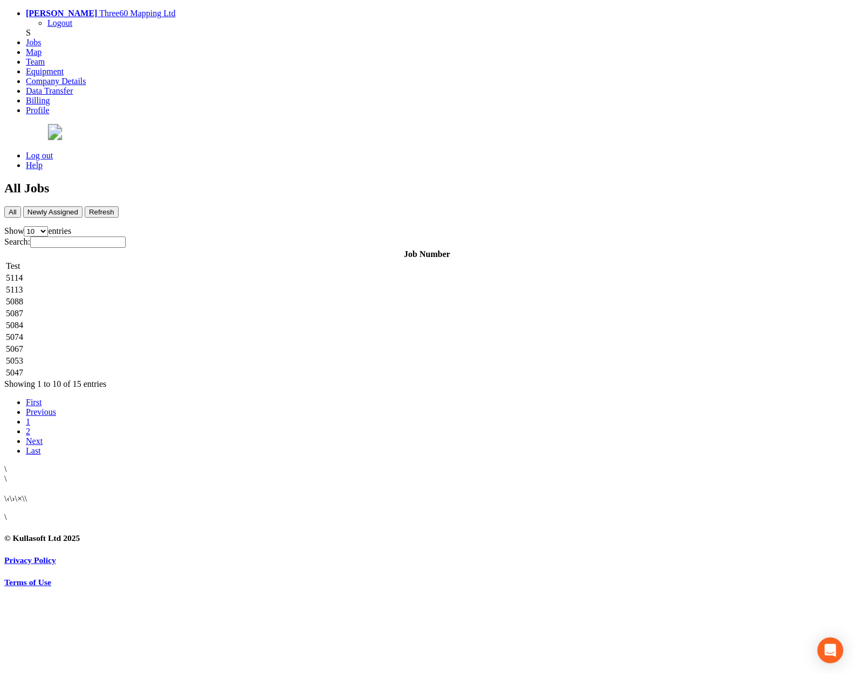
click at [301, 273] on td "5114" at bounding box center [426, 278] width 843 height 11
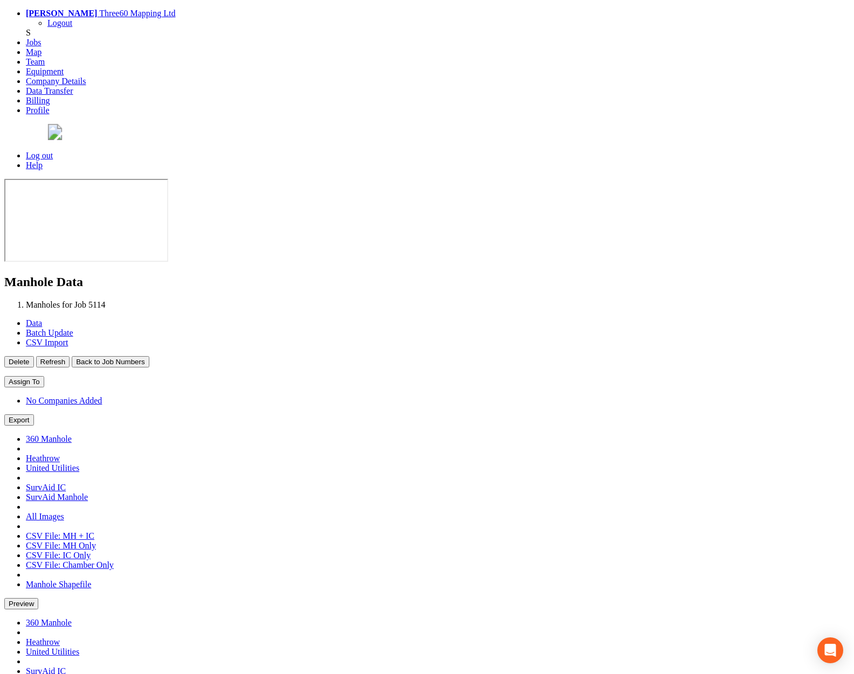
click at [149, 356] on button "Back to Job Numbers" at bounding box center [110, 361] width 77 height 11
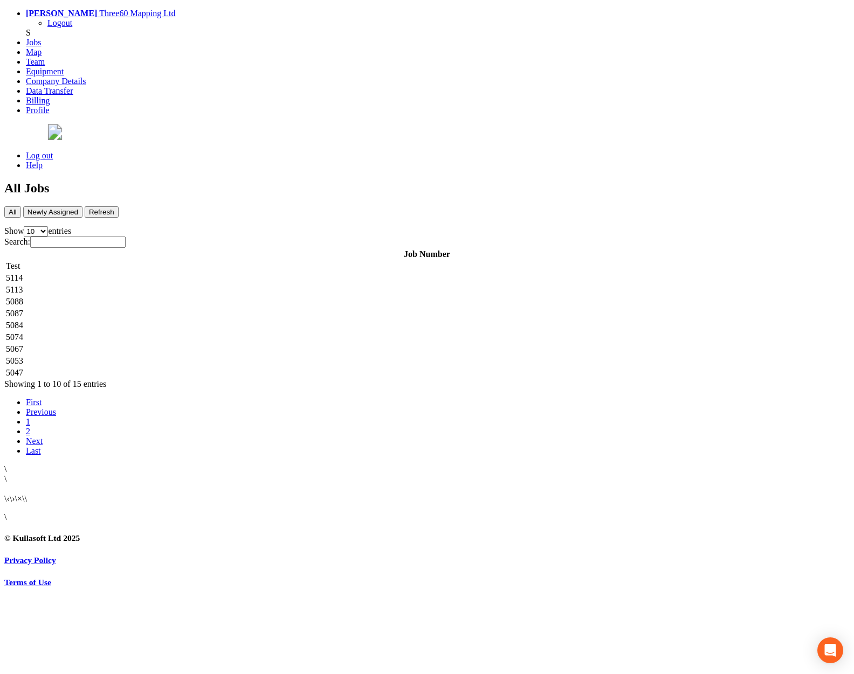
click at [232, 285] on td "5113" at bounding box center [426, 290] width 843 height 11
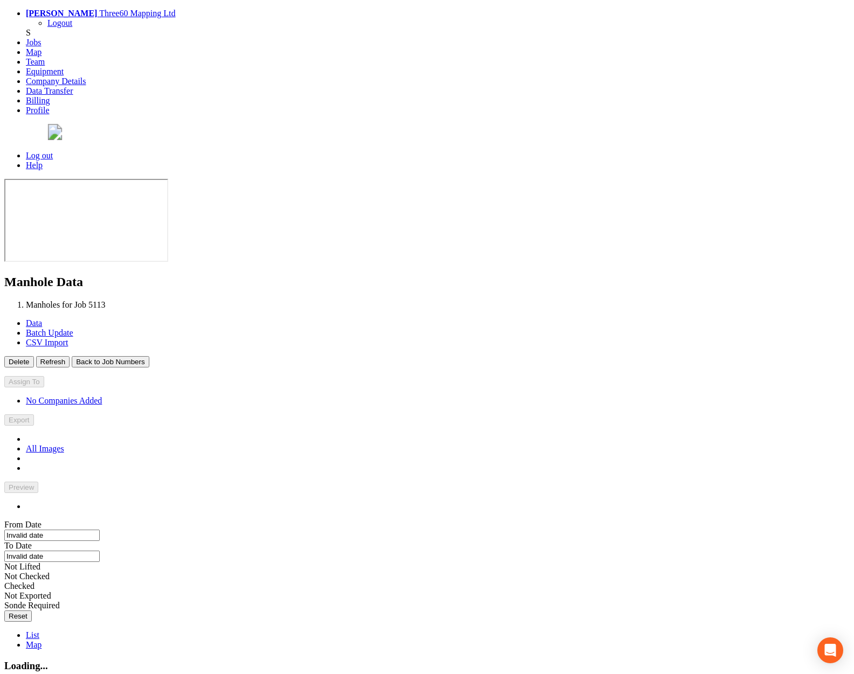
type input "[DATE]"
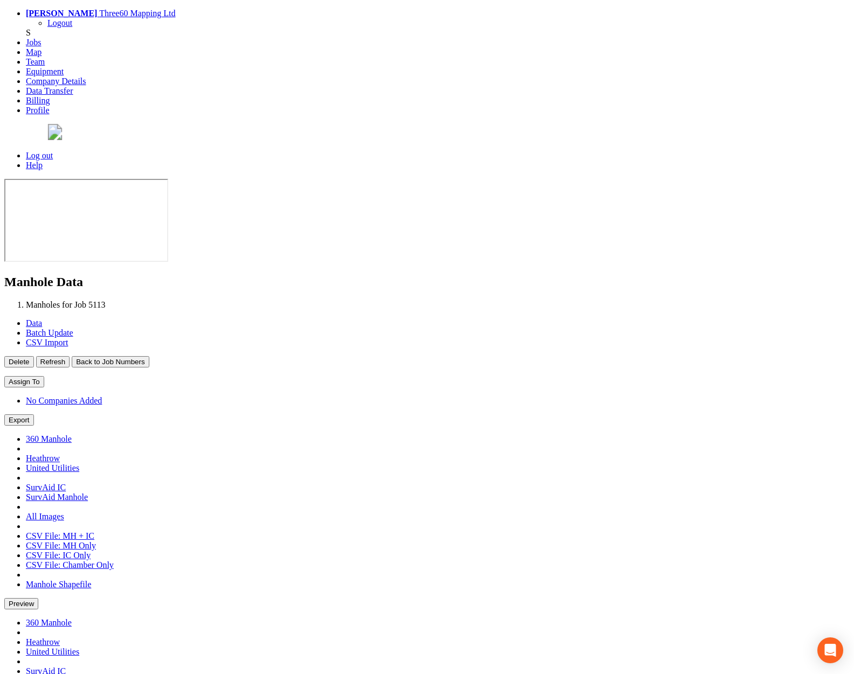
click at [149, 356] on button "Back to Job Numbers" at bounding box center [110, 361] width 77 height 11
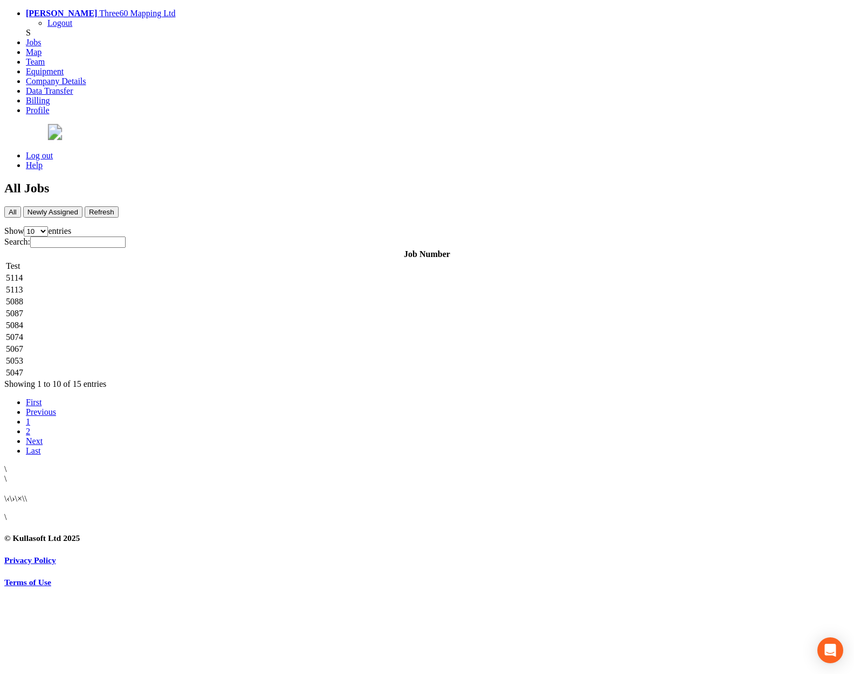
click at [221, 296] on td "5088" at bounding box center [426, 301] width 843 height 11
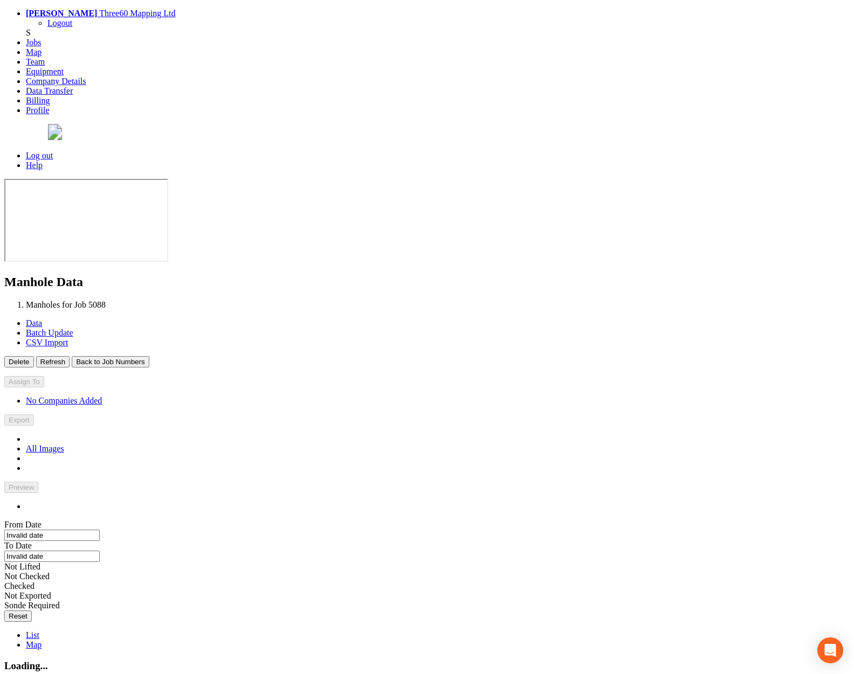
type input "[DATE]"
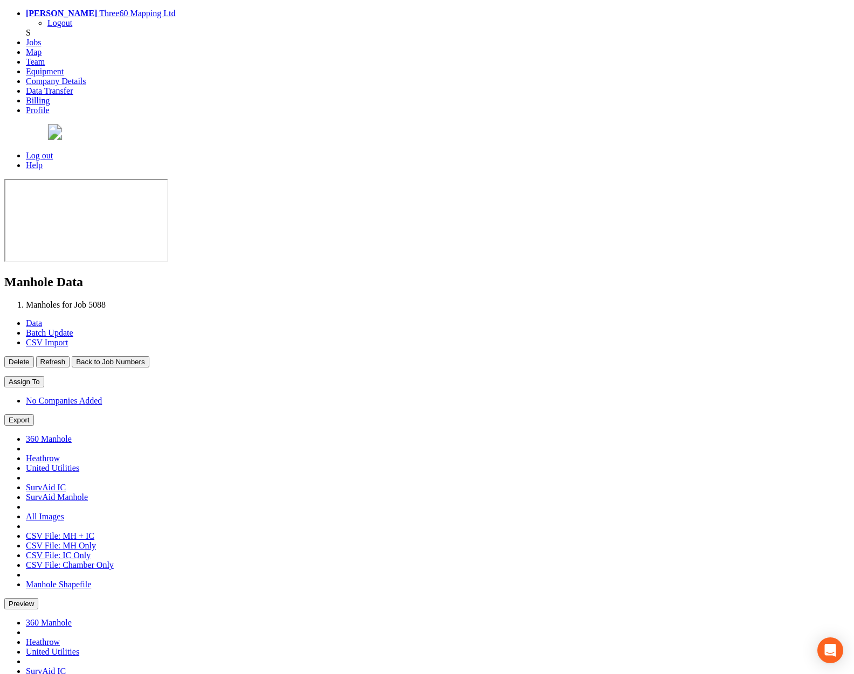
click at [149, 356] on button "Back to Job Numbers" at bounding box center [110, 361] width 77 height 11
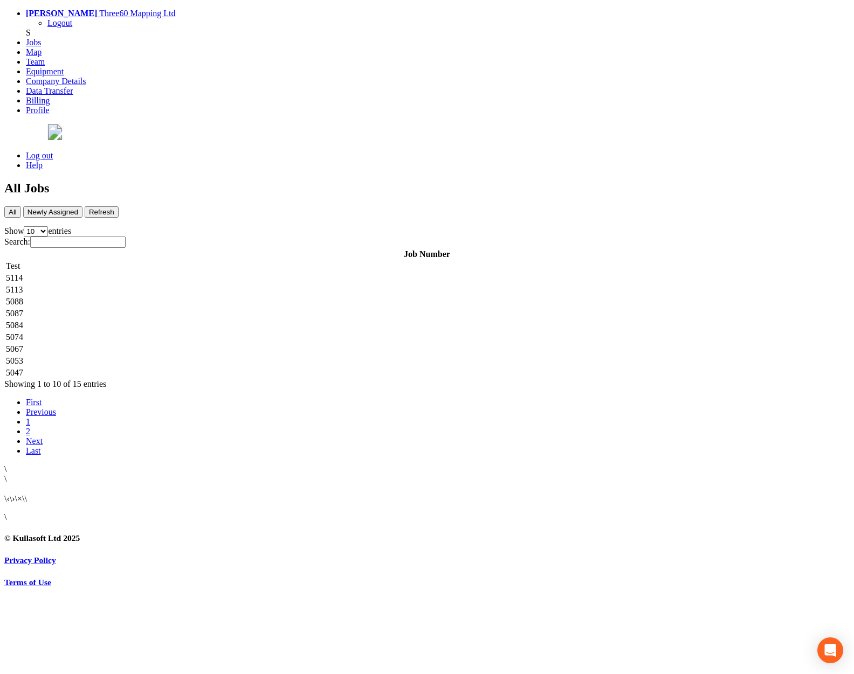
click at [230, 308] on td "5087" at bounding box center [426, 313] width 843 height 11
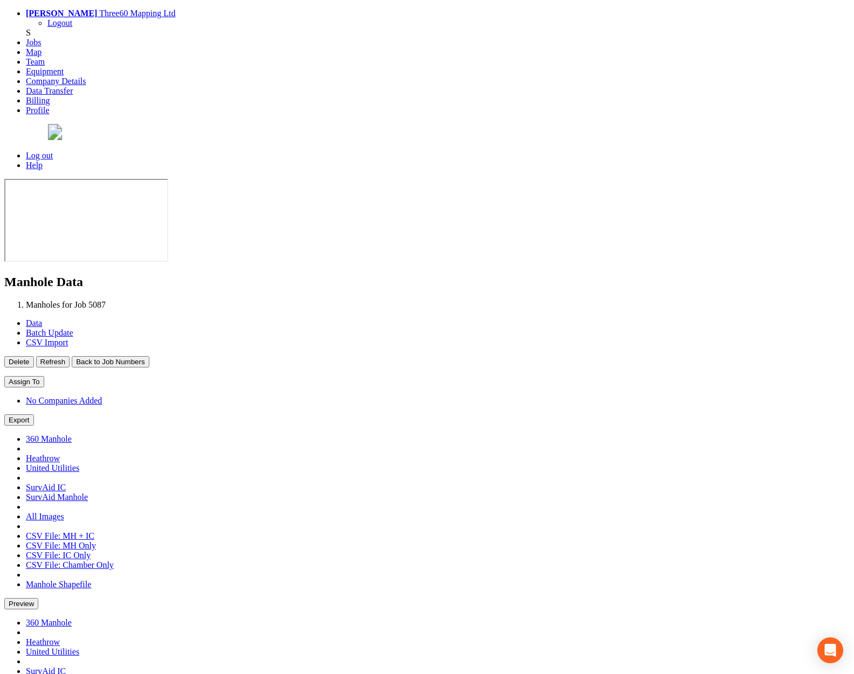
type input "[DATE]"
click at [149, 356] on button "Back to Job Numbers" at bounding box center [110, 361] width 77 height 11
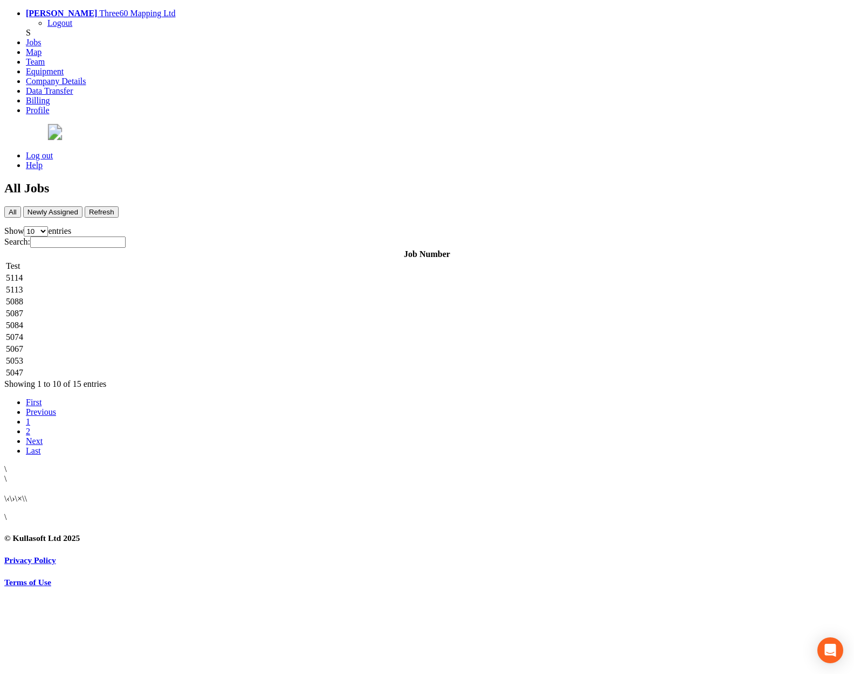
click at [220, 320] on td "5084" at bounding box center [426, 325] width 843 height 11
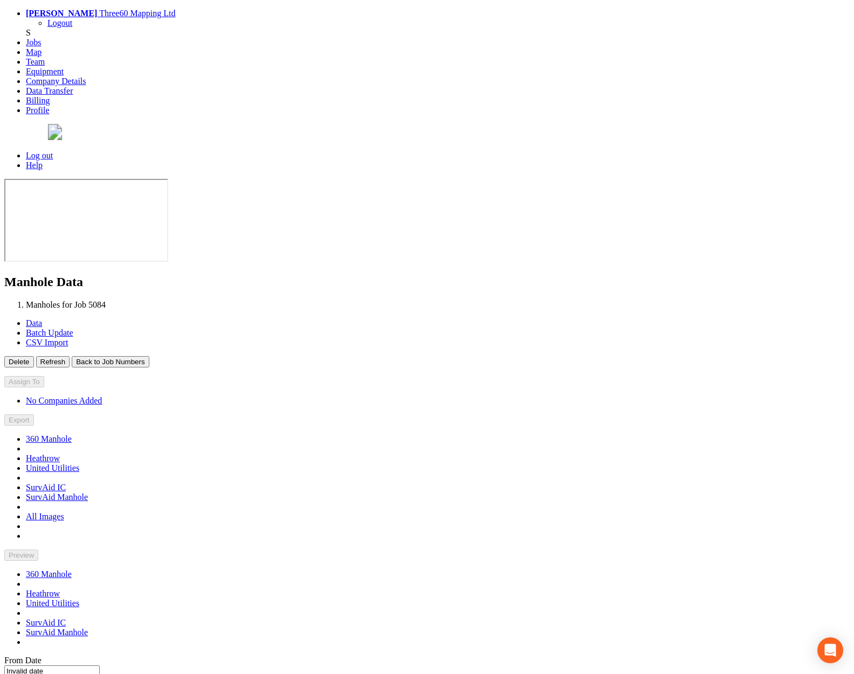
type input "[DATE]"
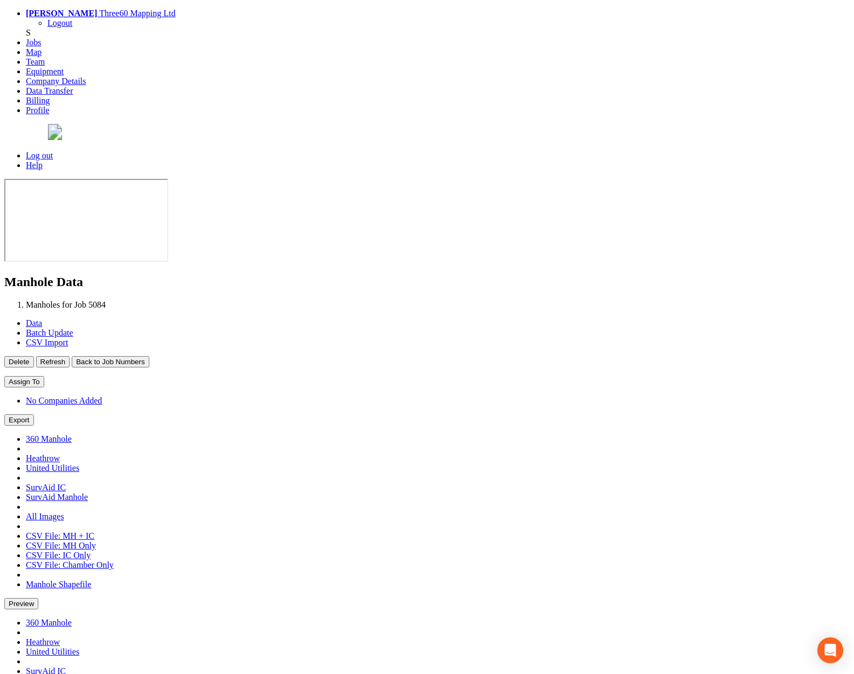
click at [149, 356] on button "Back to Job Numbers" at bounding box center [110, 361] width 77 height 11
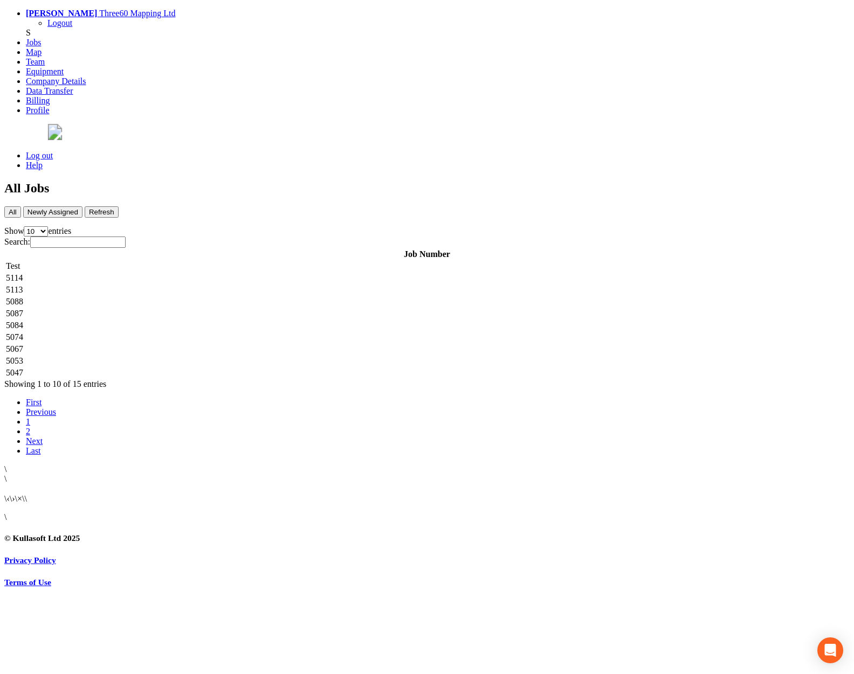
click at [239, 332] on td "5074" at bounding box center [426, 337] width 843 height 11
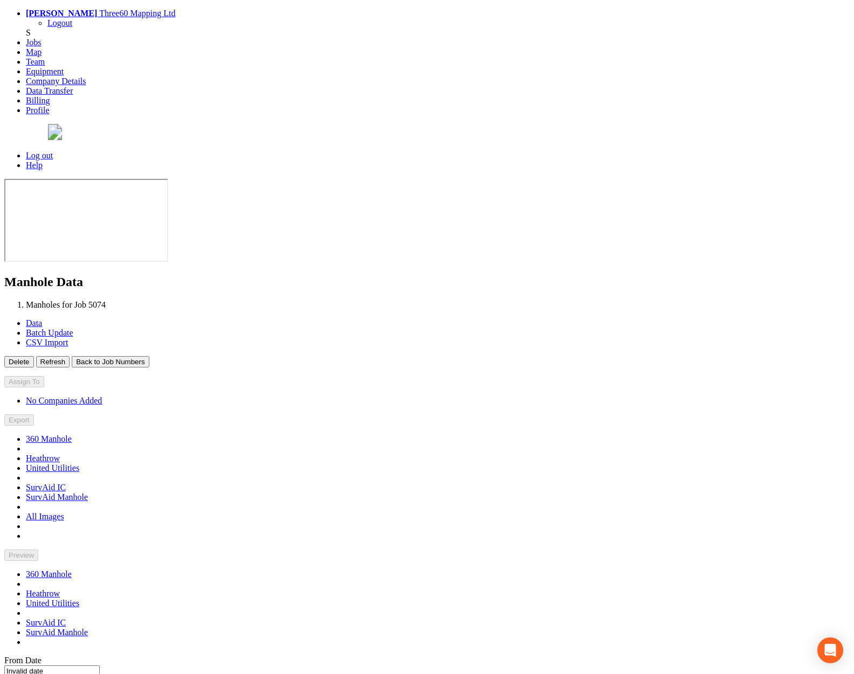
type input "[DATE]"
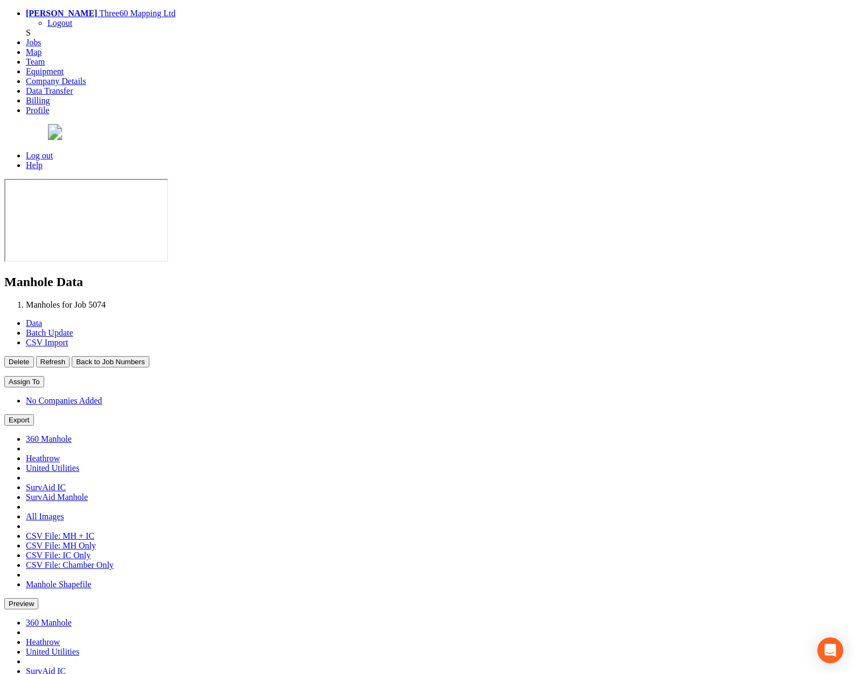
click at [149, 356] on button "Back to Job Numbers" at bounding box center [110, 361] width 77 height 11
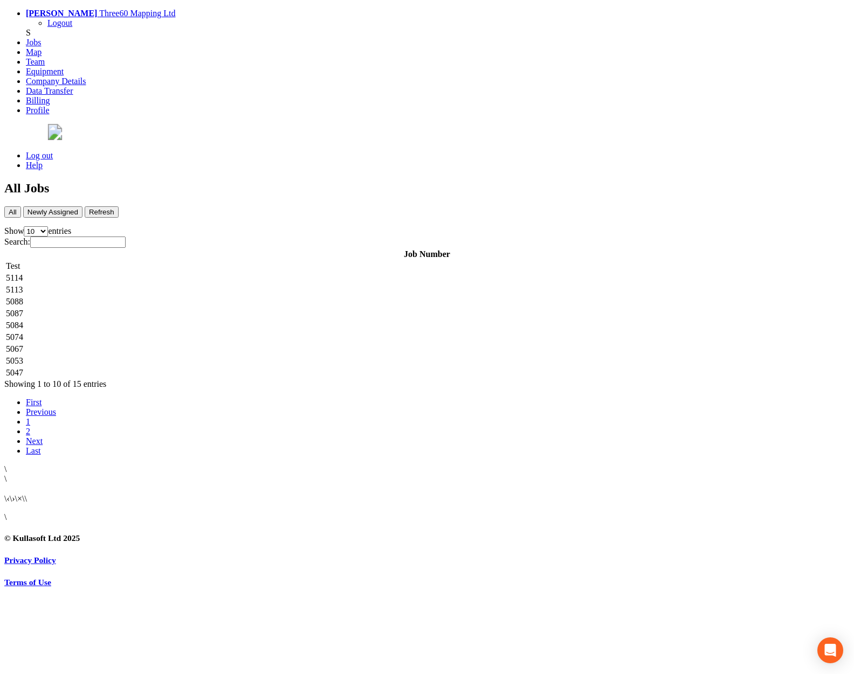
click at [234, 344] on td "5067" at bounding box center [426, 349] width 843 height 11
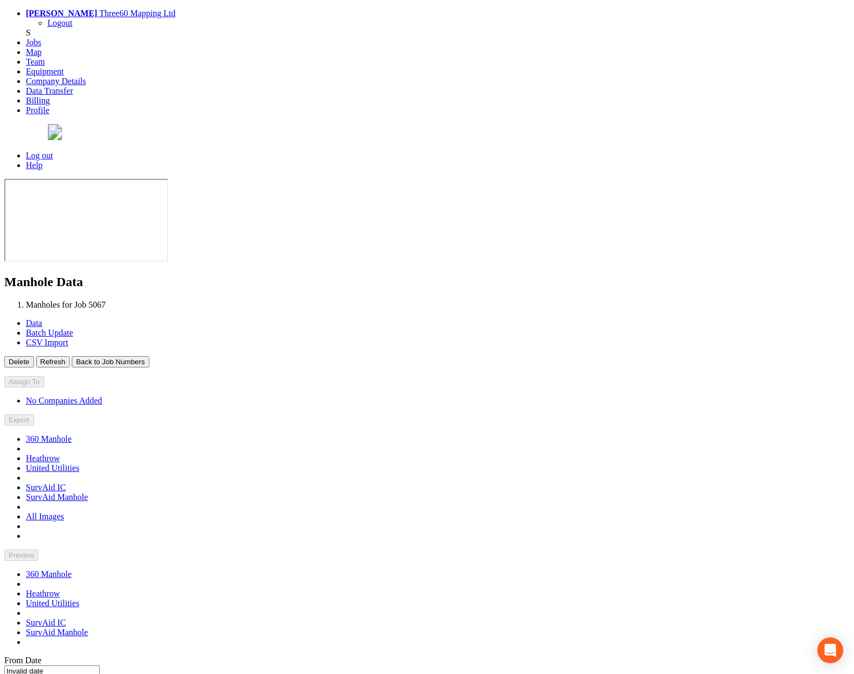
type input "[DATE]"
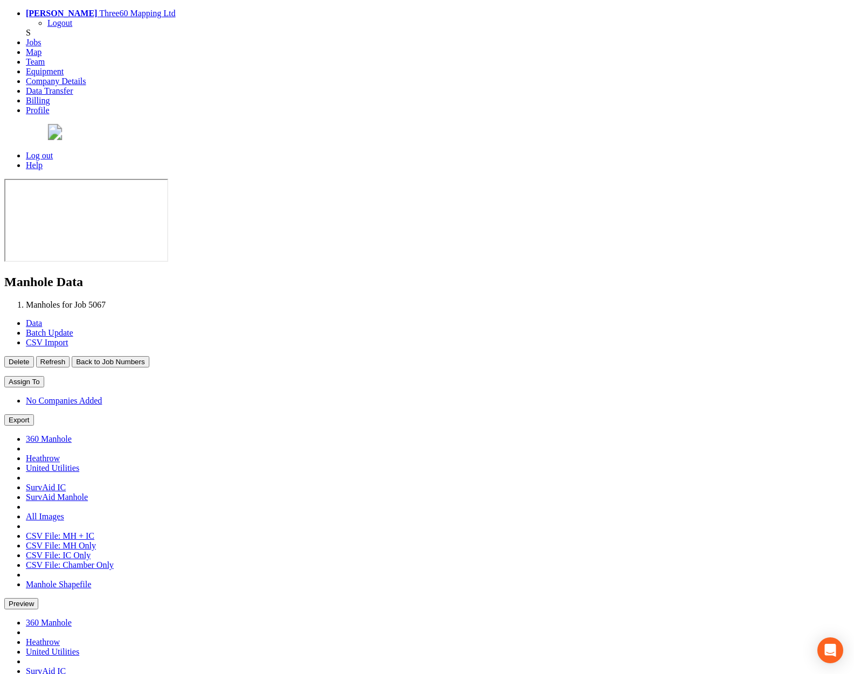
click at [149, 356] on button "Back to Job Numbers" at bounding box center [110, 361] width 77 height 11
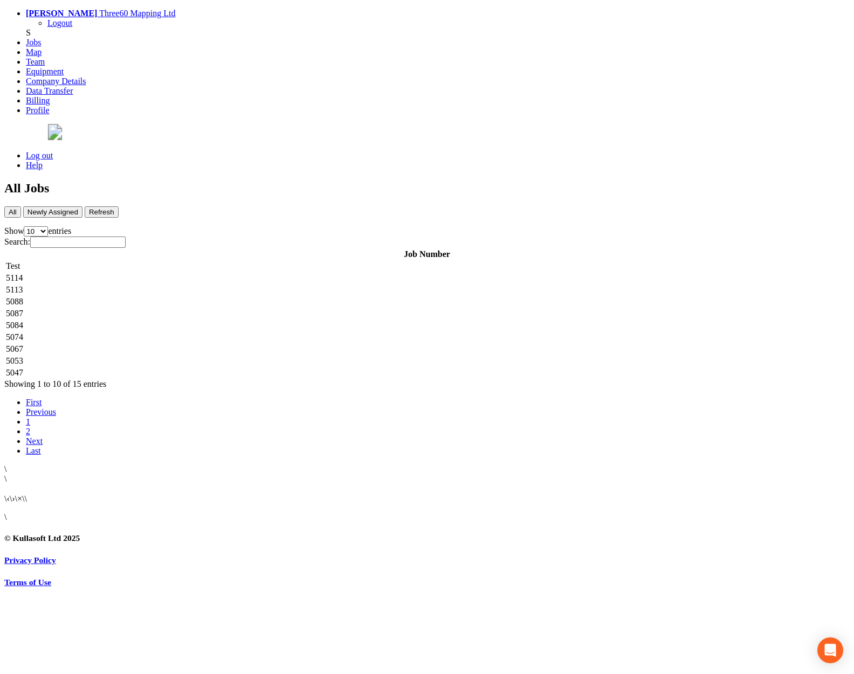
click at [221, 356] on td "5053" at bounding box center [426, 361] width 843 height 11
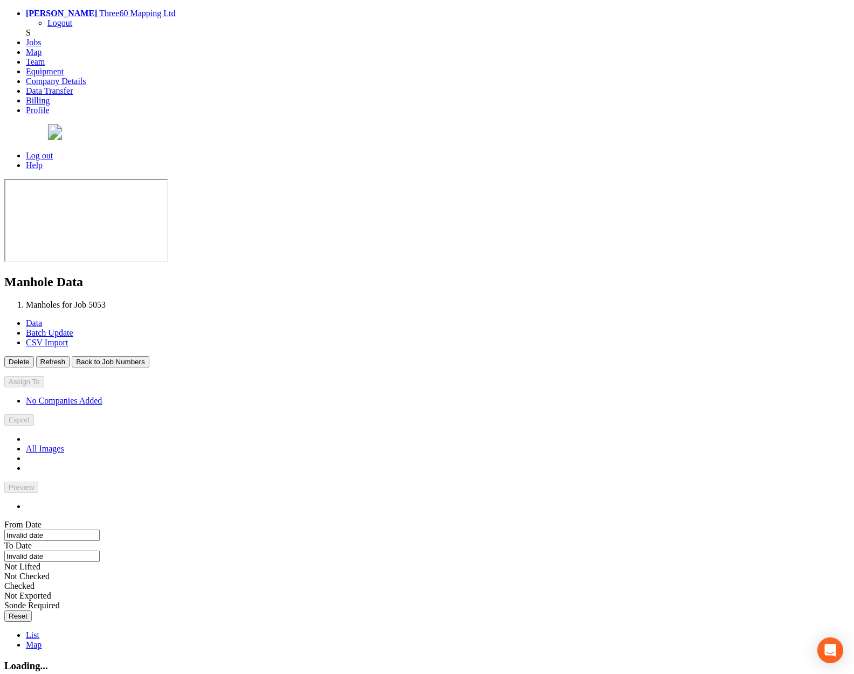
type input "[DATE]"
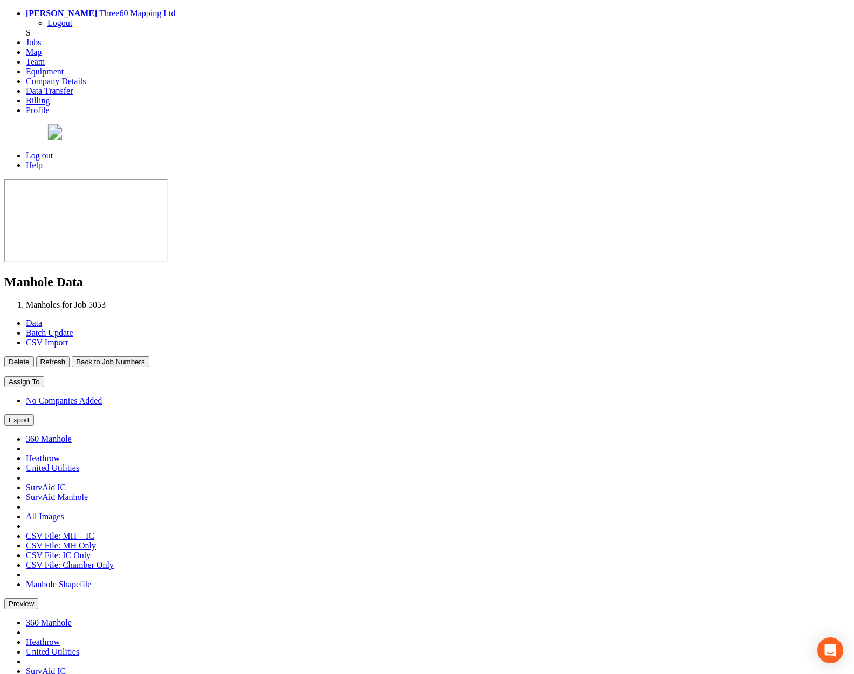
click at [149, 356] on button "Back to Job Numbers" at bounding box center [110, 361] width 77 height 11
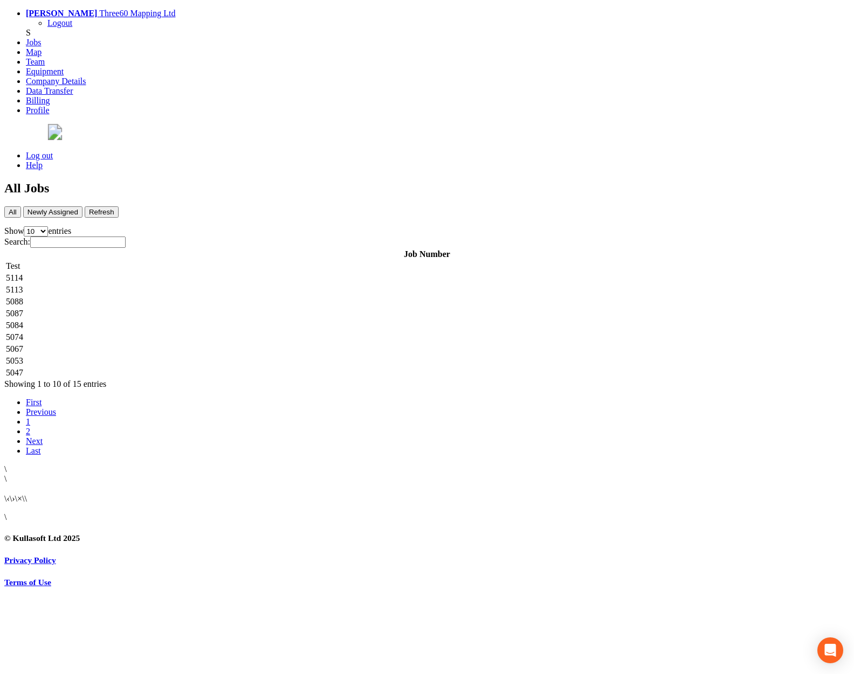
click at [220, 368] on td "5047" at bounding box center [426, 373] width 843 height 11
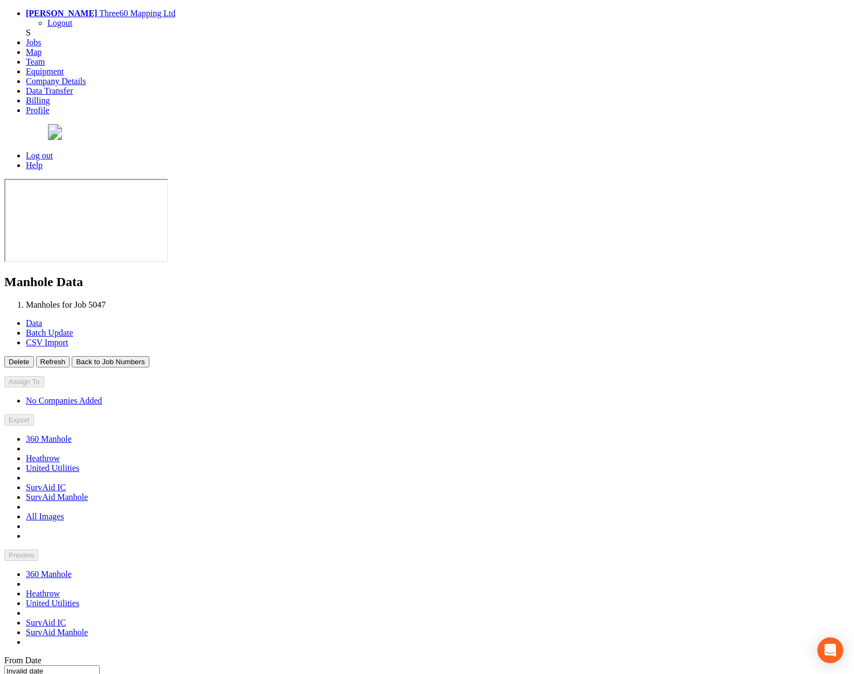
type input "[DATE]"
